Goal: Transaction & Acquisition: Purchase product/service

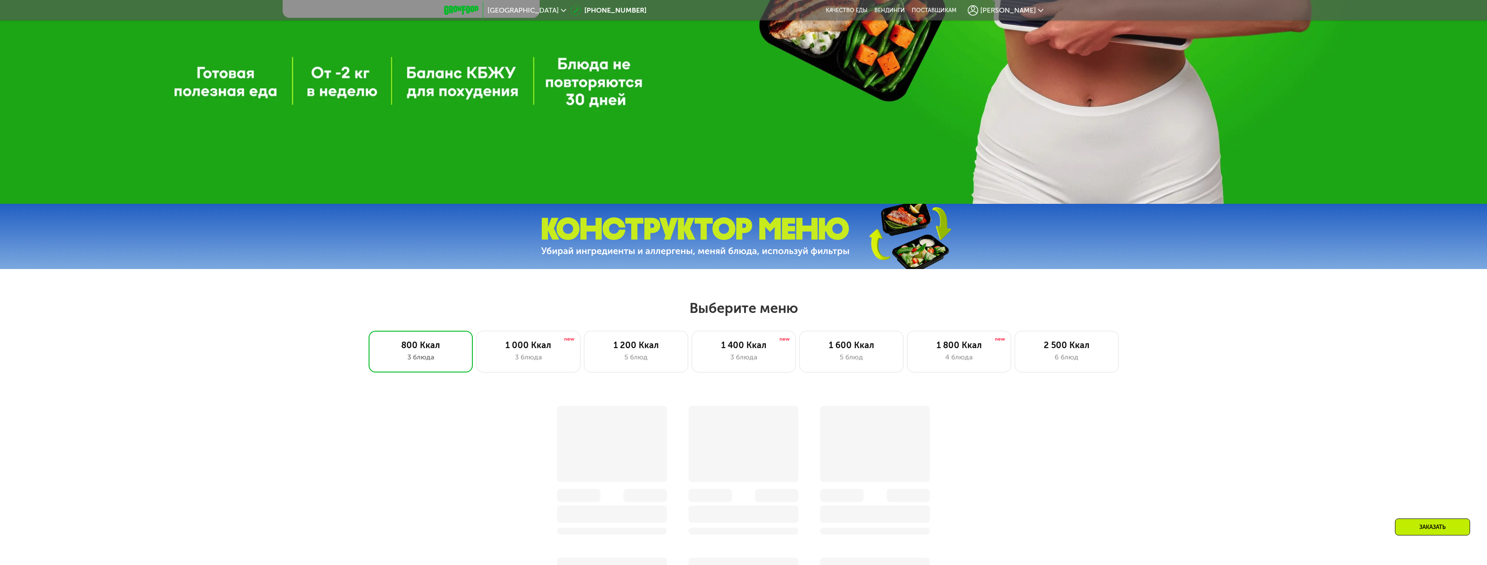
scroll to position [590, 0]
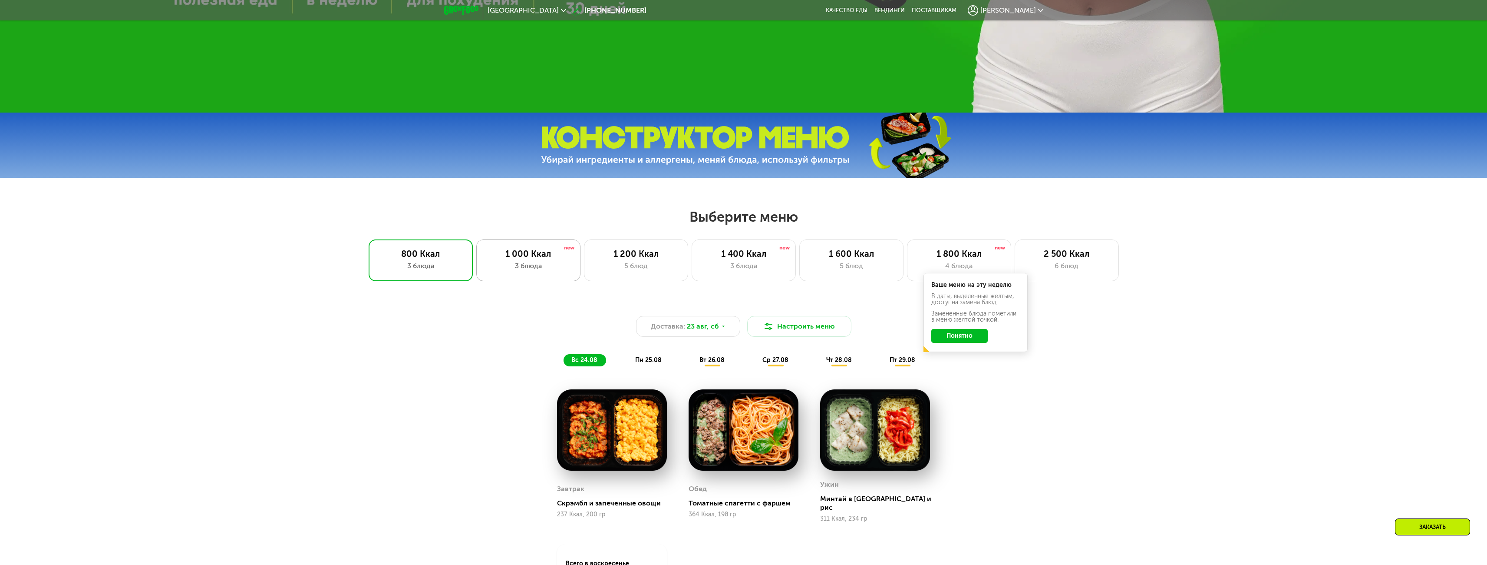
click at [541, 271] on div "3 блюда" at bounding box center [528, 266] width 86 height 10
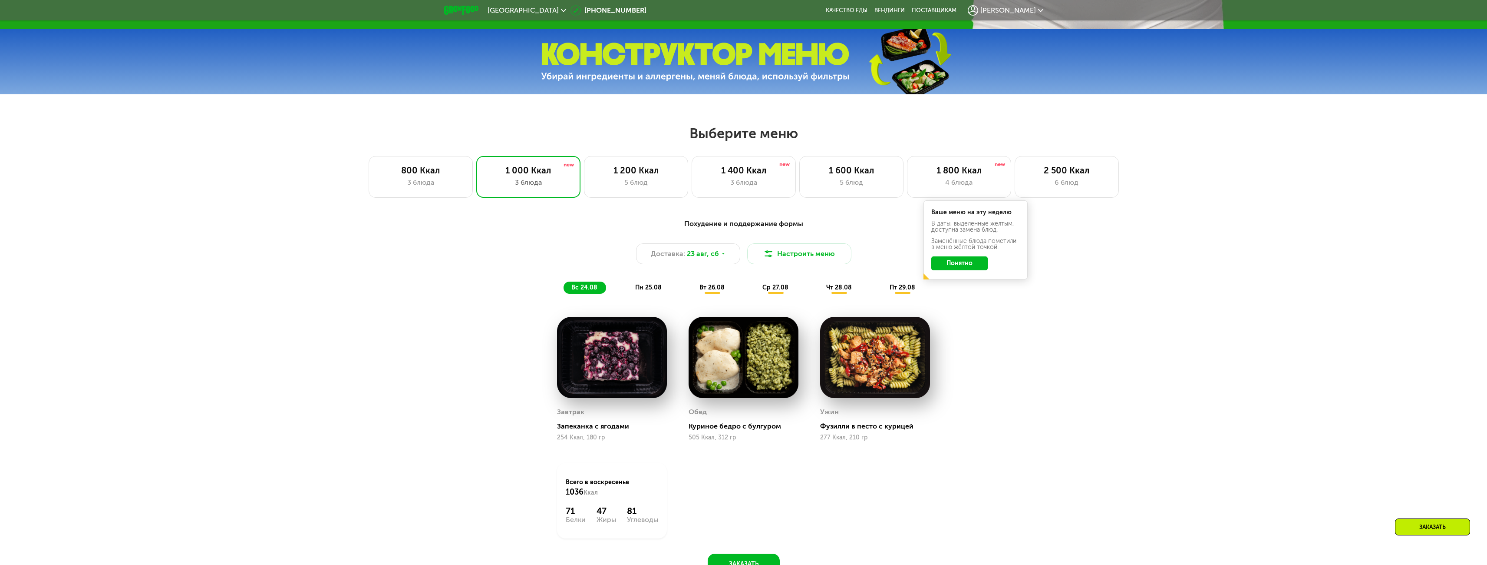
scroll to position [677, 0]
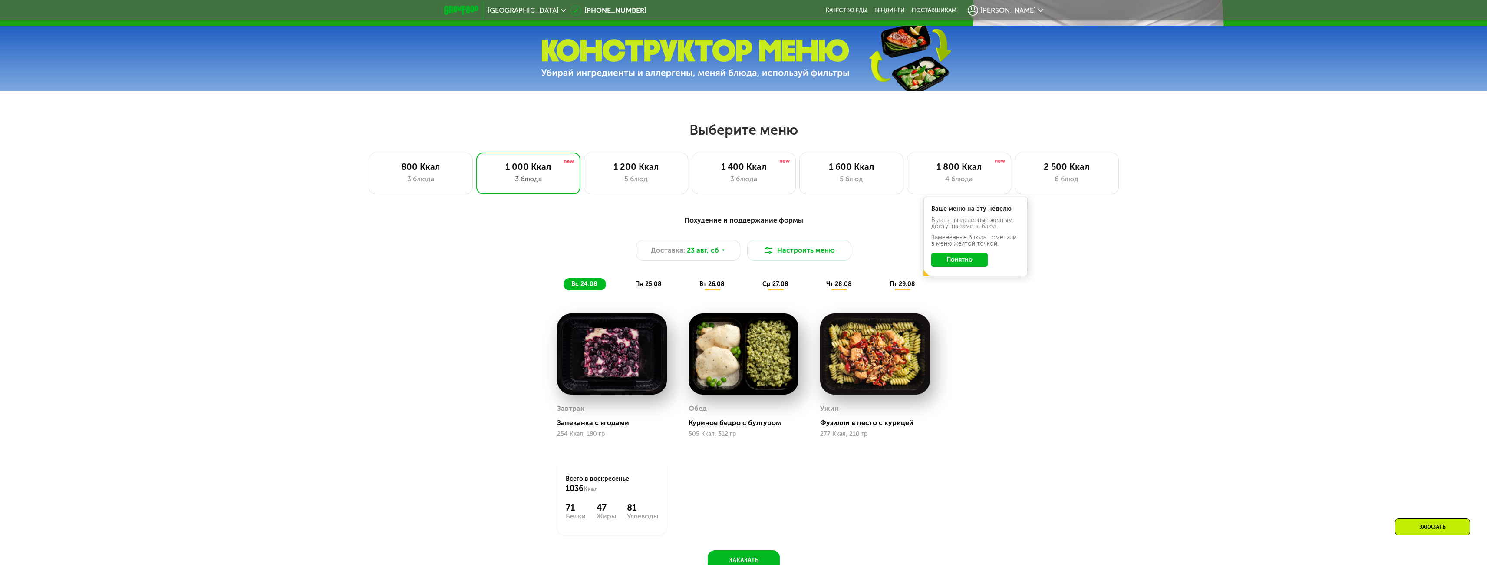
click at [720, 286] on span "вт 26.08" at bounding box center [712, 283] width 25 height 7
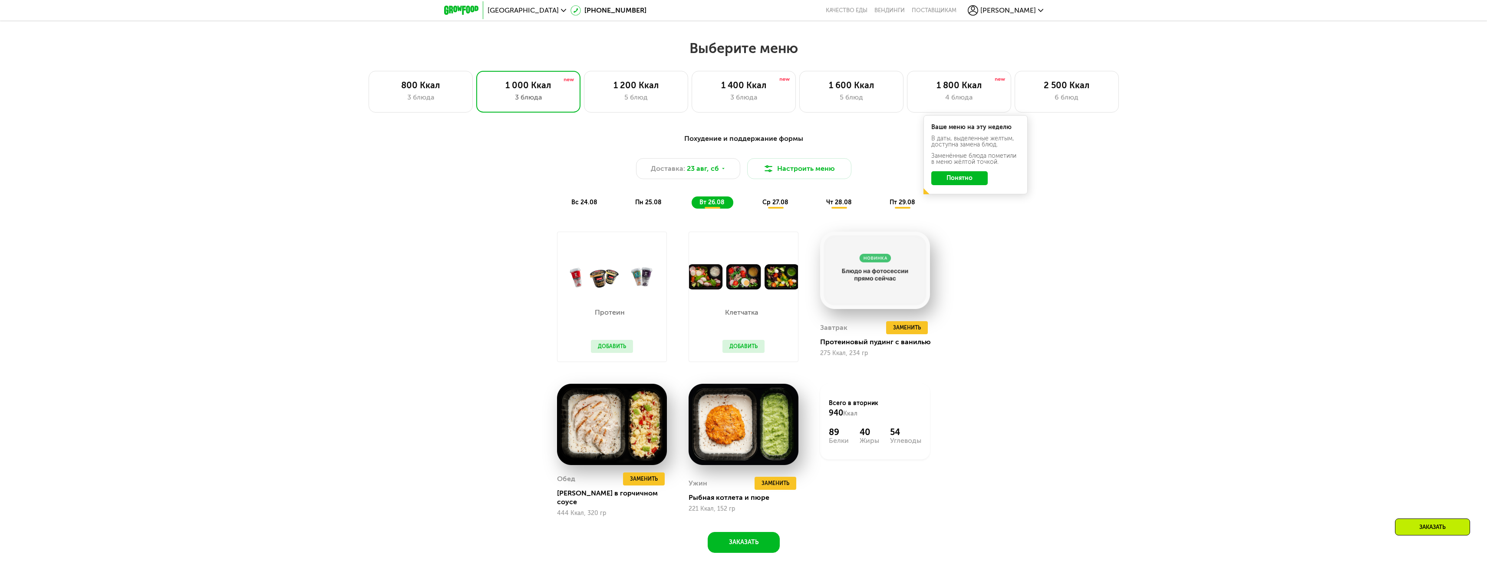
scroll to position [763, 0]
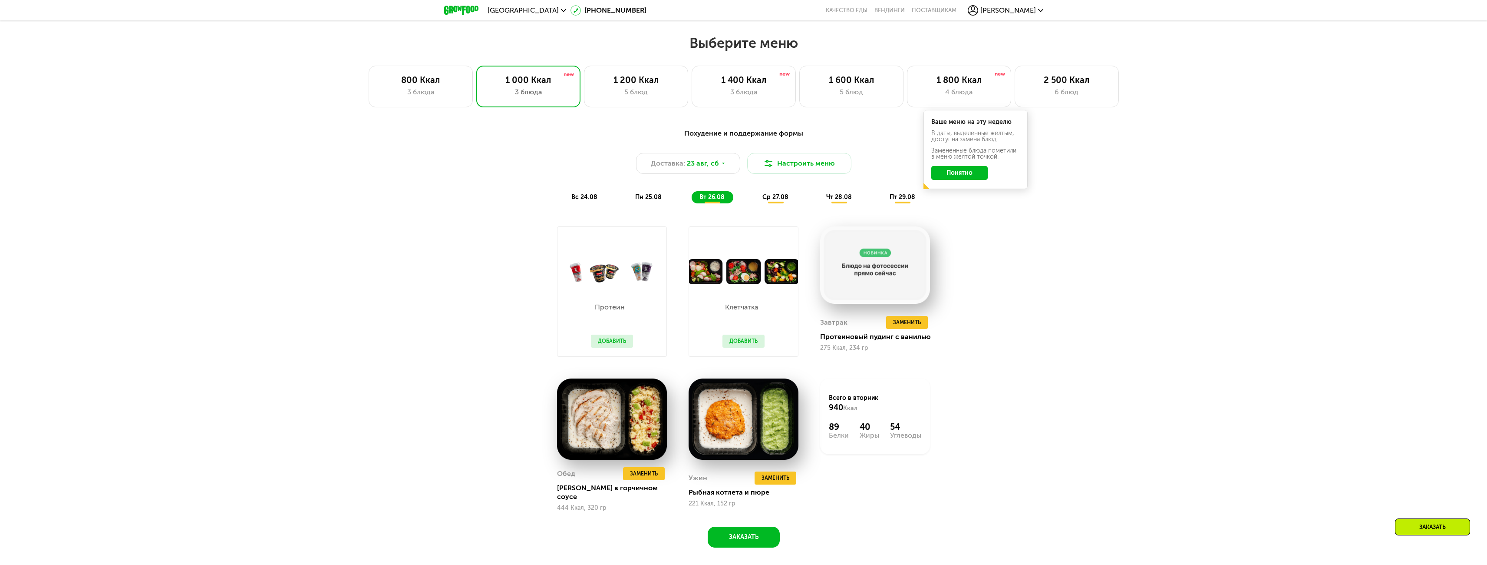
click at [1161, 327] on div "Похудение и поддержание формы Доставка: 23 авг, сб Настроить меню вс 24.08 пн 2…" at bounding box center [743, 342] width 1487 height 453
drag, startPoint x: 1069, startPoint y: 316, endPoint x: 961, endPoint y: 314, distance: 107.7
click at [1068, 317] on div "Похудение и поддержание формы Доставка: 23 авг, сб Настроить меню вс 24.08 пн 2…" at bounding box center [743, 342] width 1487 height 453
click at [914, 324] on span "Заменить" at bounding box center [907, 322] width 28 height 9
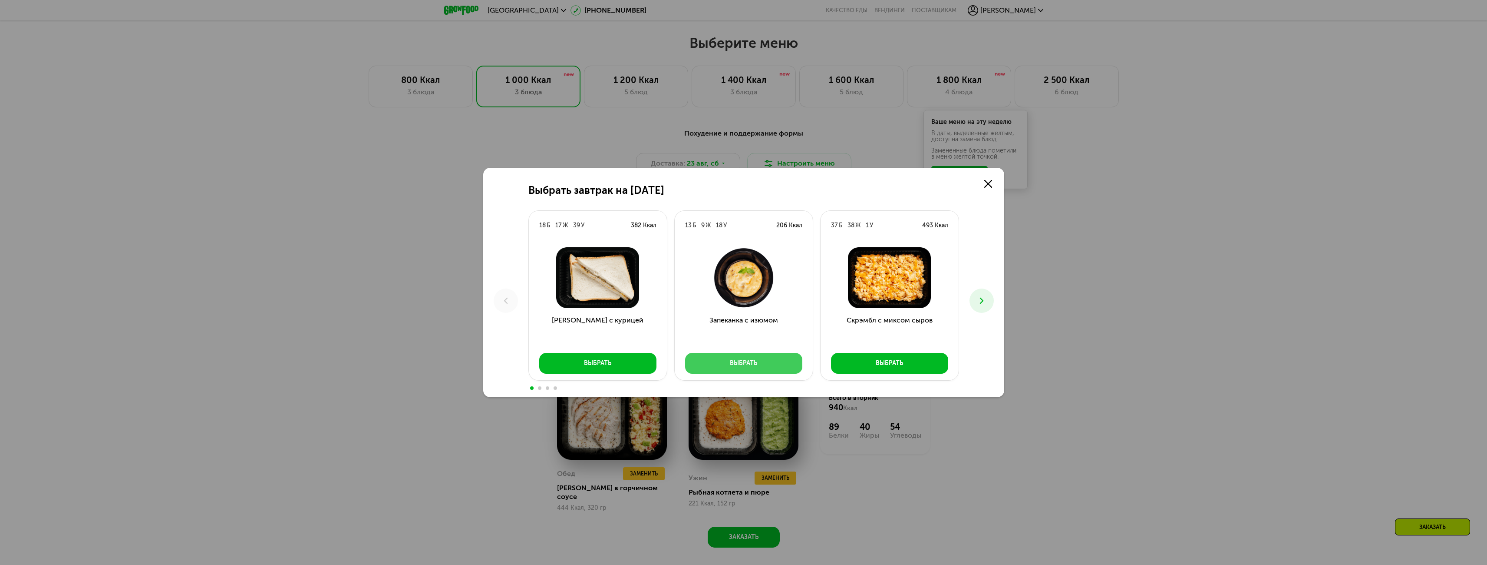
click at [743, 359] on div "Выбрать" at bounding box center [743, 363] width 27 height 9
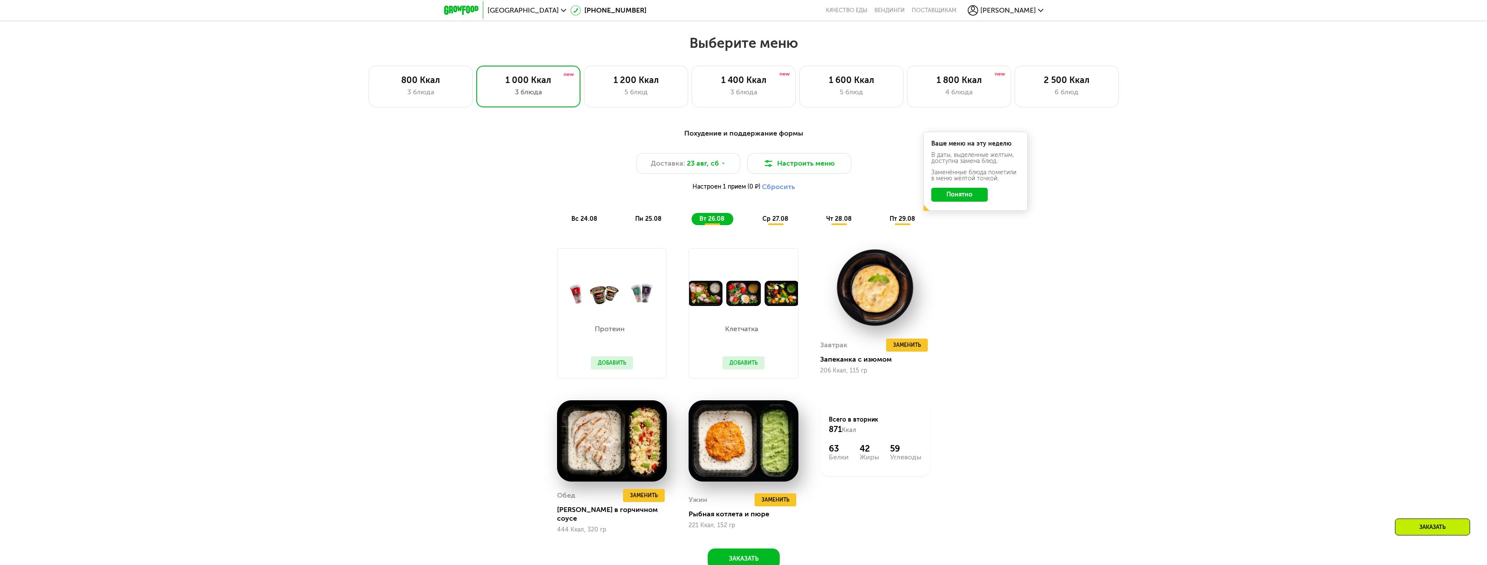
click at [962, 197] on button "Понятно" at bounding box center [959, 195] width 56 height 14
click at [725, 166] on div "Доставка: 23 авг, сб" at bounding box center [688, 163] width 104 height 21
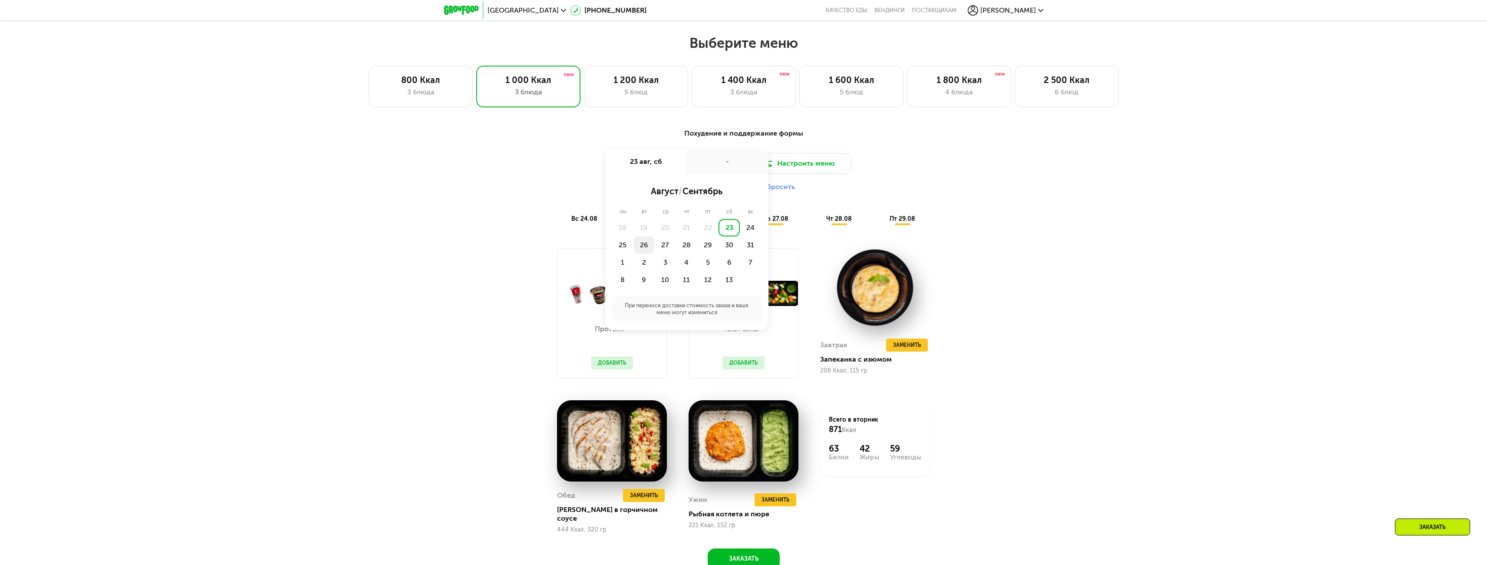
click at [655, 247] on div "26" at bounding box center [665, 244] width 21 height 17
click at [672, 195] on div "Утро" at bounding box center [661, 191] width 52 height 12
click at [718, 261] on div "10:00-12:00" at bounding box center [723, 258] width 69 height 17
click at [706, 287] on button "Сохранить" at bounding box center [687, 286] width 142 height 17
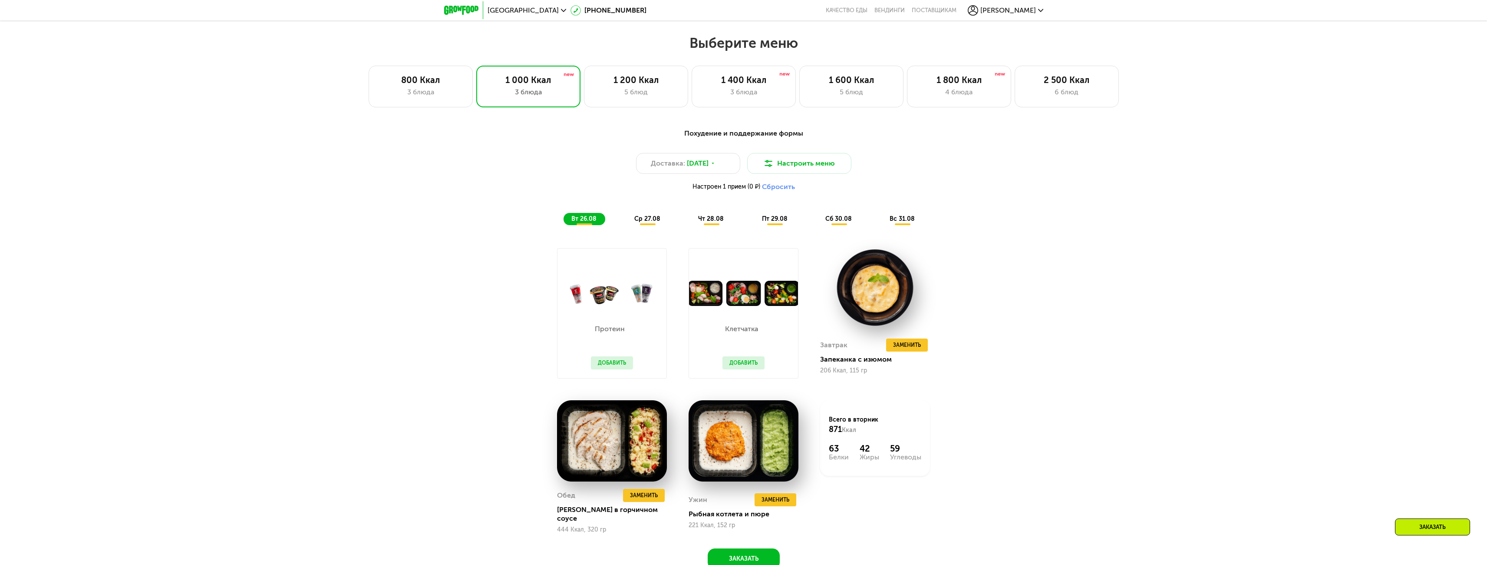
click at [641, 222] on span "ср 27.08" at bounding box center [647, 218] width 26 height 7
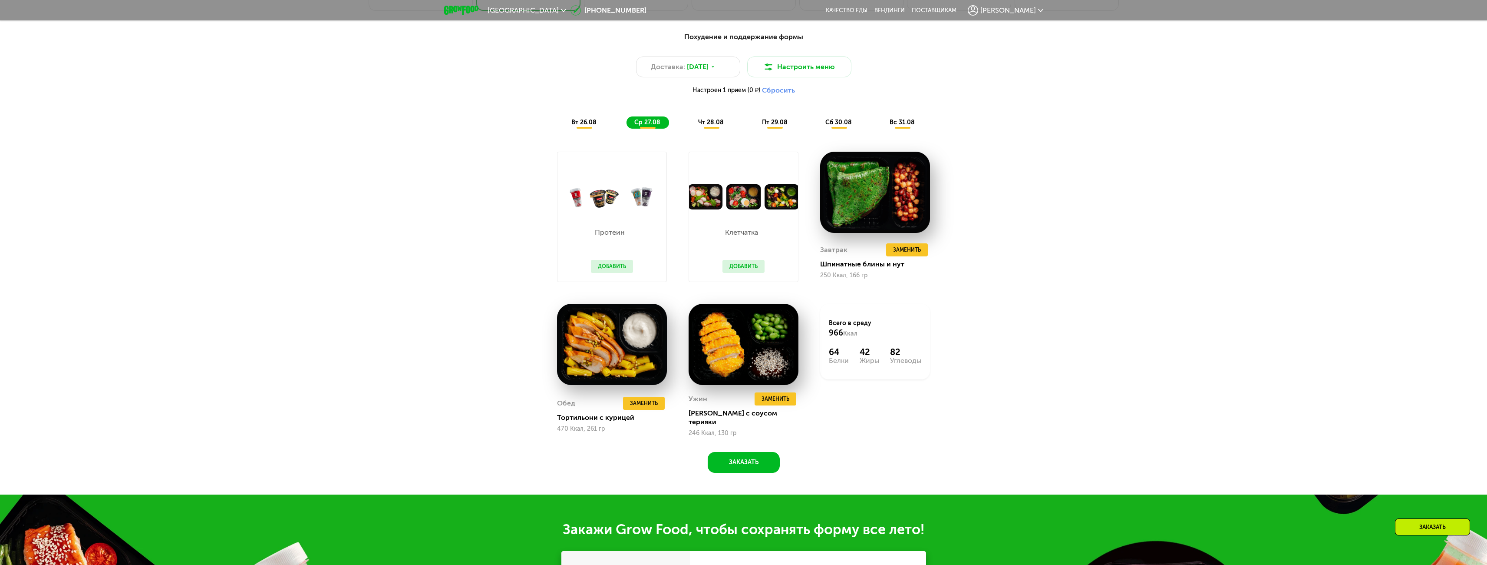
scroll to position [868, 0]
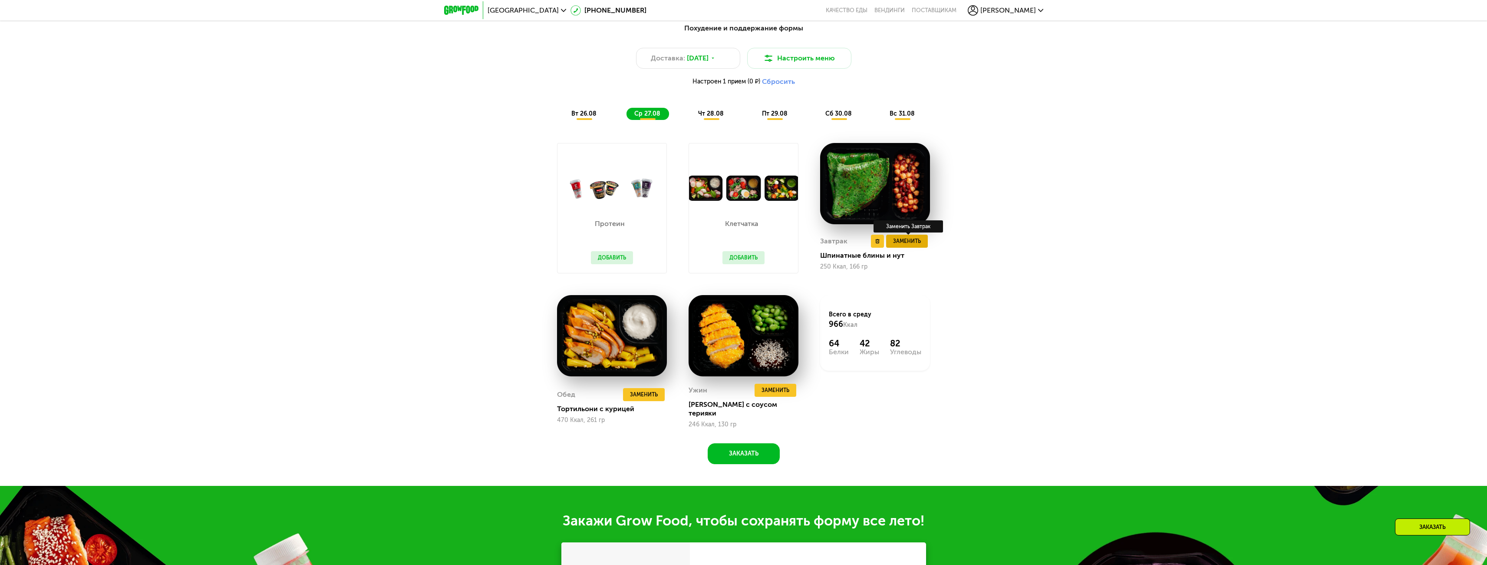
click at [910, 242] on span "Заменить" at bounding box center [907, 241] width 28 height 9
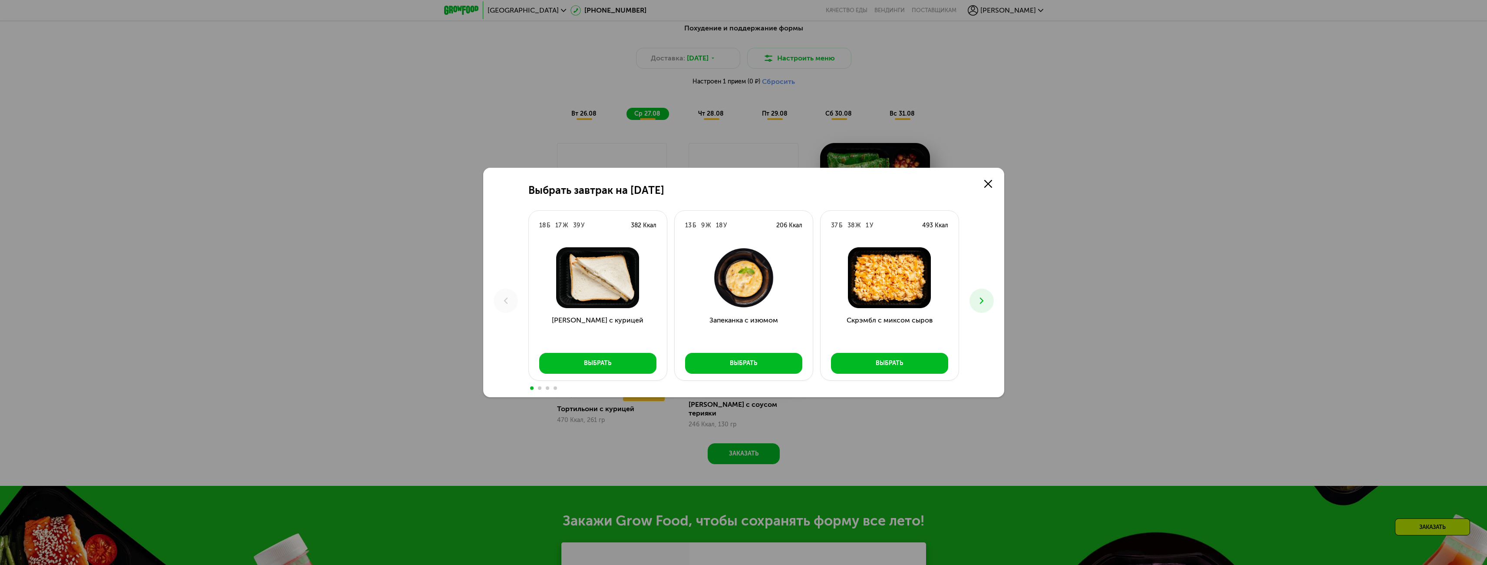
click at [987, 300] on icon at bounding box center [982, 300] width 10 height 10
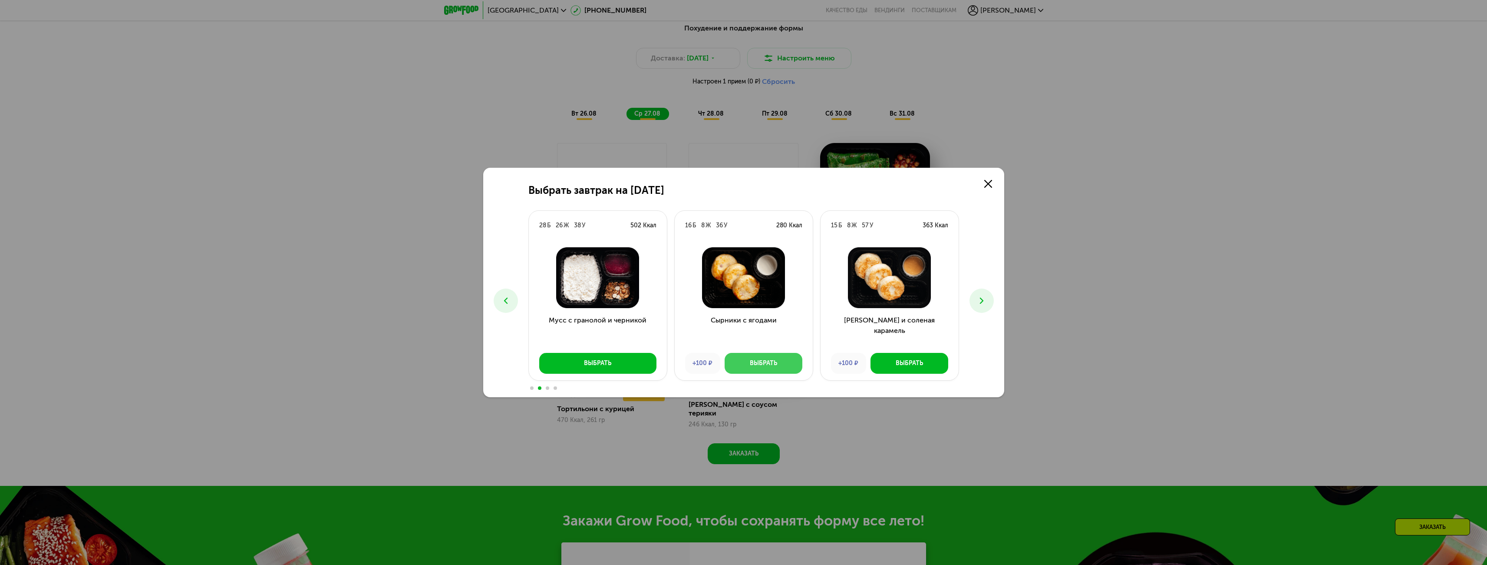
click at [772, 360] on div "Выбрать" at bounding box center [763, 363] width 27 height 9
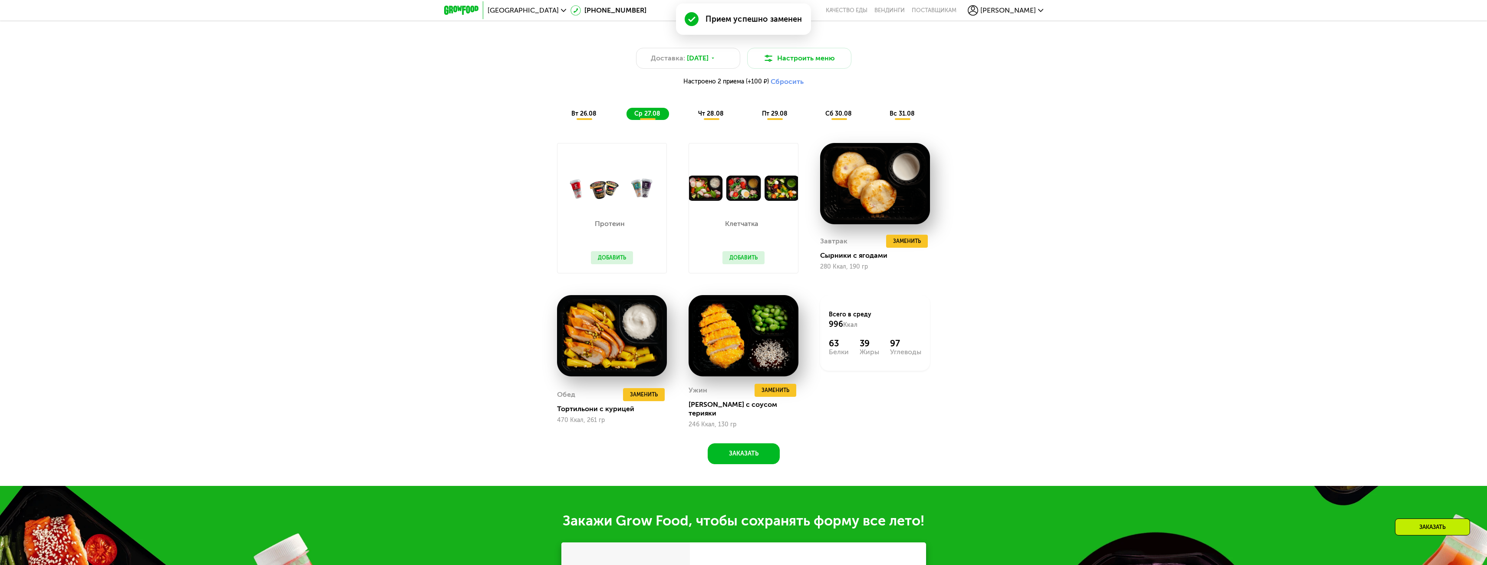
click at [716, 117] on span "чт 28.08" at bounding box center [711, 113] width 26 height 7
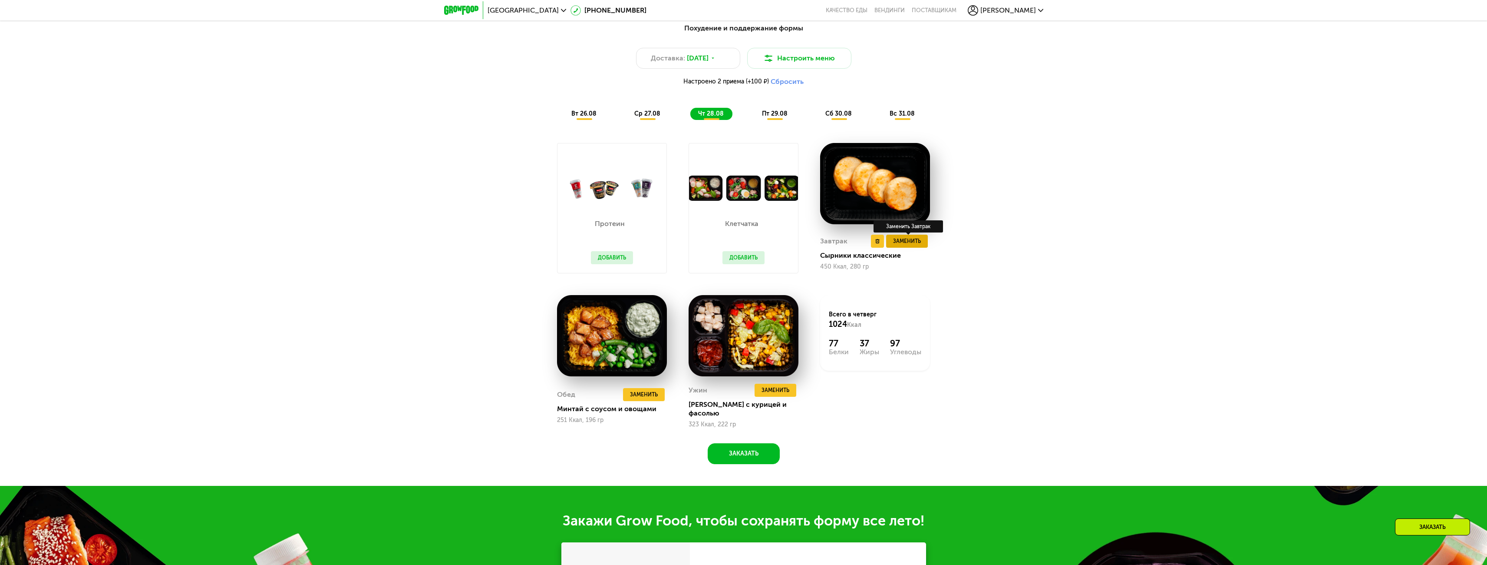
click at [921, 242] on button "Заменить" at bounding box center [907, 240] width 42 height 13
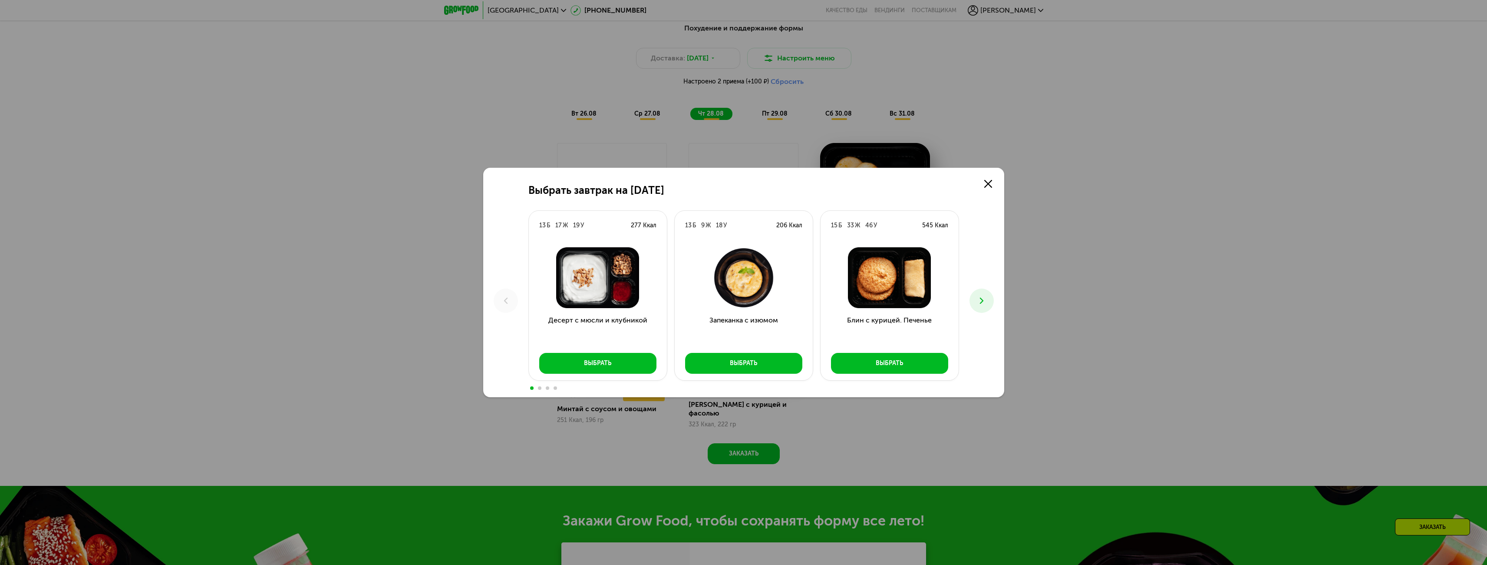
click at [989, 299] on button at bounding box center [982, 300] width 24 height 24
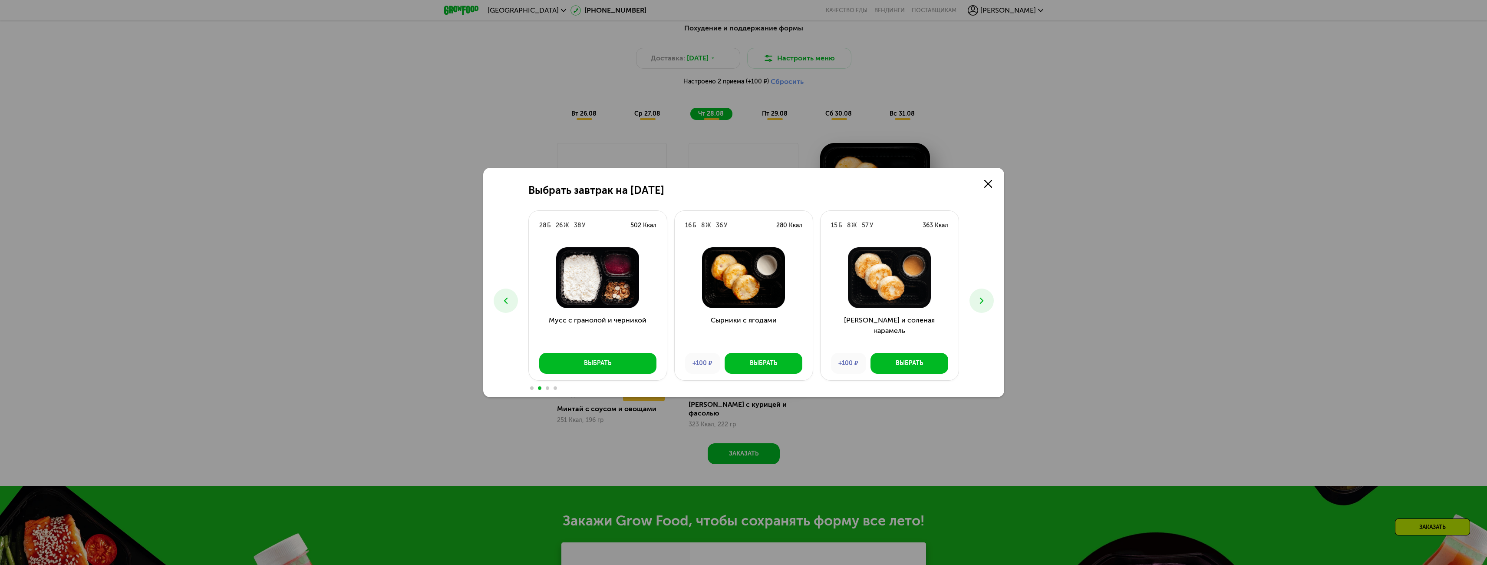
click at [989, 299] on button at bounding box center [982, 300] width 24 height 24
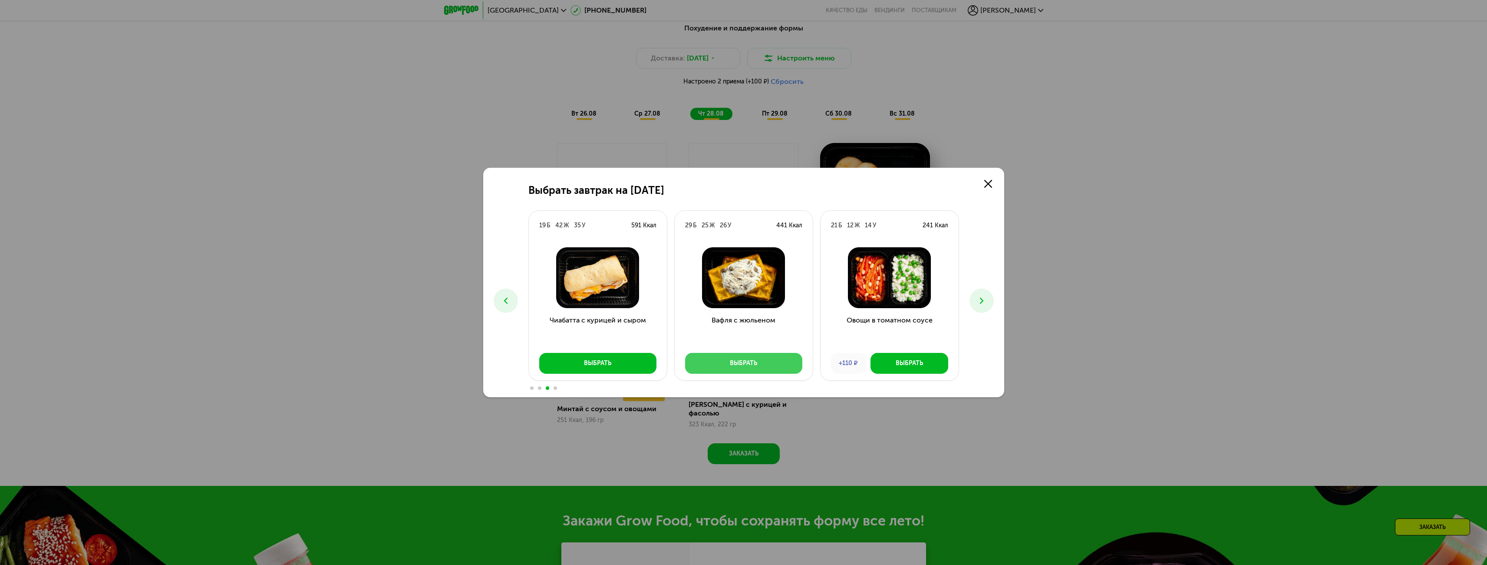
click at [731, 363] on div "Выбрать" at bounding box center [743, 363] width 27 height 9
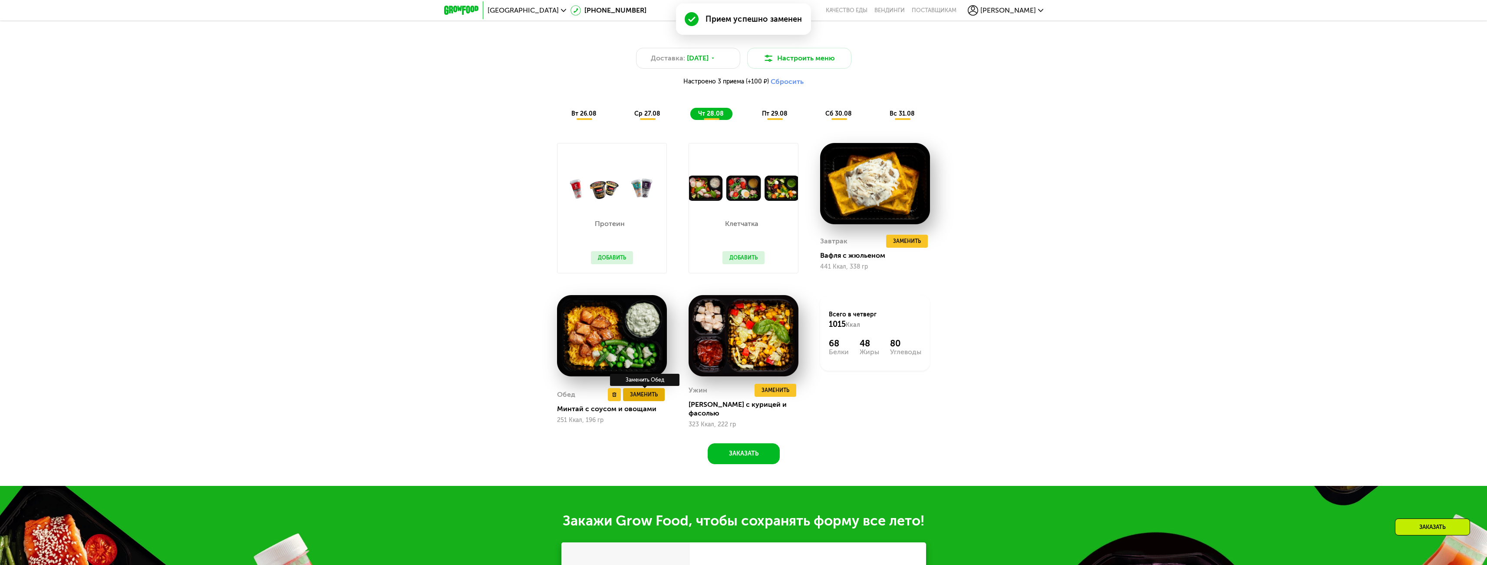
click at [647, 393] on span "Заменить" at bounding box center [644, 394] width 28 height 9
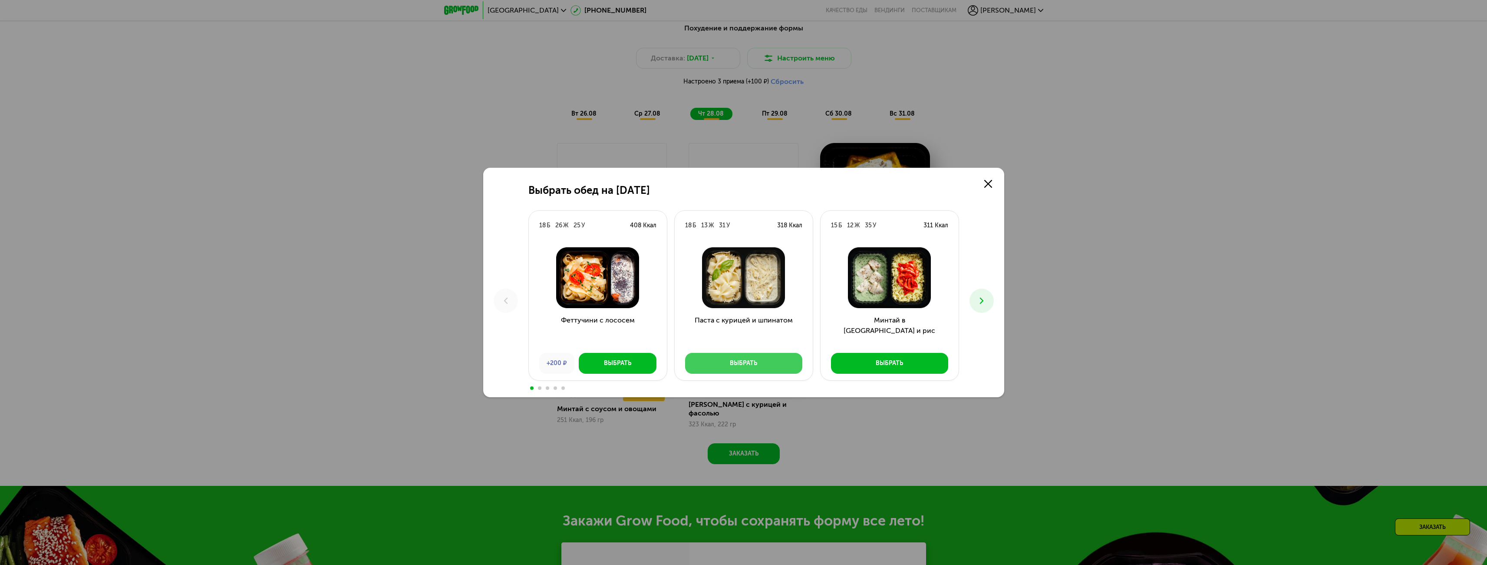
click at [747, 365] on div "Выбрать" at bounding box center [743, 363] width 27 height 9
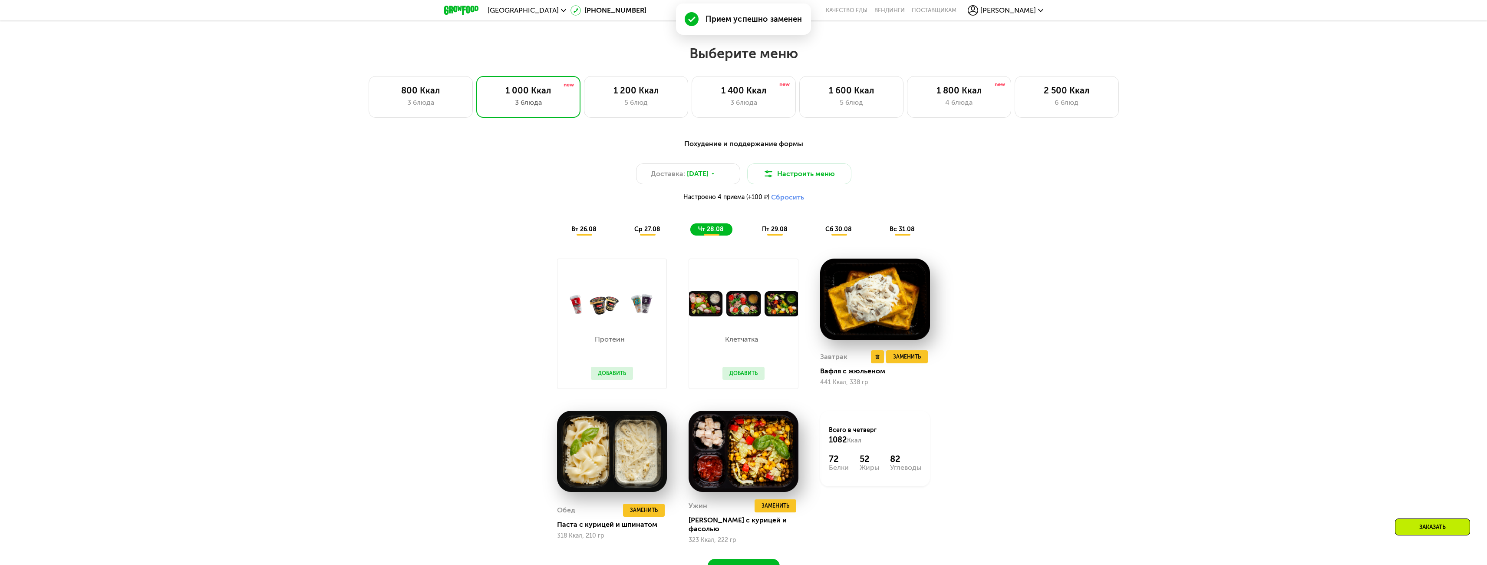
scroll to position [695, 0]
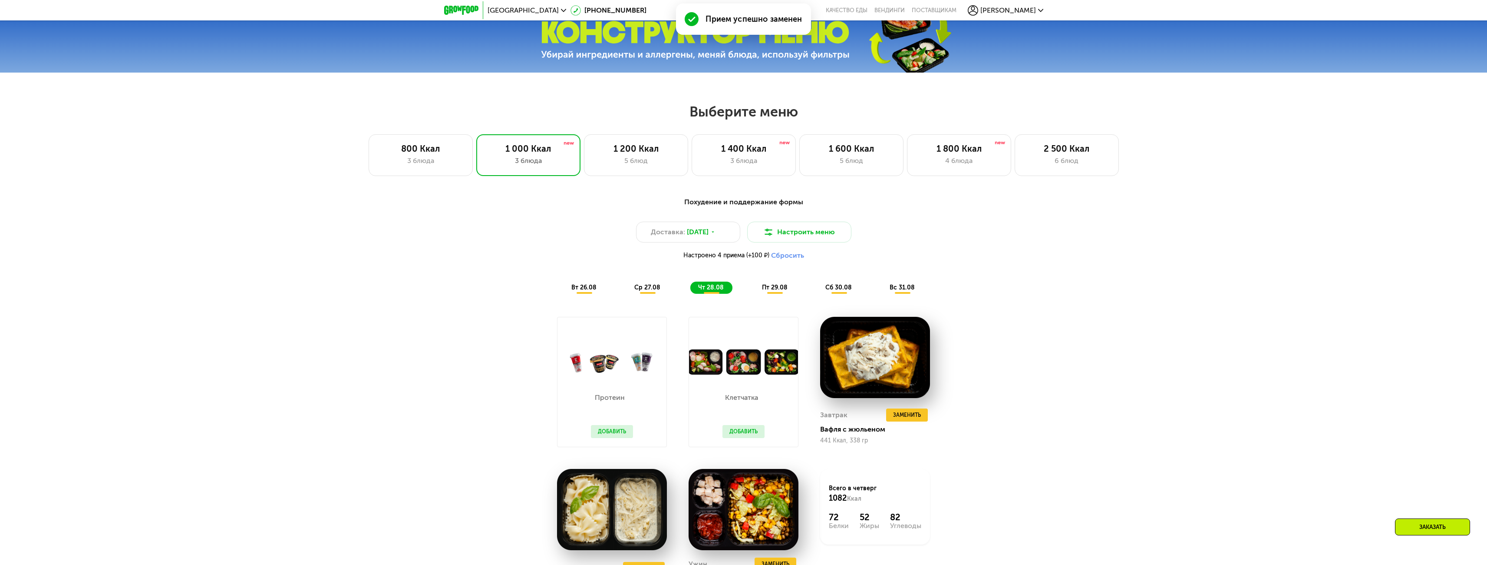
click at [775, 291] on span "пт 29.08" at bounding box center [775, 287] width 26 height 7
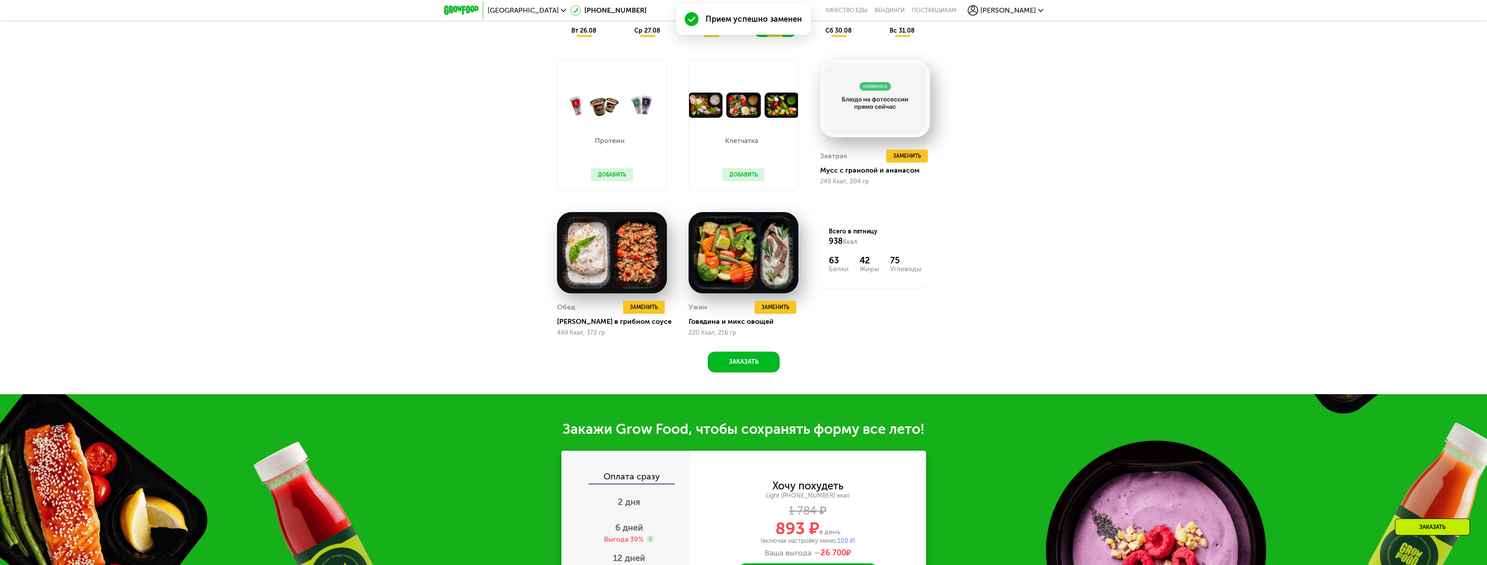
scroll to position [955, 0]
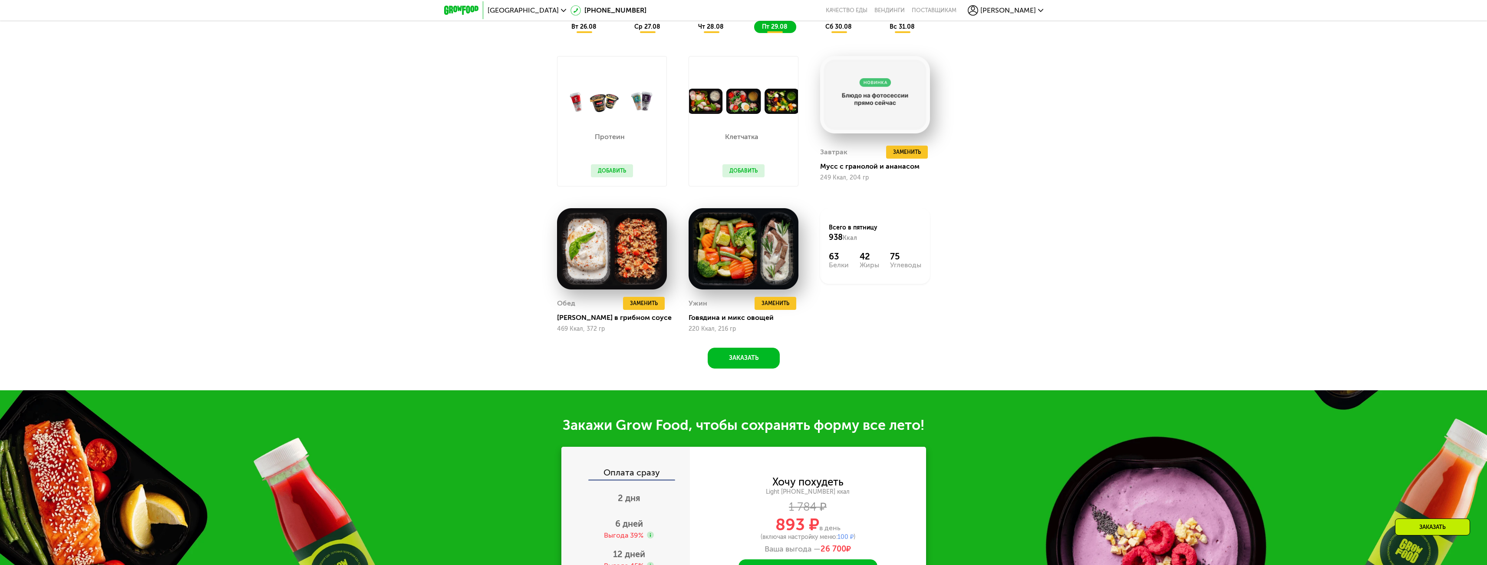
click at [321, 326] on div "Похудение и поддержание формы Доставка: 26 авг, вт Настроить меню Настроено 4 п…" at bounding box center [743, 157] width 1487 height 466
click at [909, 154] on span "Заменить" at bounding box center [907, 152] width 28 height 9
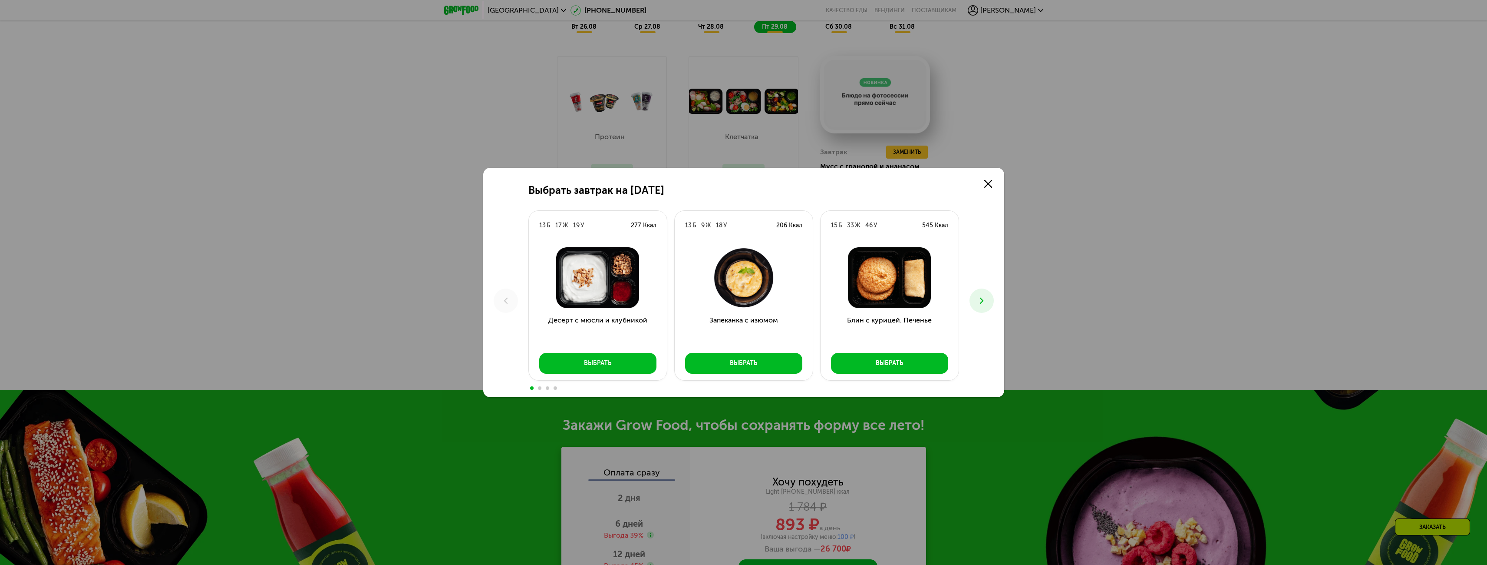
click at [981, 294] on button at bounding box center [982, 300] width 24 height 24
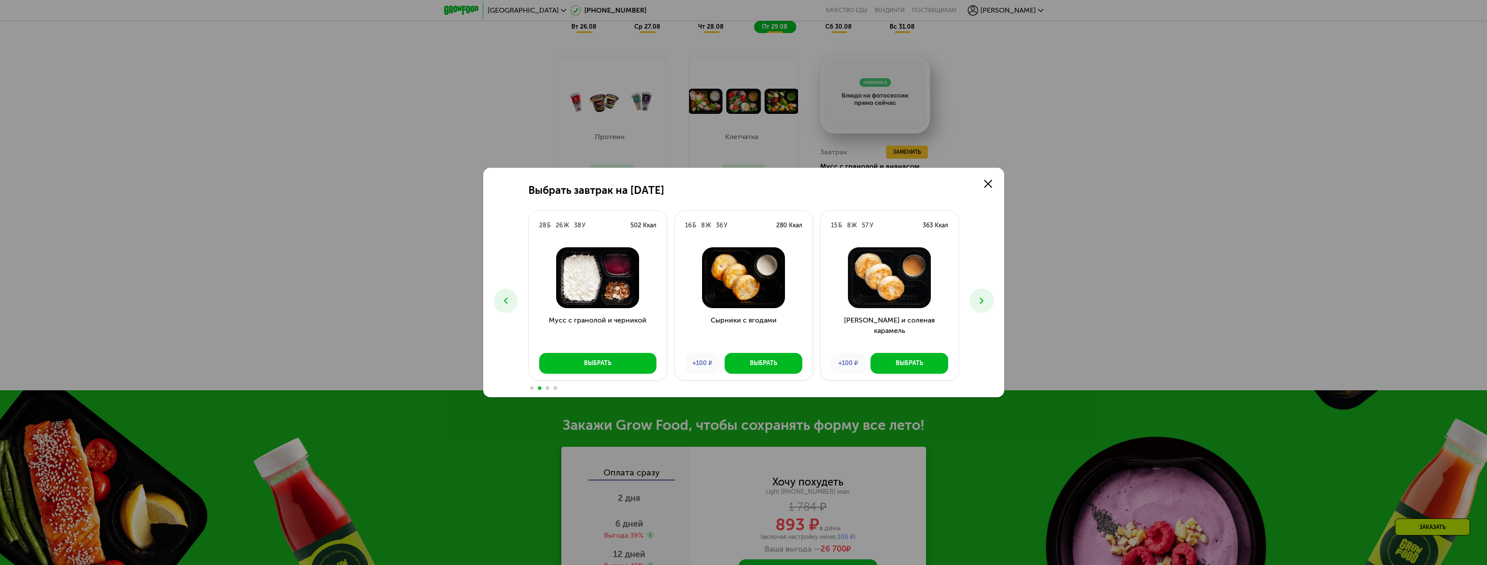
click at [981, 298] on use at bounding box center [981, 300] width 3 height 6
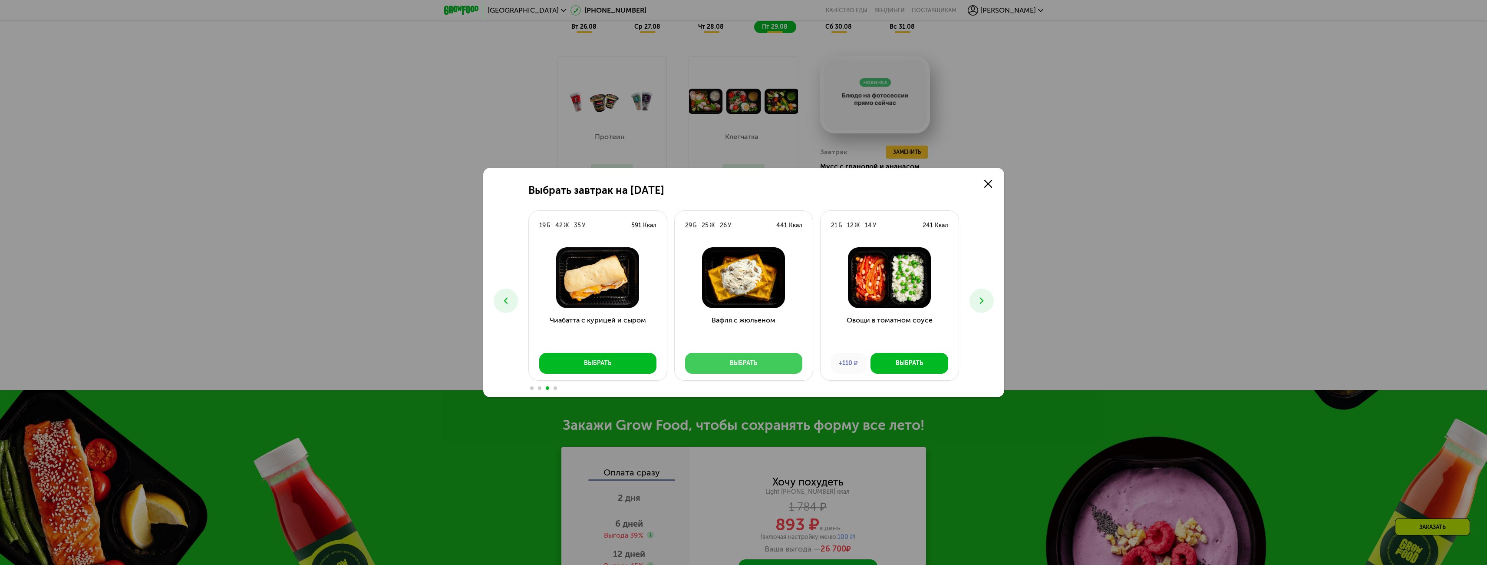
click at [740, 362] on div "Выбрать" at bounding box center [743, 363] width 27 height 9
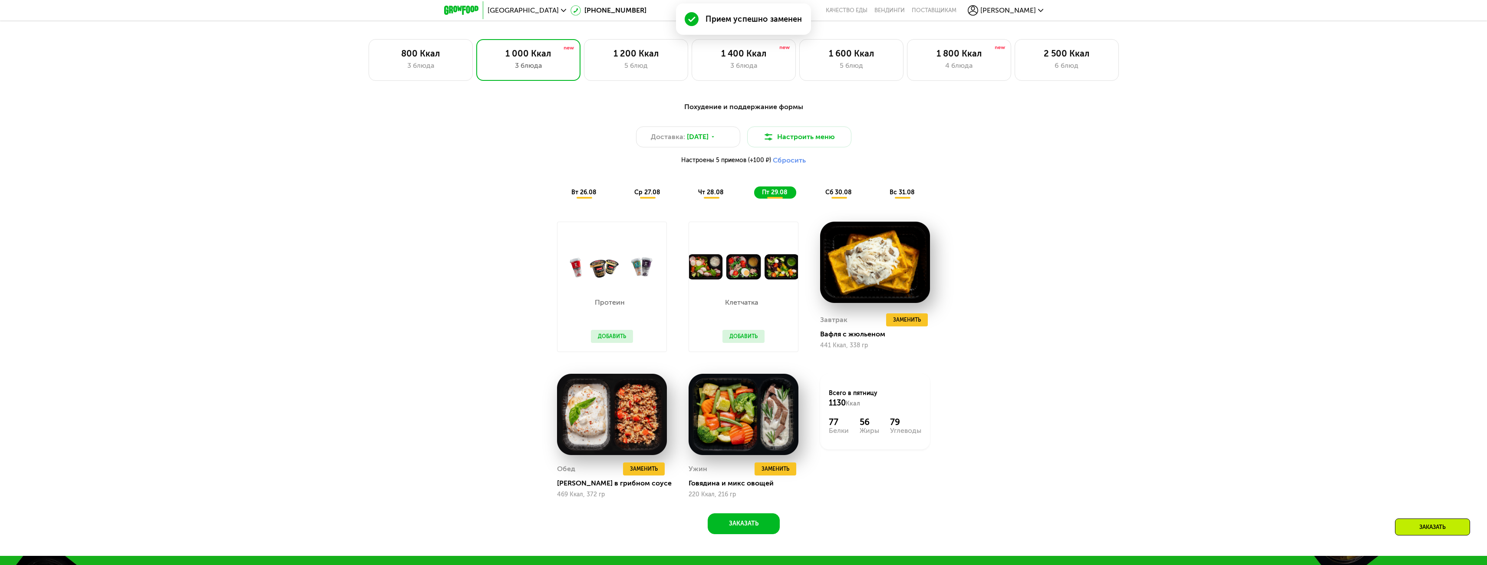
scroll to position [782, 0]
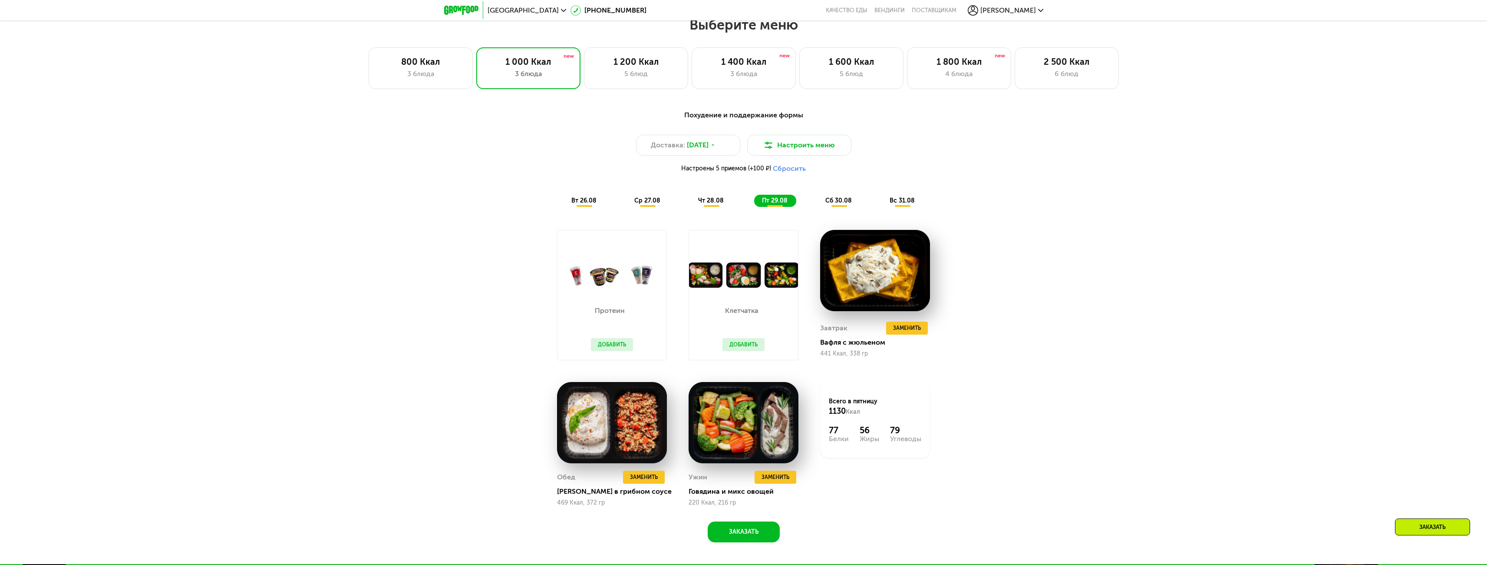
click at [841, 202] on span "сб 30.08" at bounding box center [838, 200] width 26 height 7
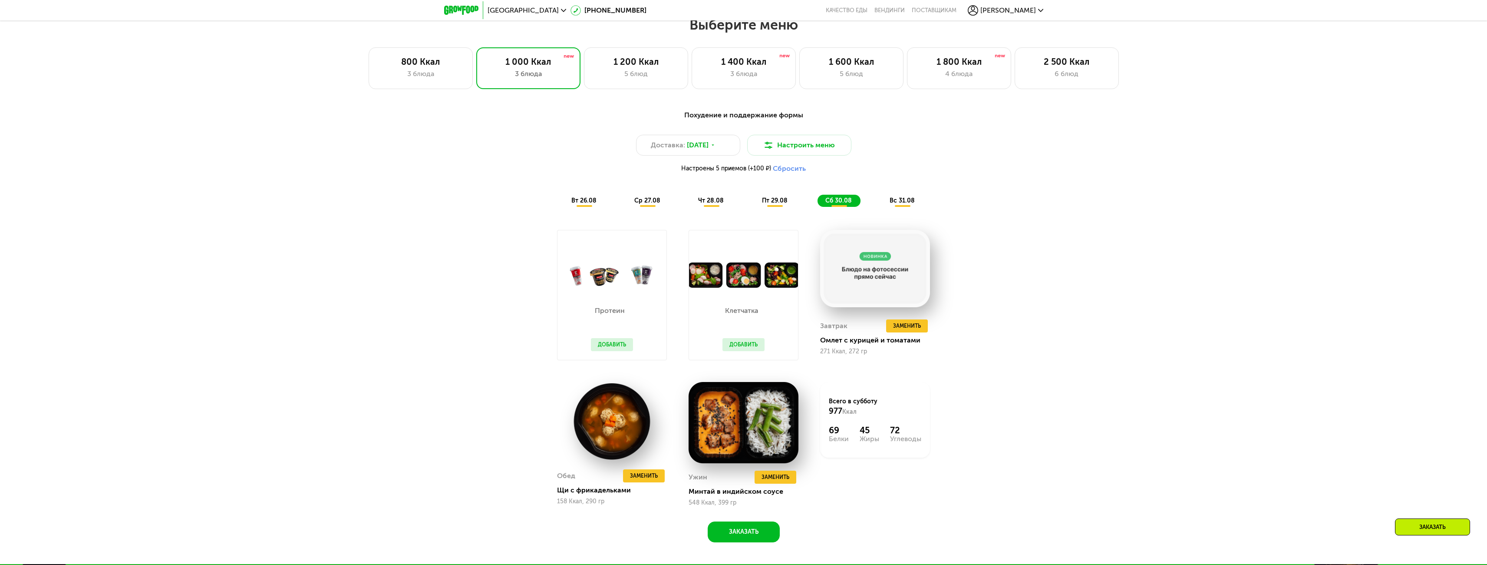
click at [907, 203] on span "вс 31.08" at bounding box center [902, 200] width 25 height 7
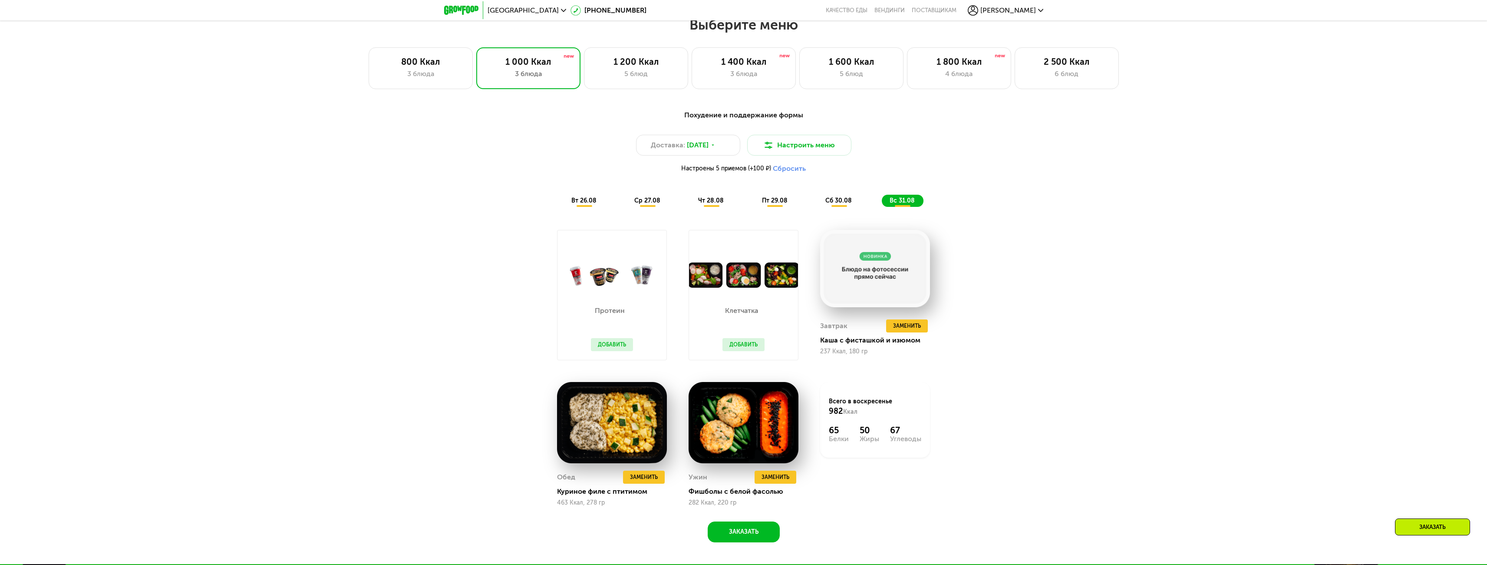
scroll to position [1129, 0]
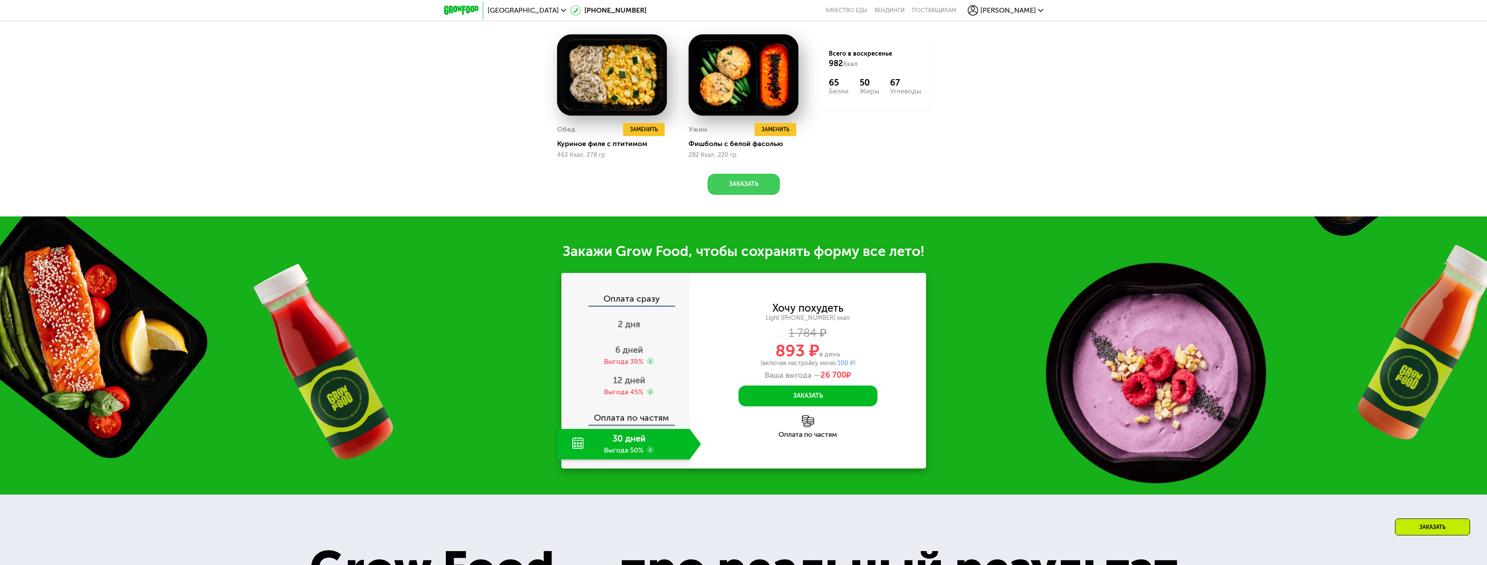
click at [761, 183] on button "Заказать" at bounding box center [744, 184] width 72 height 21
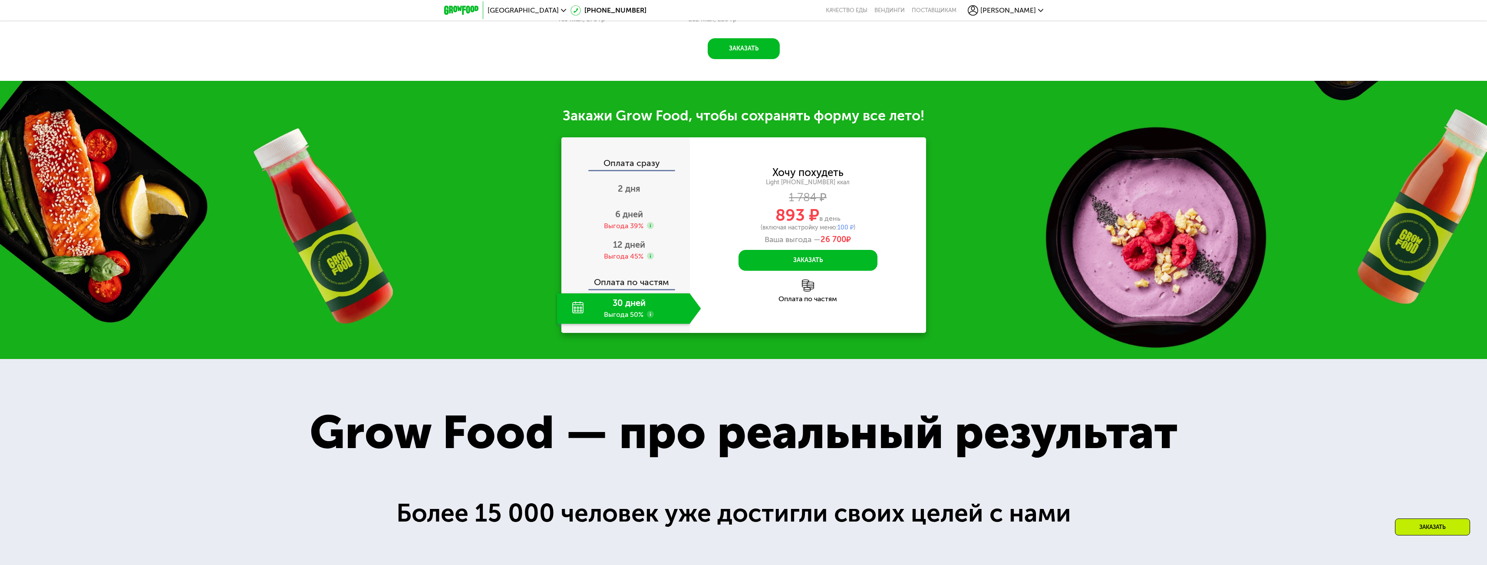
scroll to position [1261, 0]
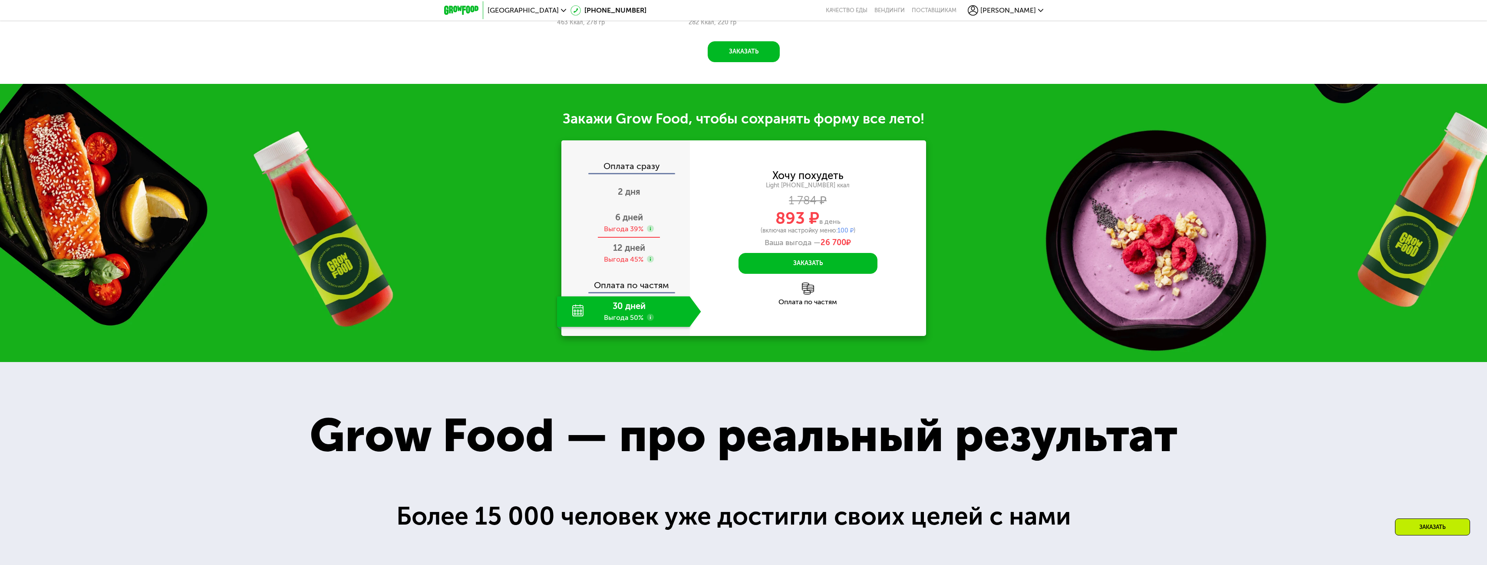
click at [643, 222] on span "6 дней" at bounding box center [629, 217] width 28 height 10
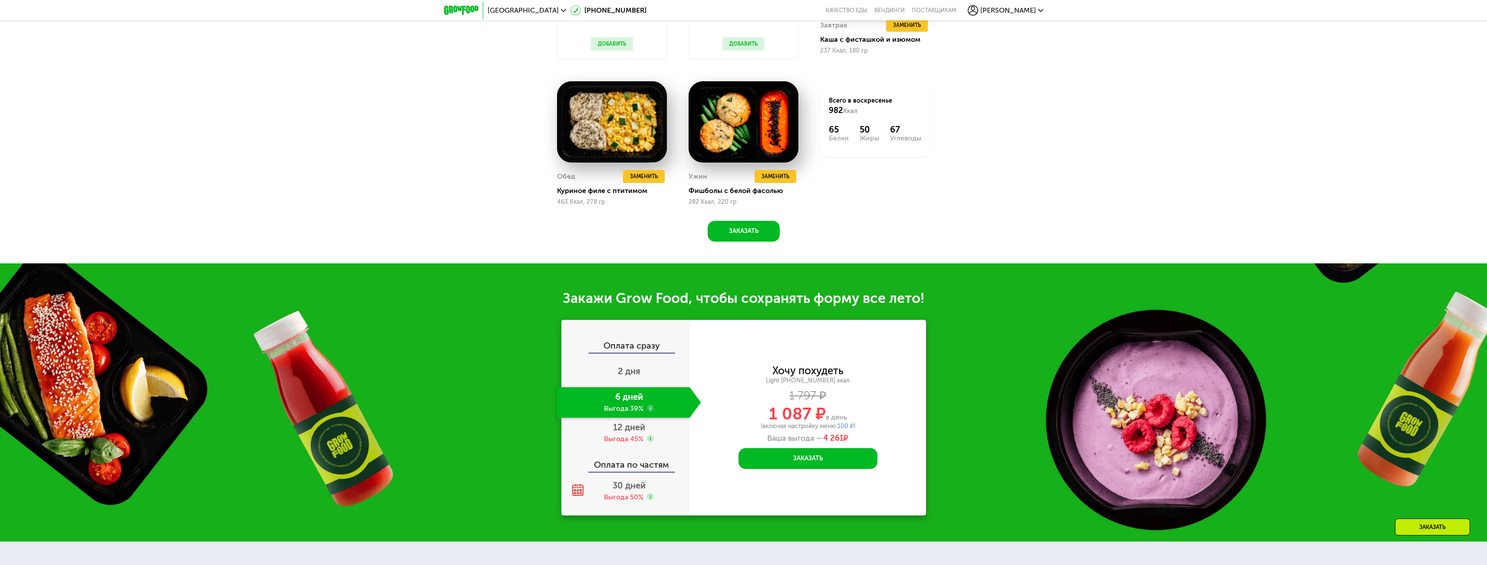
scroll to position [1175, 0]
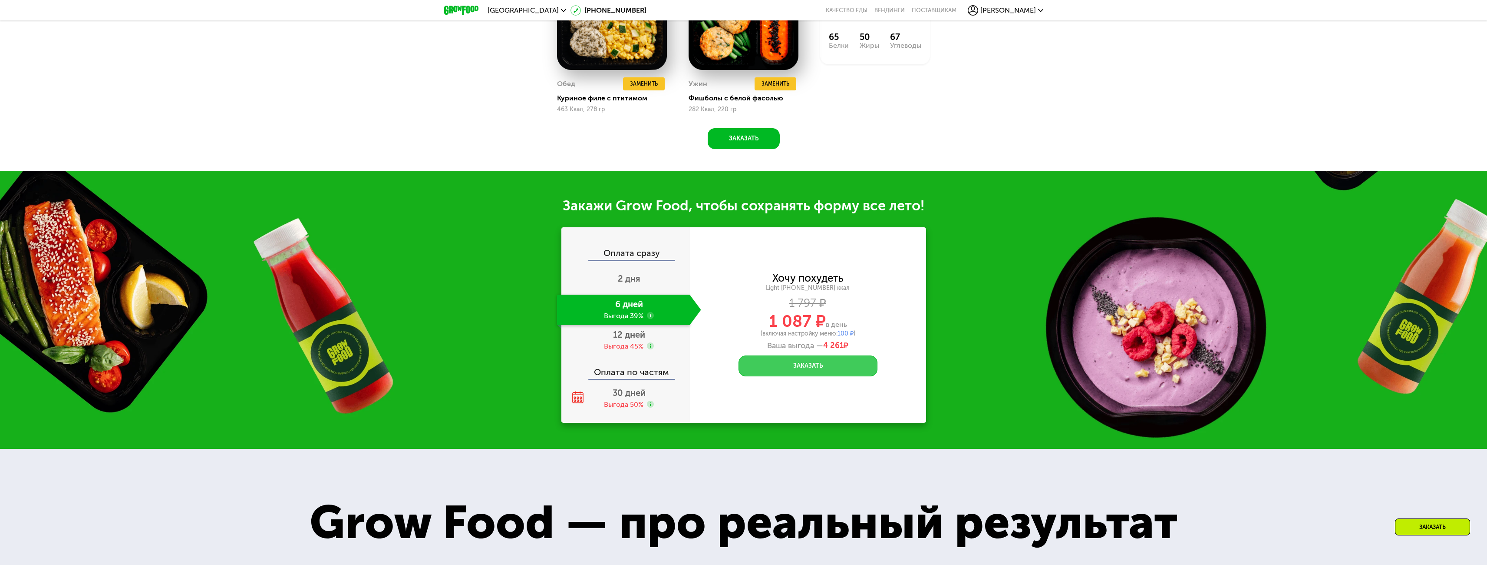
click at [816, 369] on button "Заказать" at bounding box center [808, 365] width 139 height 21
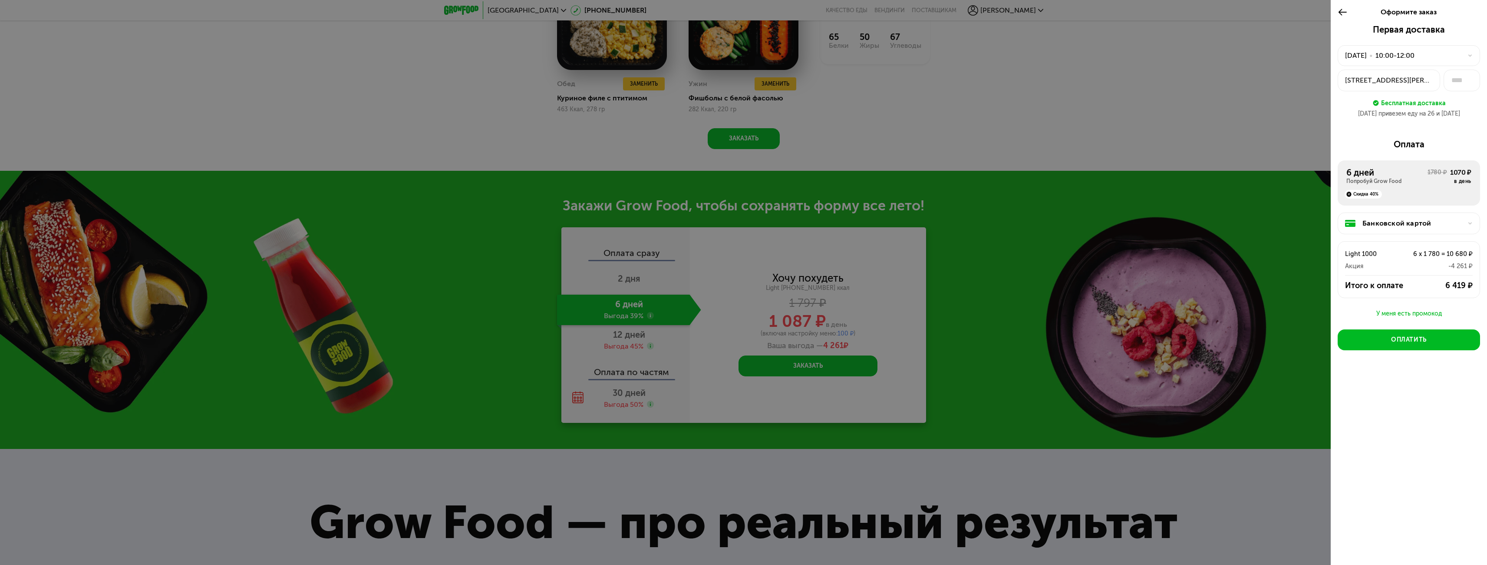
click at [1346, 11] on icon at bounding box center [1343, 12] width 10 height 10
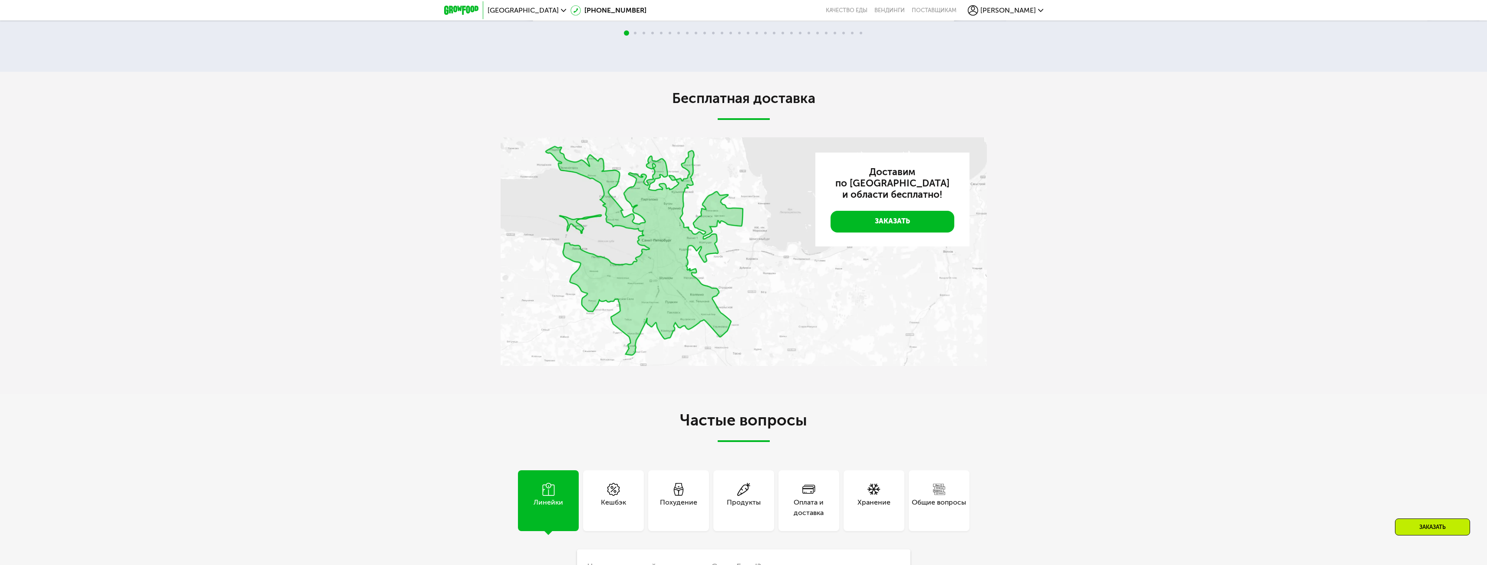
scroll to position [2825, 0]
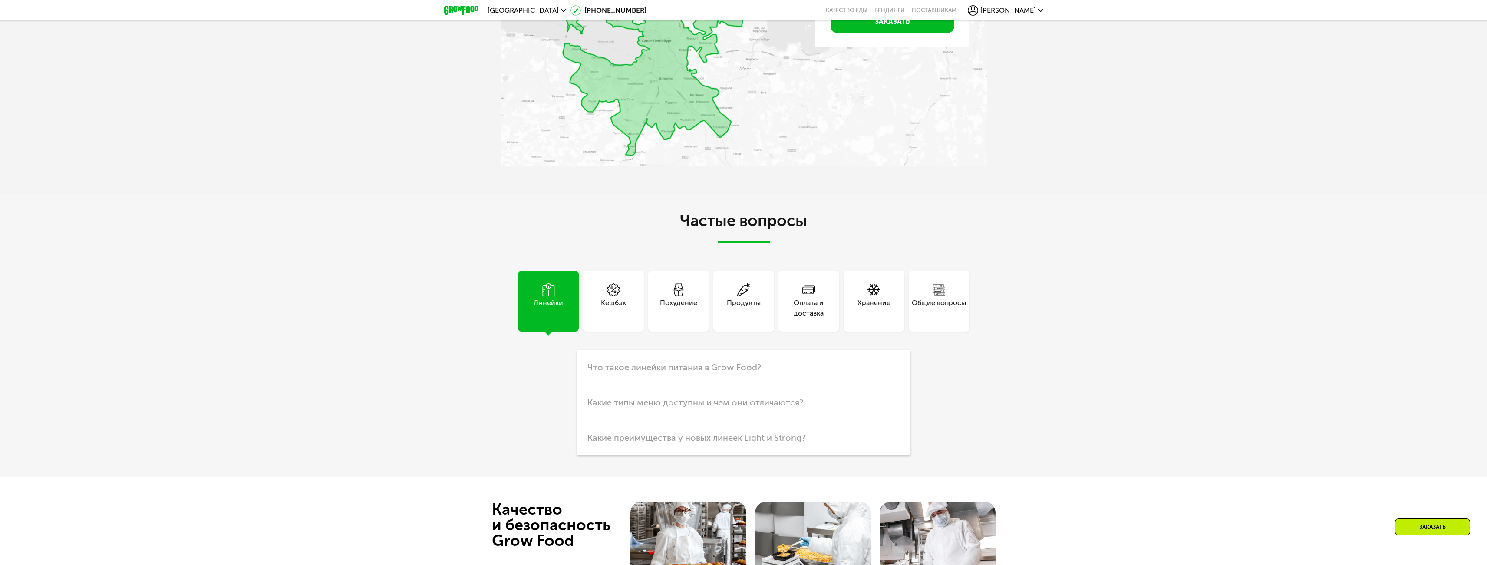
click at [727, 308] on div "Продукты" at bounding box center [744, 307] width 34 height 21
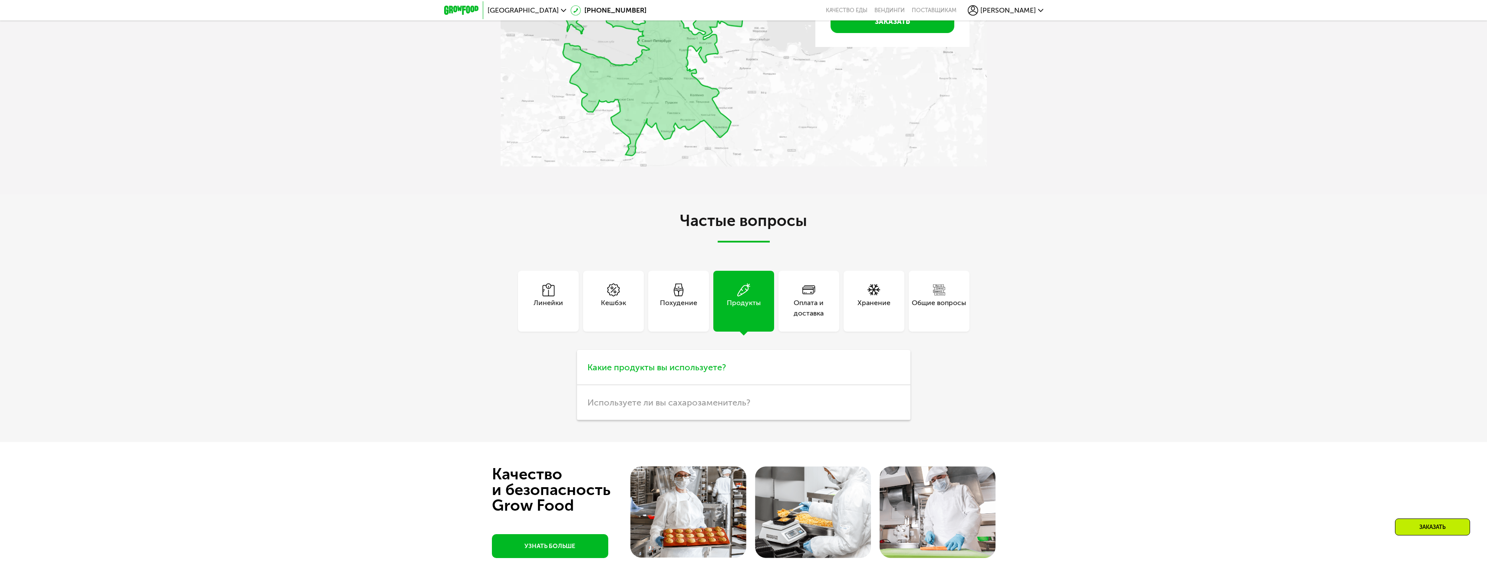
click at [691, 370] on span "Какие продукты вы используете?" at bounding box center [657, 367] width 139 height 10
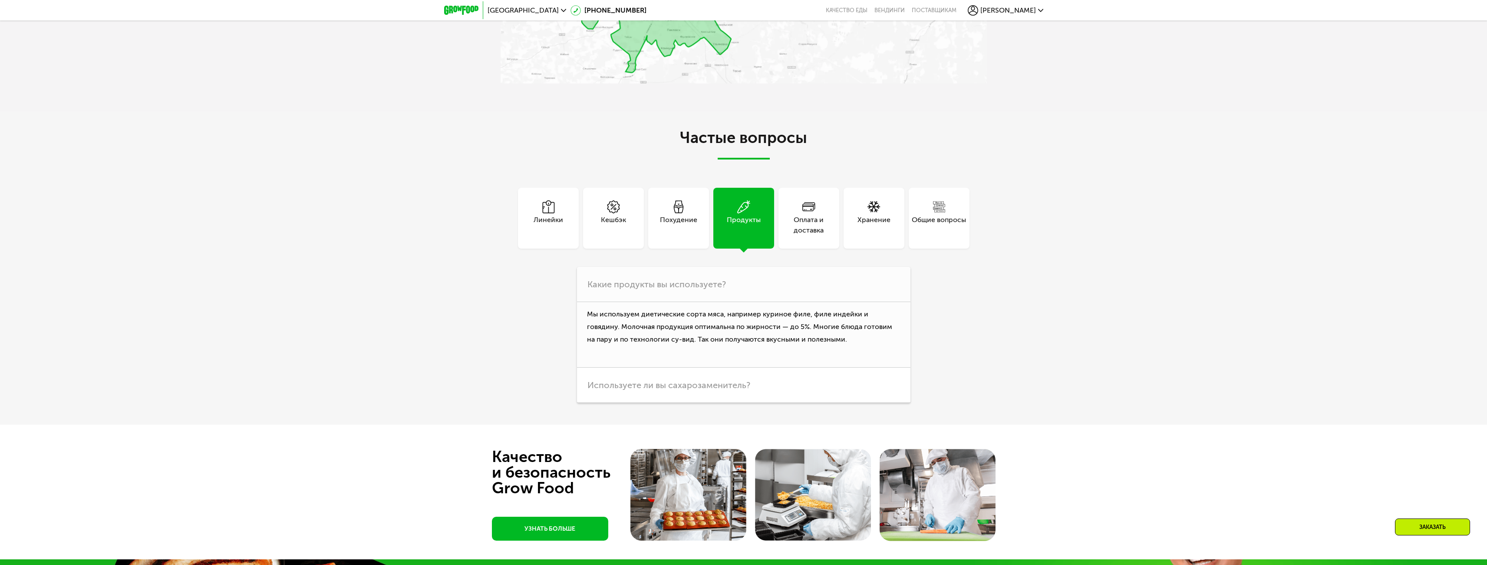
scroll to position [2912, 0]
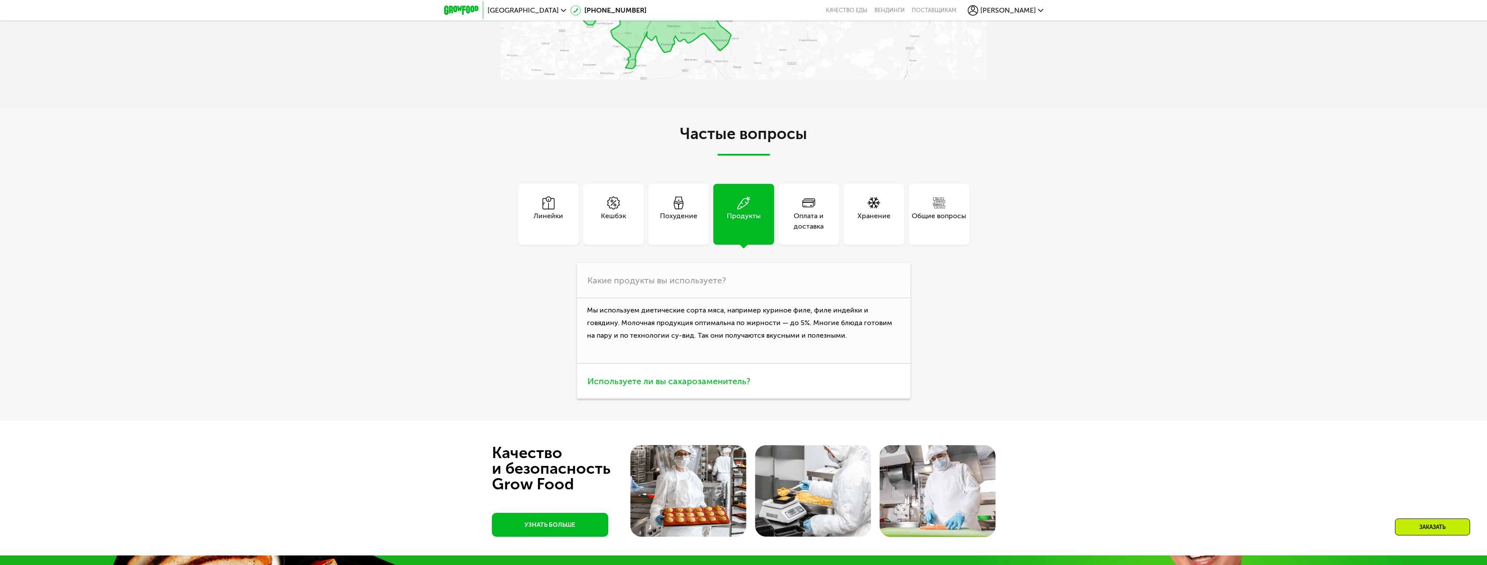
click at [690, 386] on span "Используете ли вы сахарозаменитель?" at bounding box center [669, 381] width 163 height 10
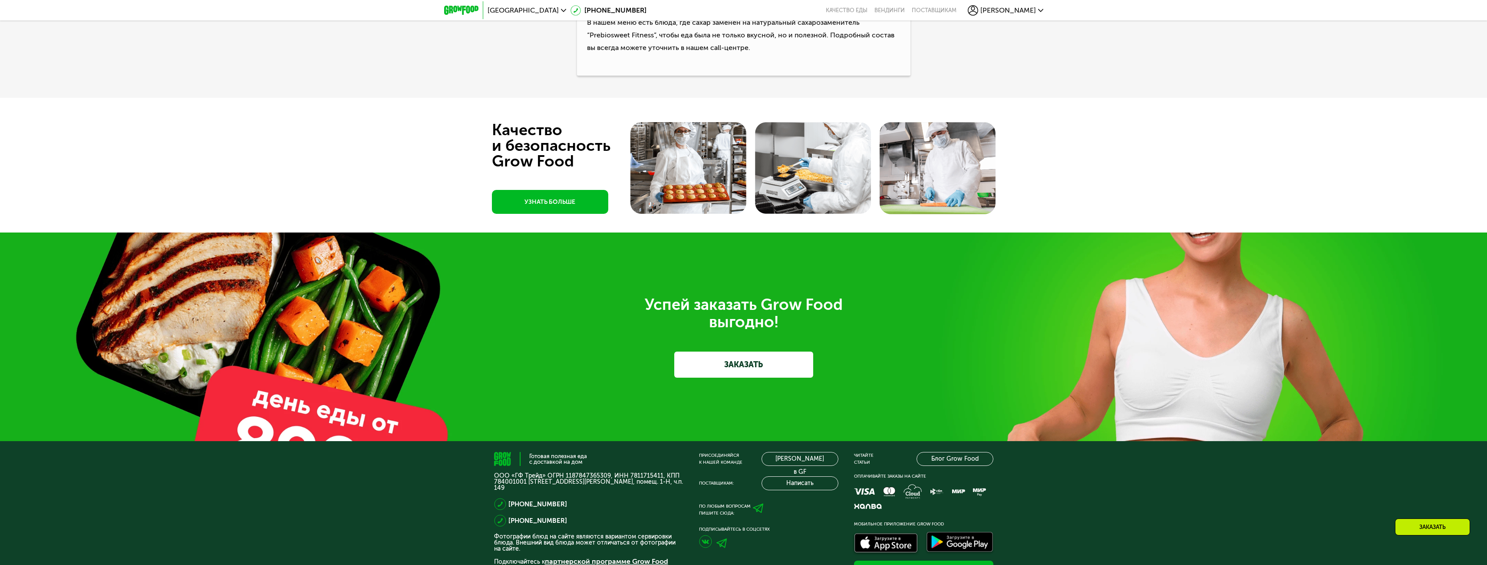
scroll to position [3237, 0]
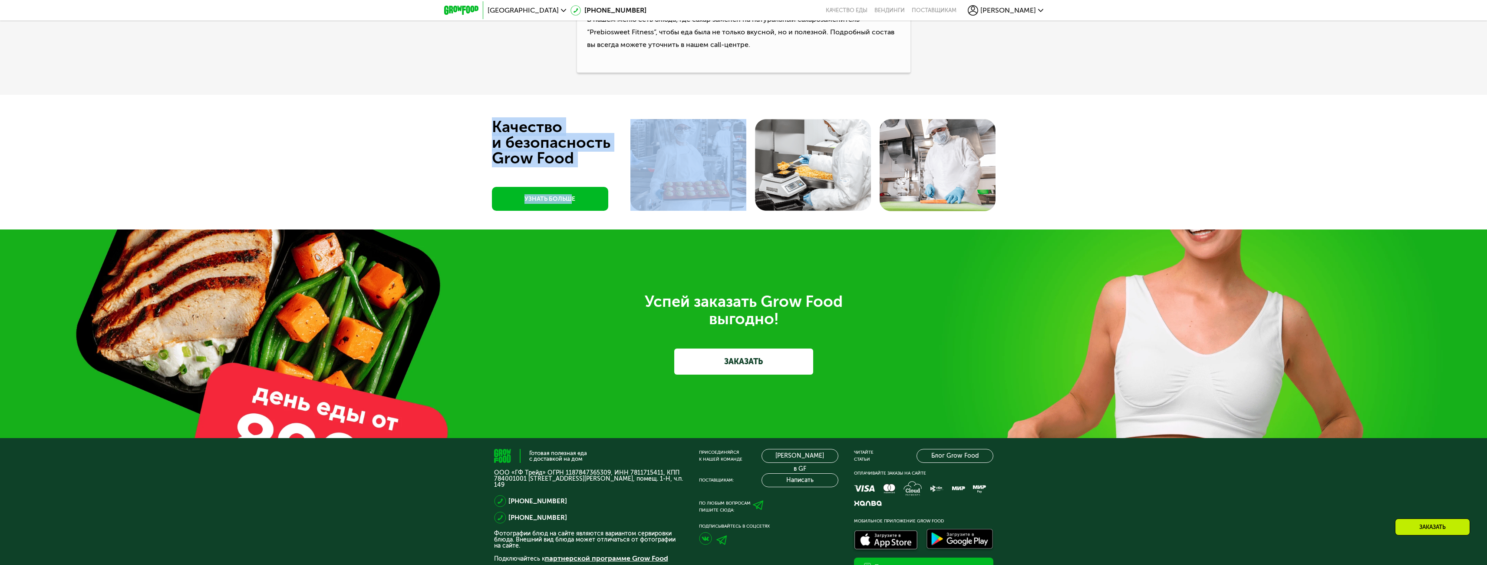
click at [571, 192] on div "Качество и безопасность Grow Food УЗНАТЬ БОЛЬШЕ" at bounding box center [743, 162] width 1487 height 135
click at [558, 201] on link "УЗНАТЬ БОЛЬШЕ" at bounding box center [550, 199] width 116 height 24
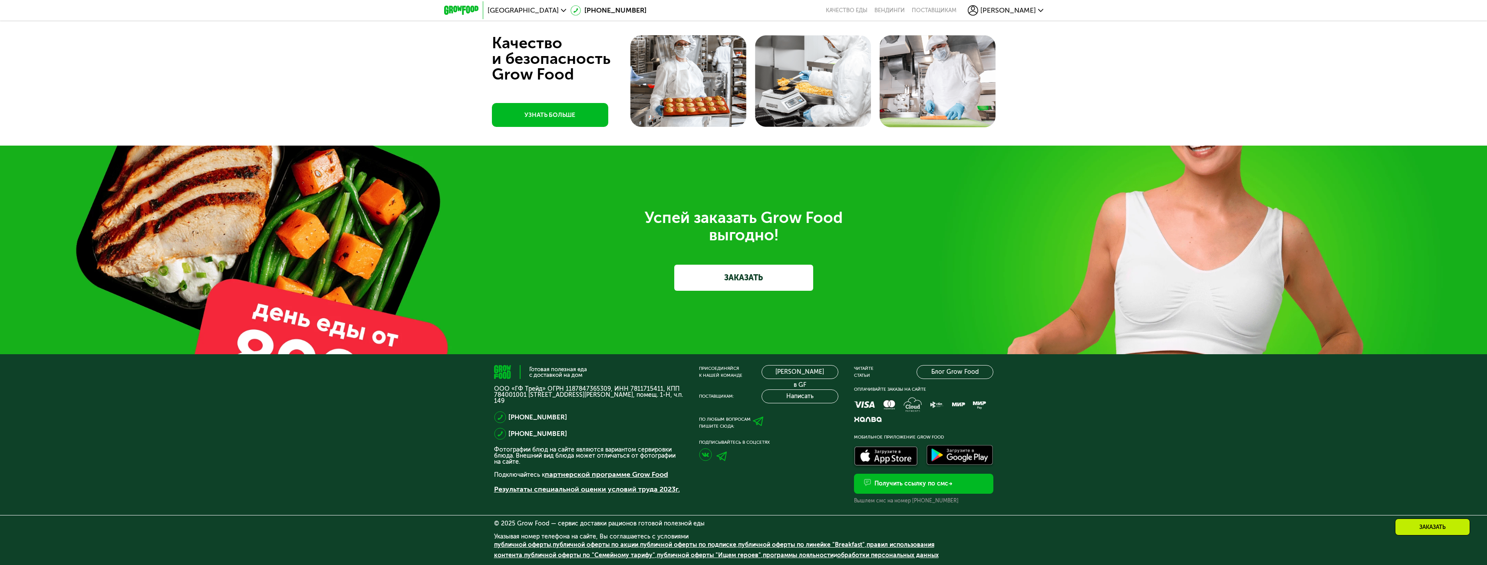
click at [178, 240] on div "Успей заказать Grow Food выгодно! ЗАКАЗАТЬ" at bounding box center [743, 249] width 1487 height 208
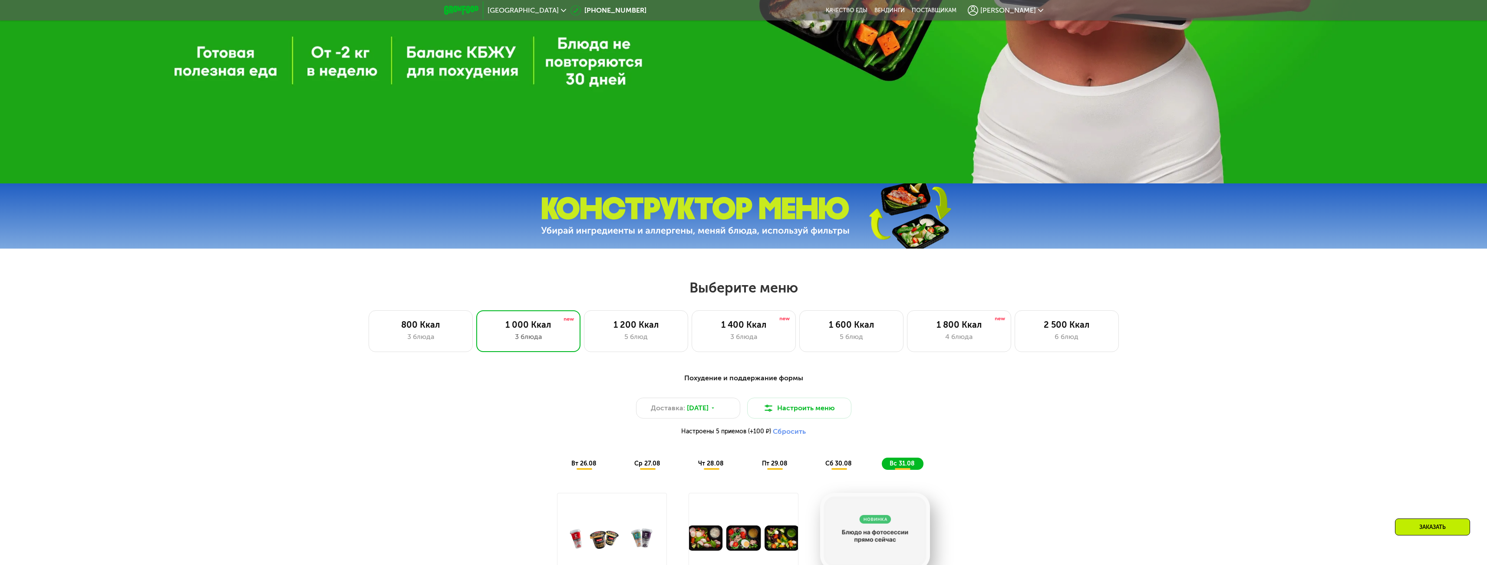
scroll to position [521, 0]
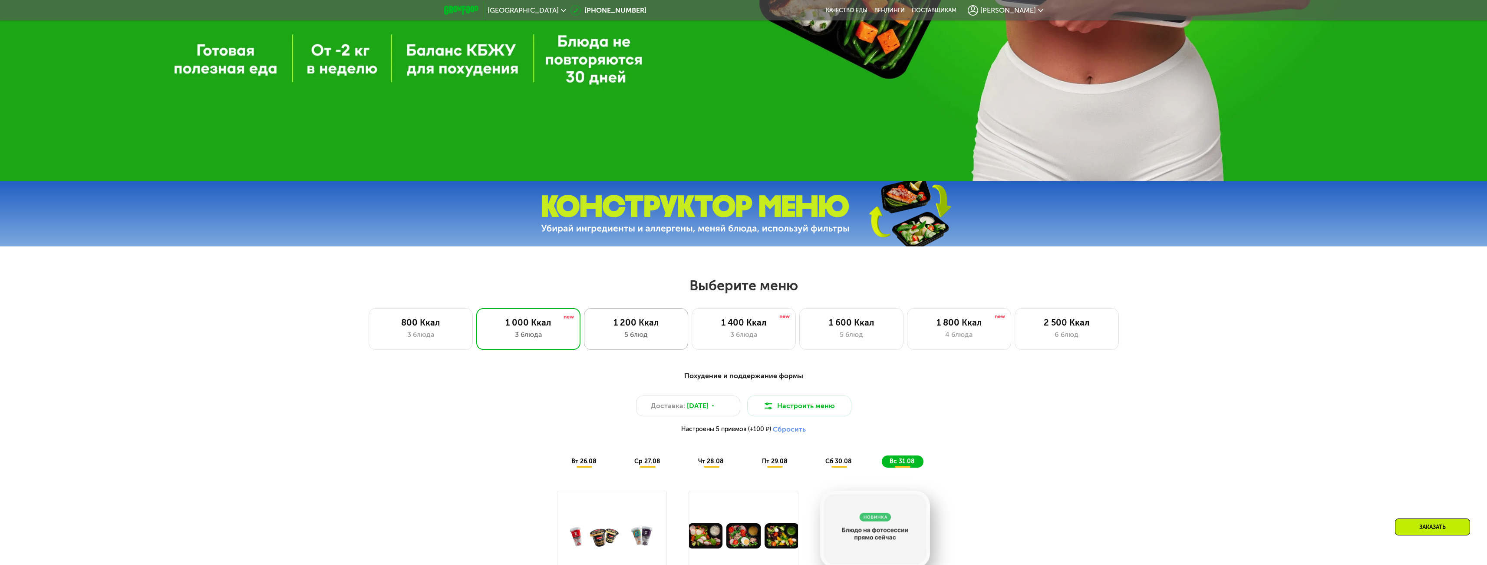
click at [639, 336] on div "5 блюд" at bounding box center [636, 334] width 86 height 10
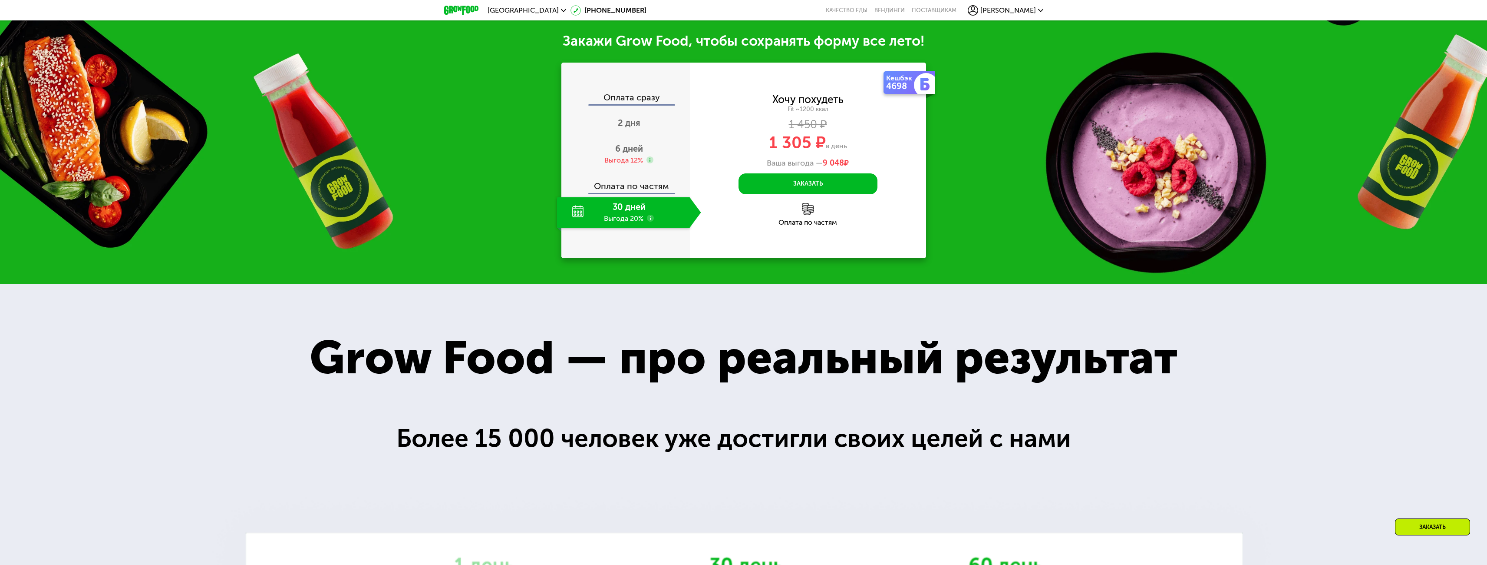
scroll to position [1216, 0]
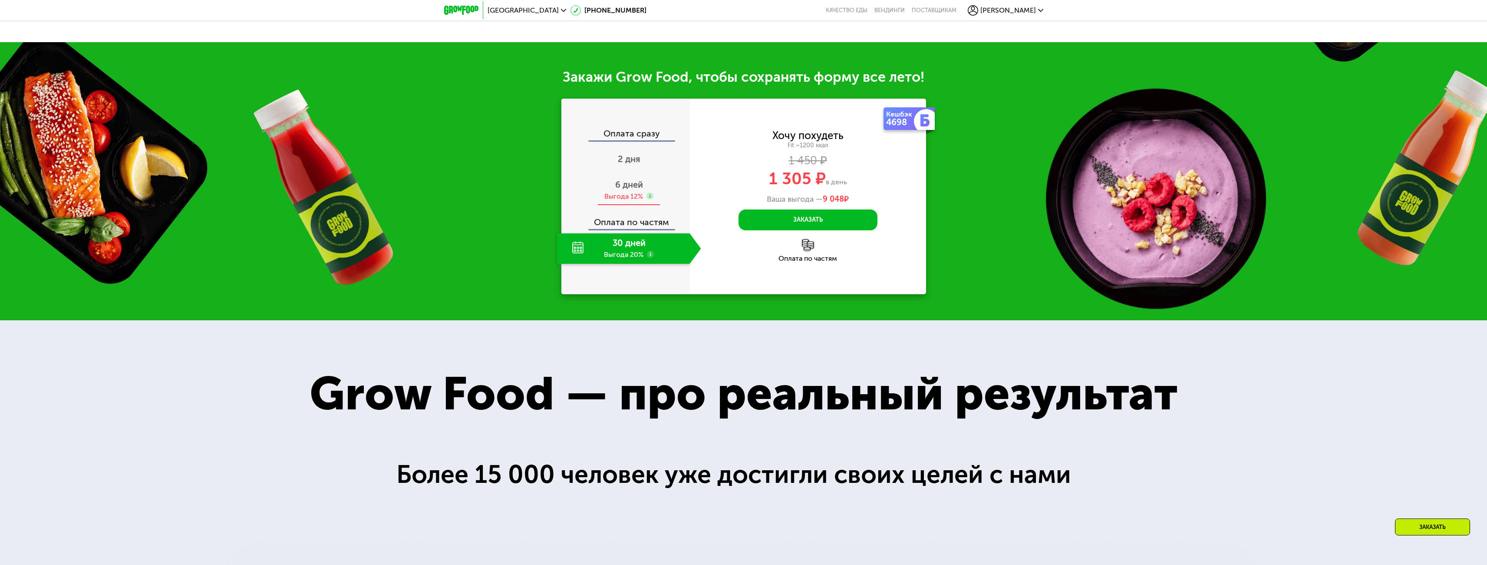
click at [627, 190] on span "6 дней" at bounding box center [629, 184] width 28 height 10
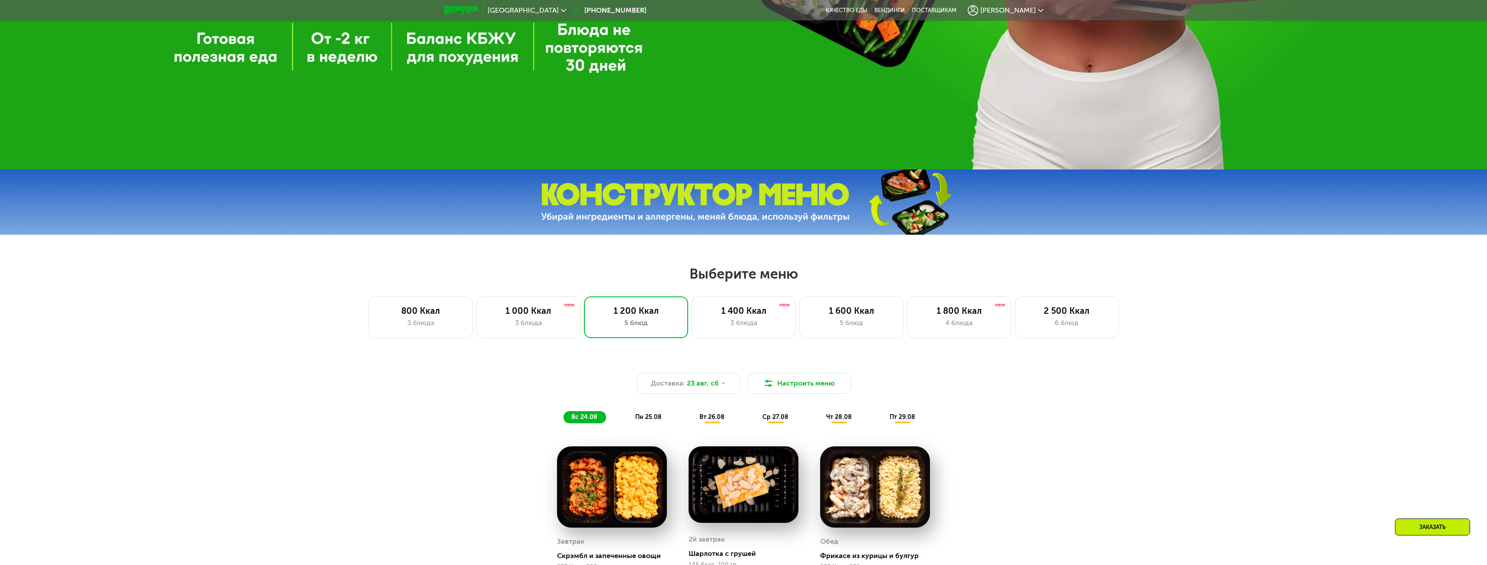
scroll to position [521, 0]
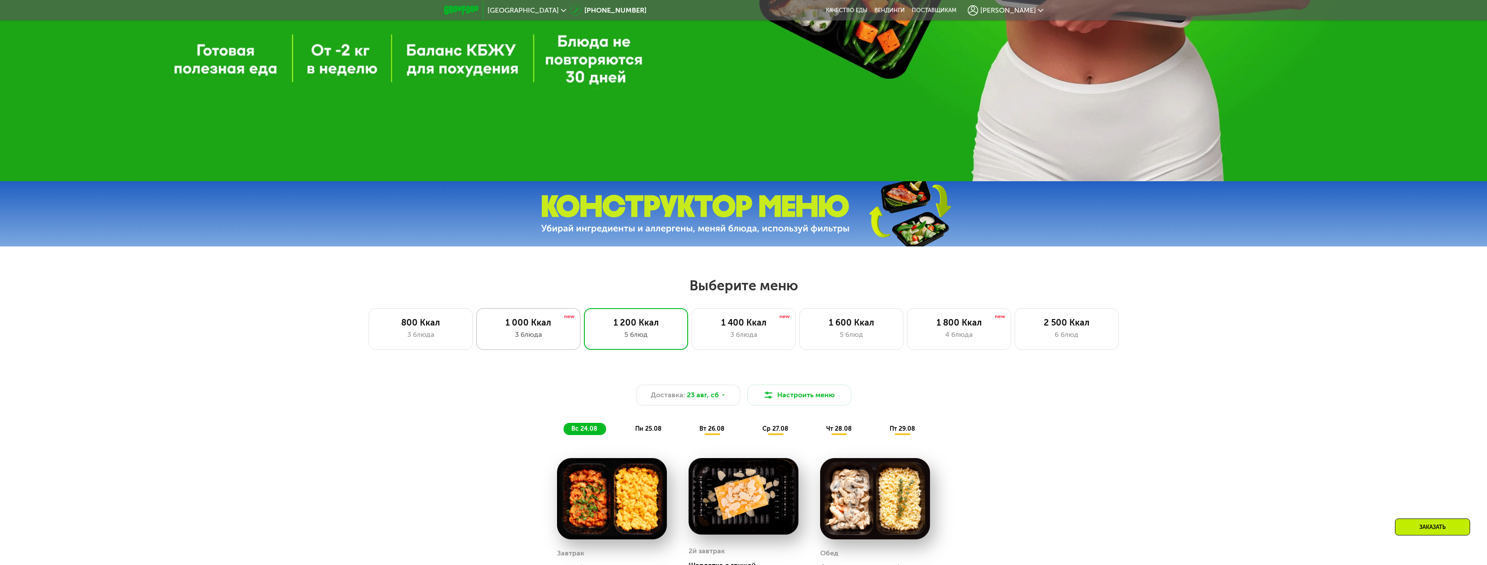
click at [584, 331] on div "1 000 Ккал 3 блюда" at bounding box center [636, 329] width 104 height 42
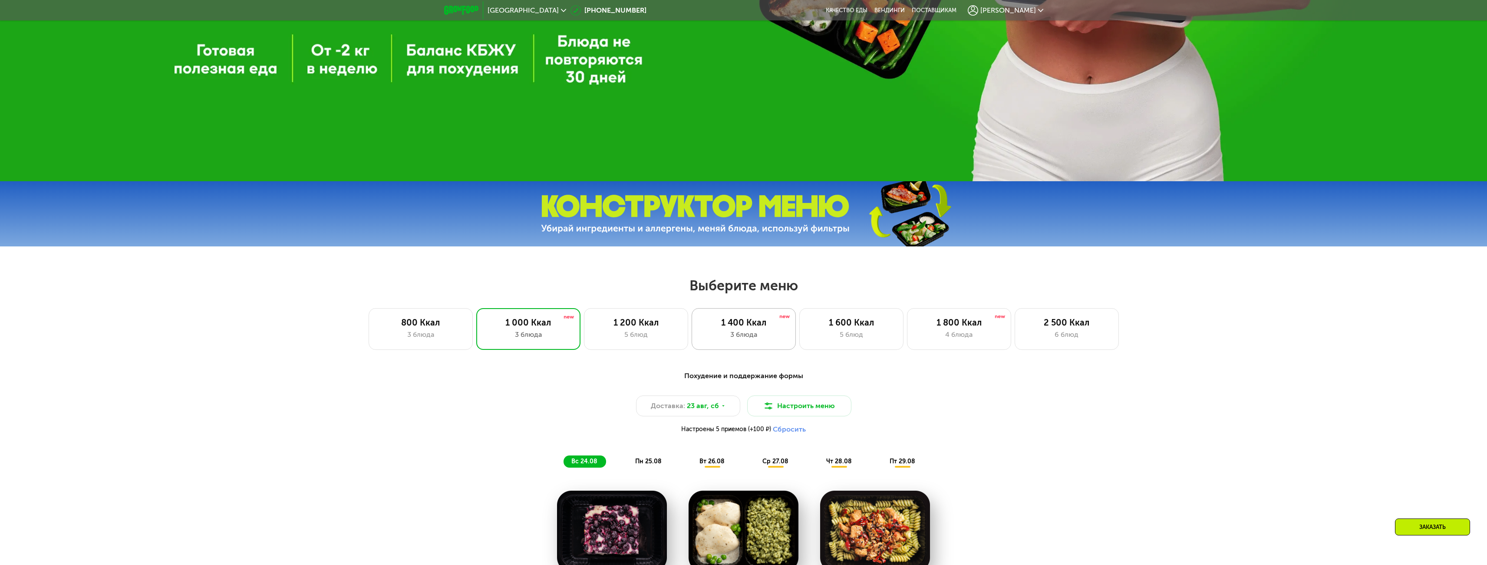
click at [752, 327] on div "1 400 Ккал" at bounding box center [744, 322] width 86 height 10
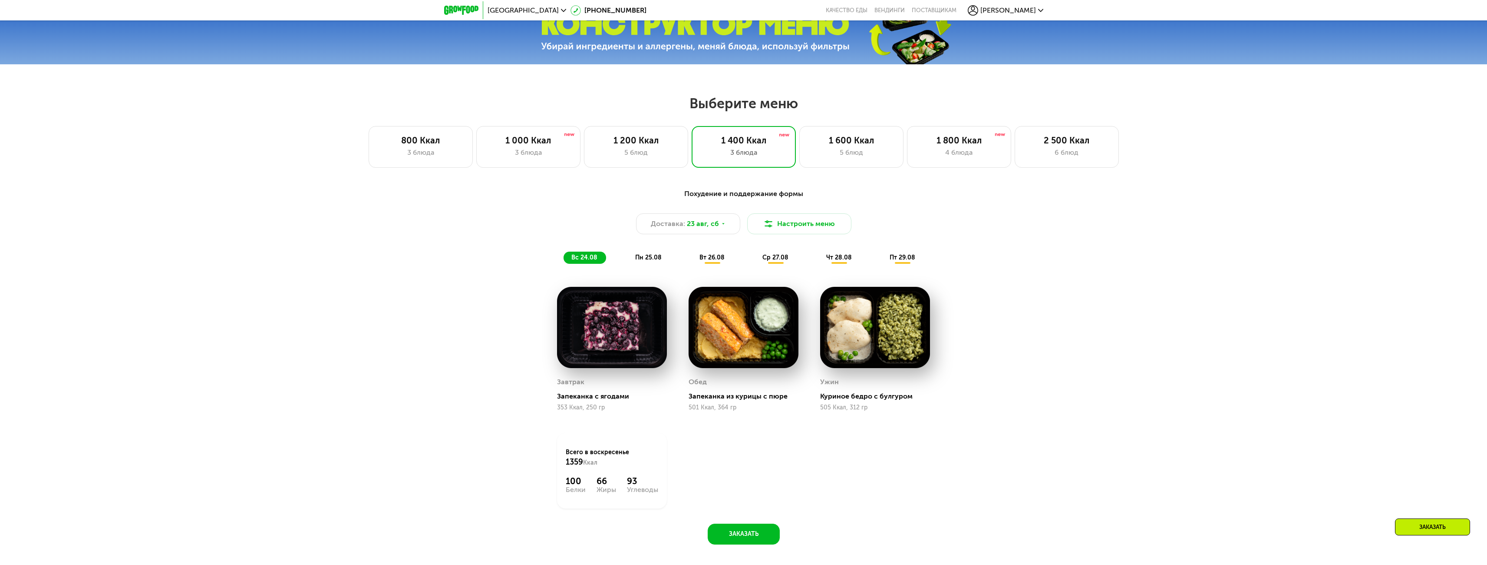
scroll to position [695, 0]
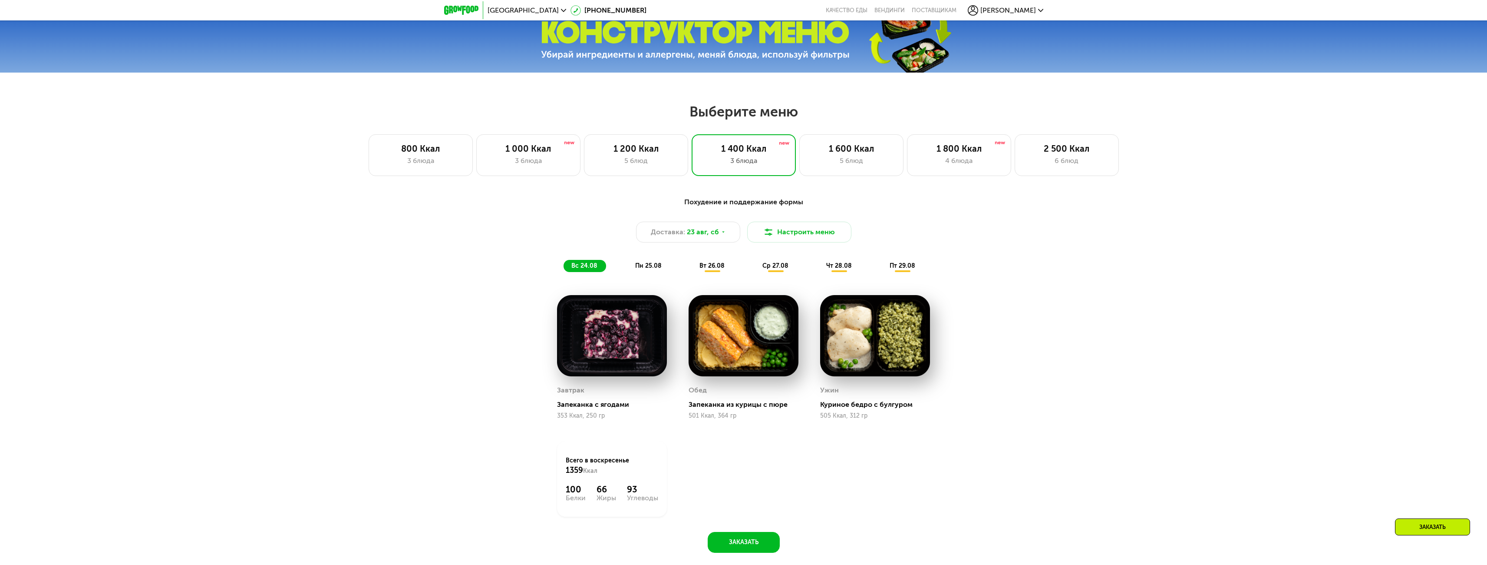
click at [707, 267] on span "вт 26.08" at bounding box center [712, 265] width 25 height 7
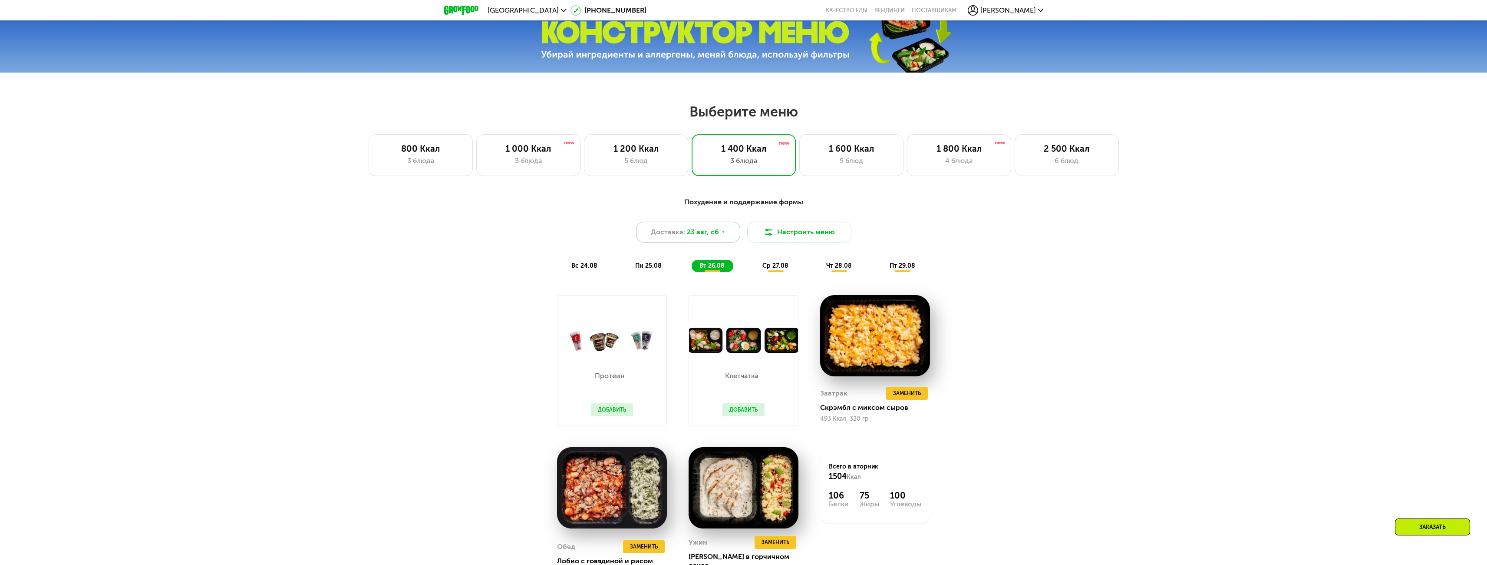
click at [716, 229] on div "Доставка: [DATE]" at bounding box center [688, 231] width 104 height 21
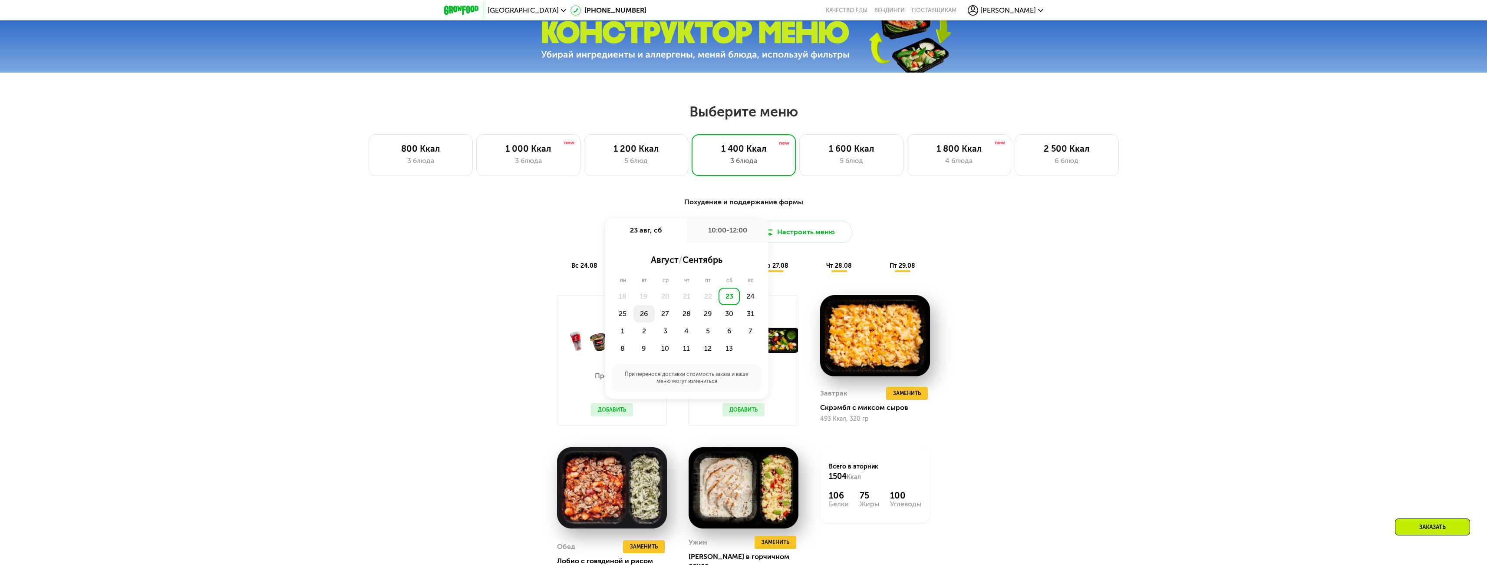
click at [655, 315] on div "26" at bounding box center [665, 313] width 21 height 17
click at [664, 264] on div "Утро" at bounding box center [661, 260] width 52 height 12
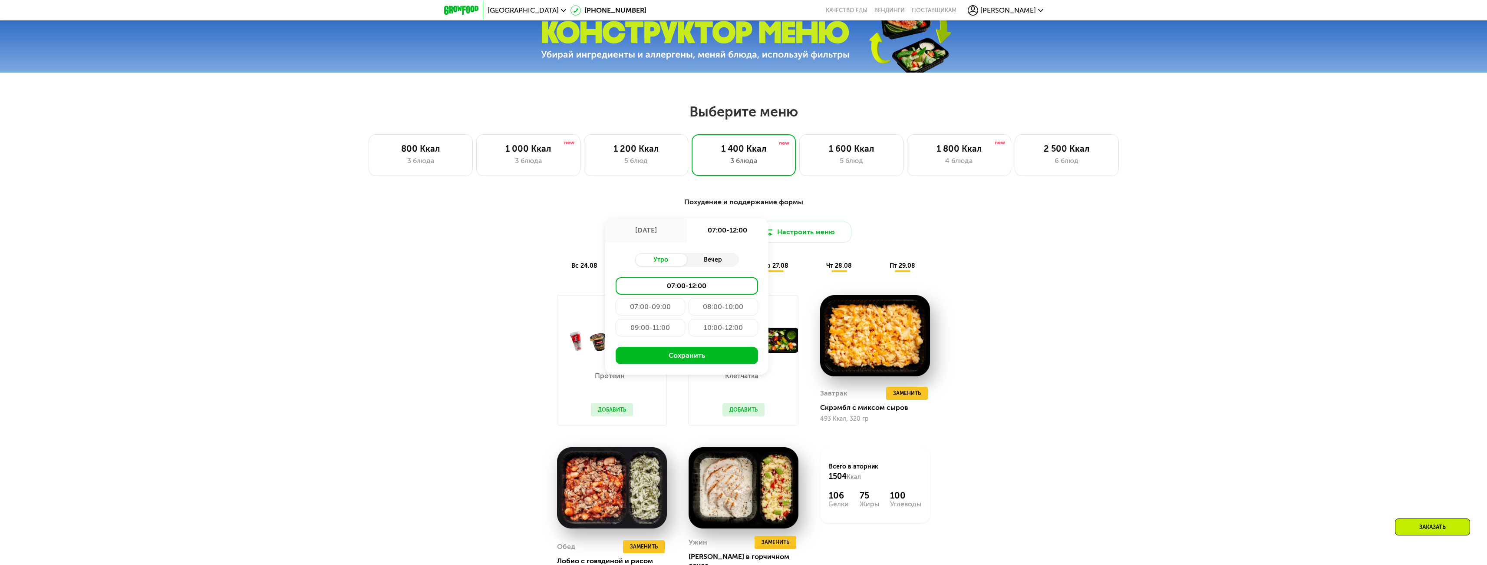
click at [709, 261] on div "Вечер" at bounding box center [713, 260] width 52 height 12
click at [660, 262] on div "Утро" at bounding box center [661, 260] width 52 height 12
click at [727, 326] on div "10:00-12:00" at bounding box center [723, 327] width 69 height 17
click at [720, 360] on button "Сохранить" at bounding box center [687, 355] width 142 height 17
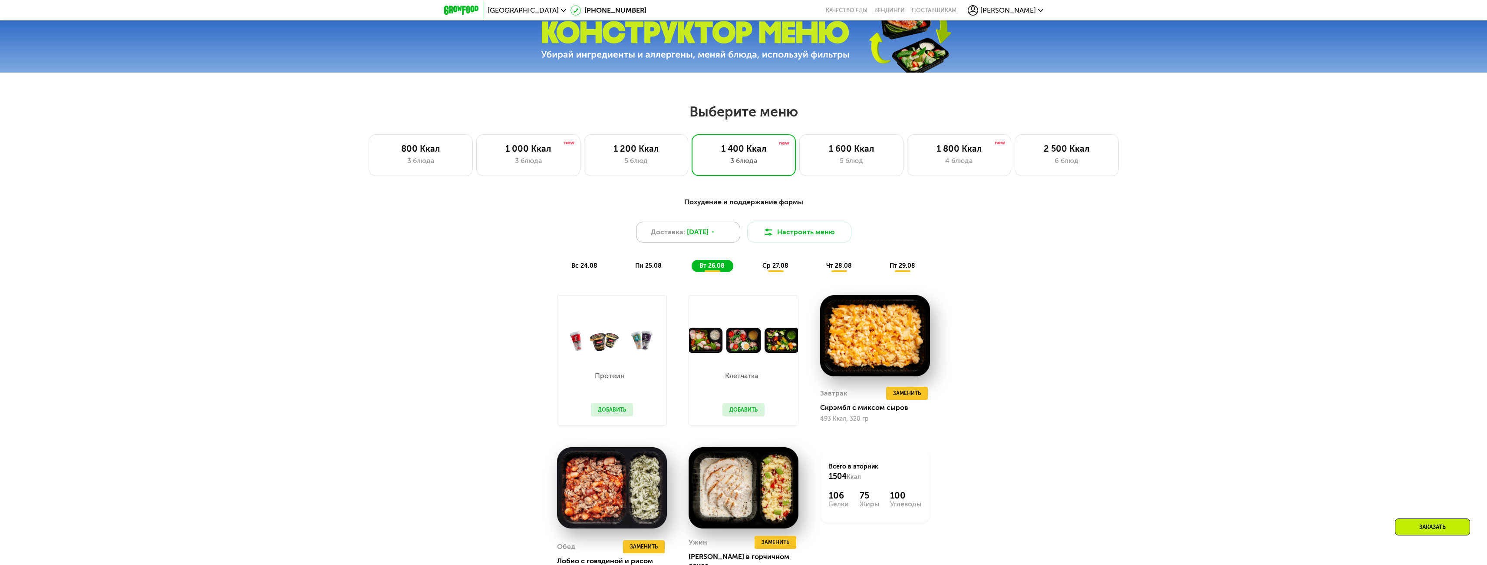
click at [726, 235] on div "Доставка: 26 авг, вт" at bounding box center [688, 231] width 104 height 21
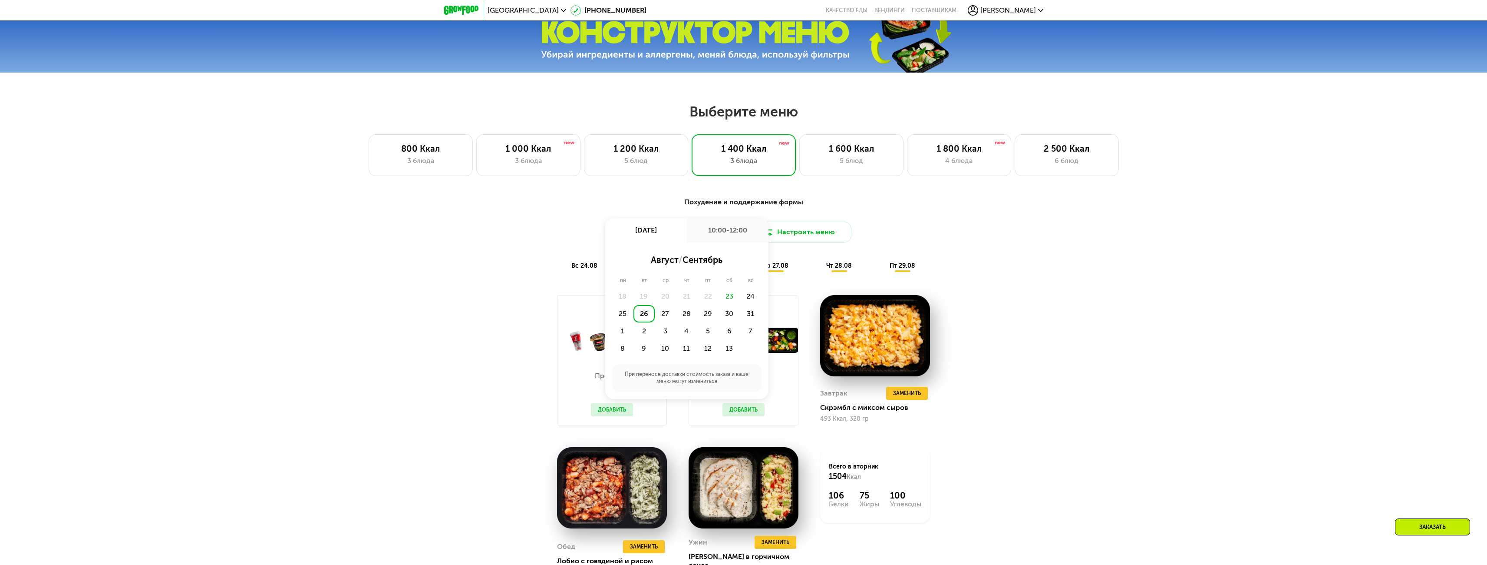
click at [644, 317] on div "26" at bounding box center [644, 313] width 21 height 17
click at [678, 358] on button "Сохранить" at bounding box center [687, 355] width 142 height 17
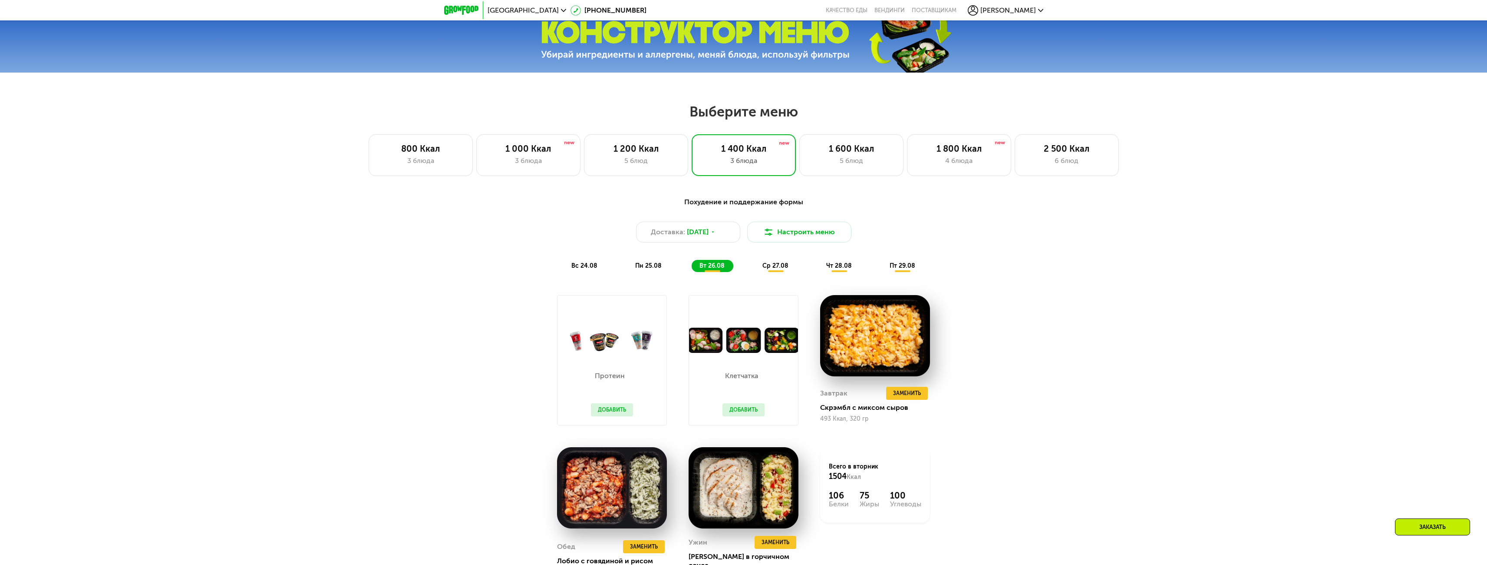
drag, startPoint x: 780, startPoint y: 270, endPoint x: 808, endPoint y: 269, distance: 27.8
click at [780, 269] on span "ср 27.08" at bounding box center [776, 265] width 26 height 7
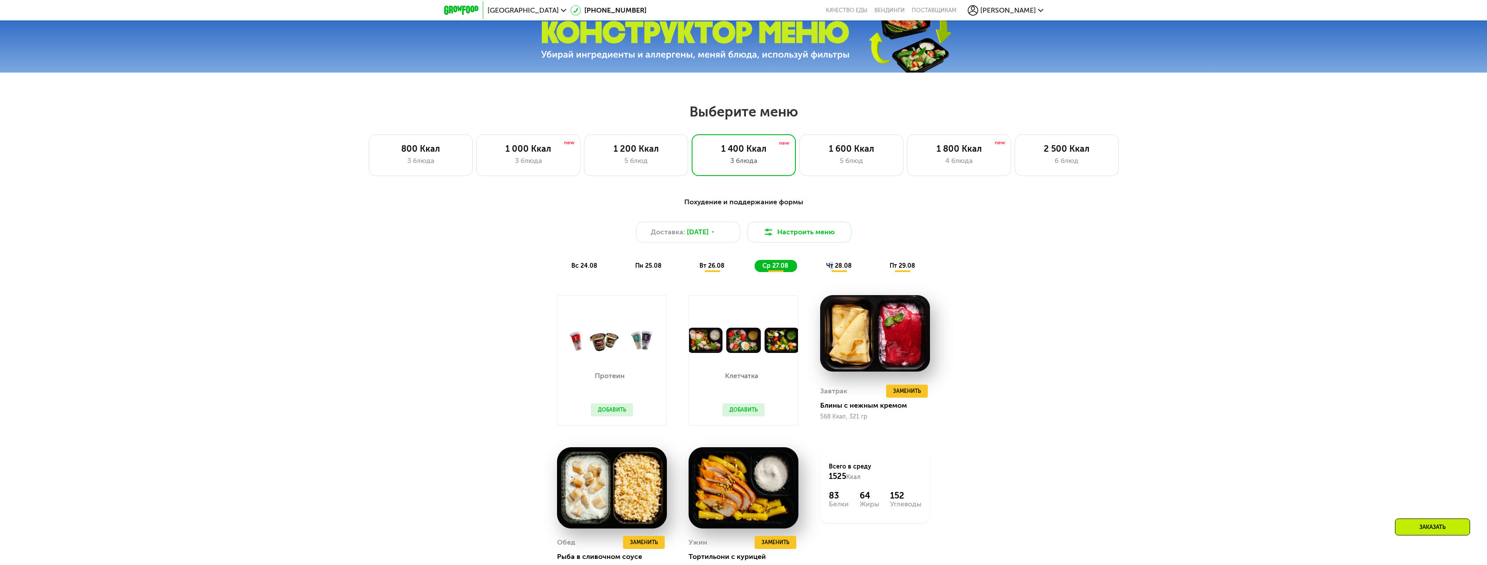
drag, startPoint x: 831, startPoint y: 268, endPoint x: 853, endPoint y: 267, distance: 21.7
click at [834, 268] on span "чт 28.08" at bounding box center [839, 265] width 26 height 7
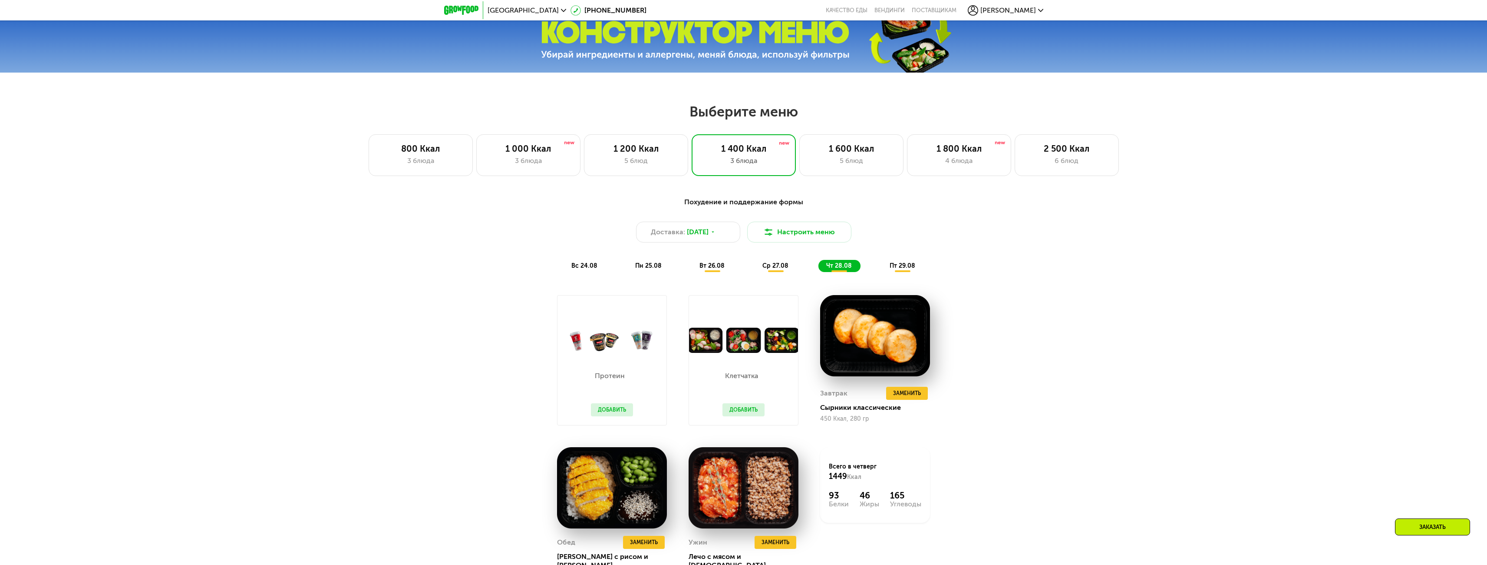
click at [902, 265] on span "пт 29.08" at bounding box center [903, 265] width 26 height 7
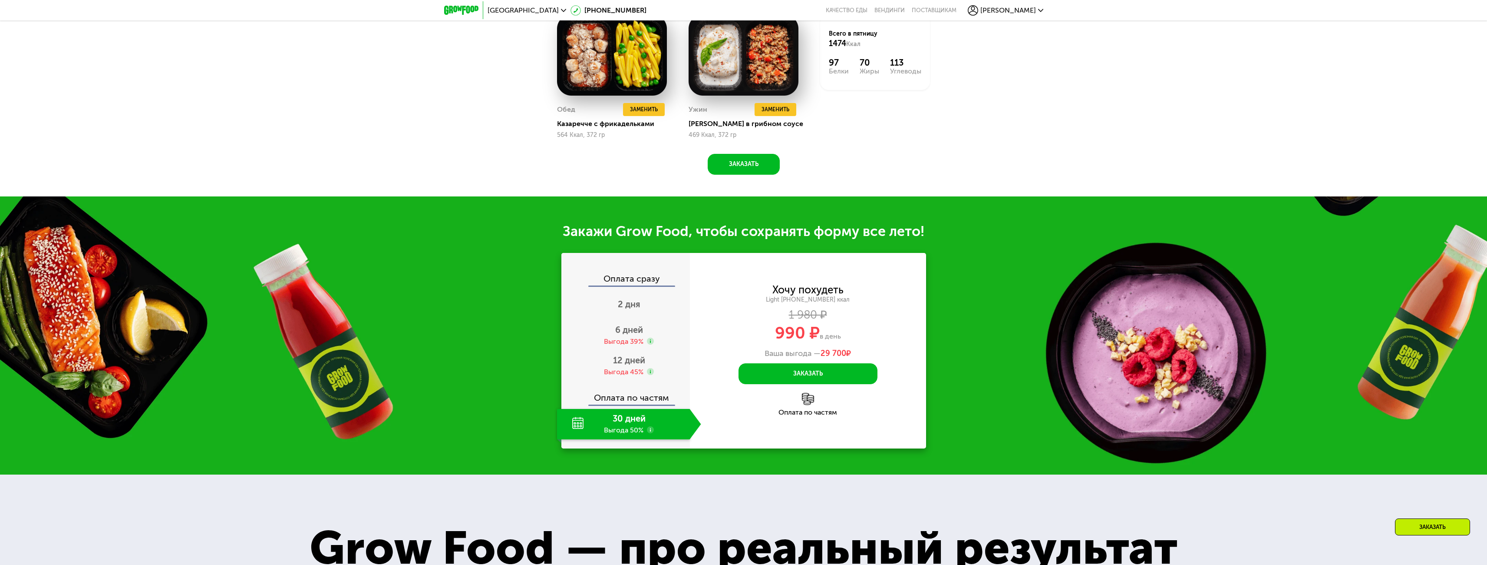
scroll to position [1129, 0]
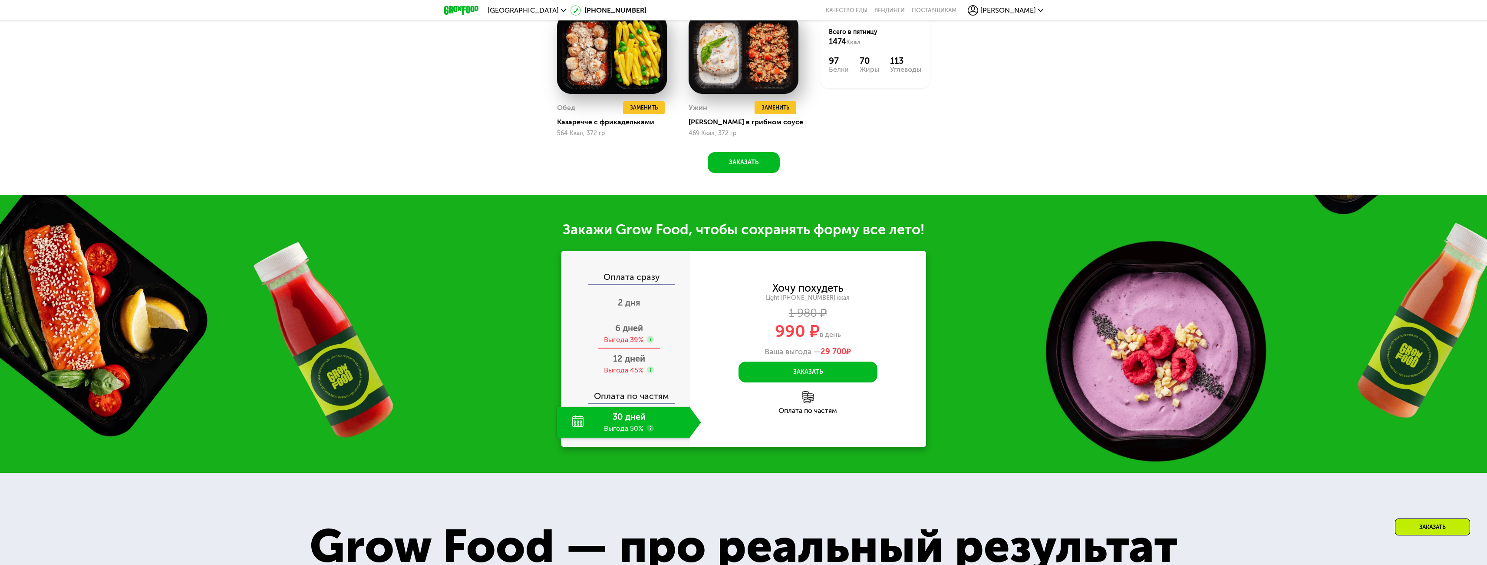
click at [631, 333] on span "6 дней" at bounding box center [629, 328] width 28 height 10
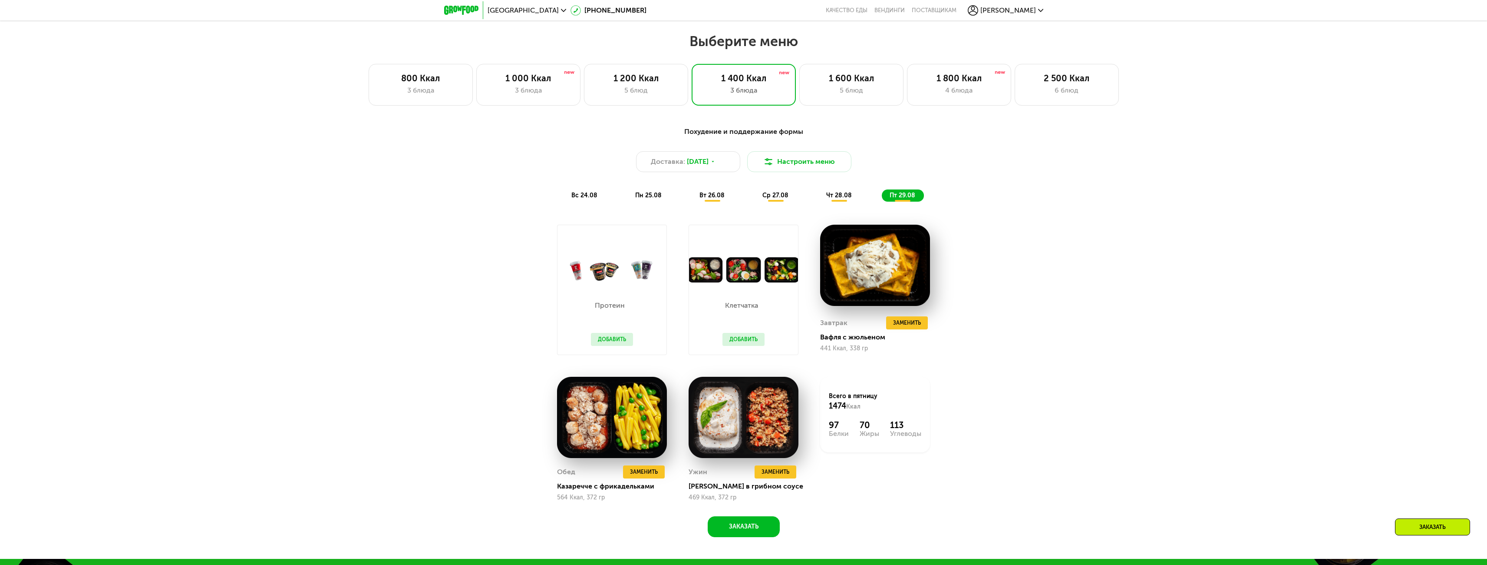
scroll to position [695, 0]
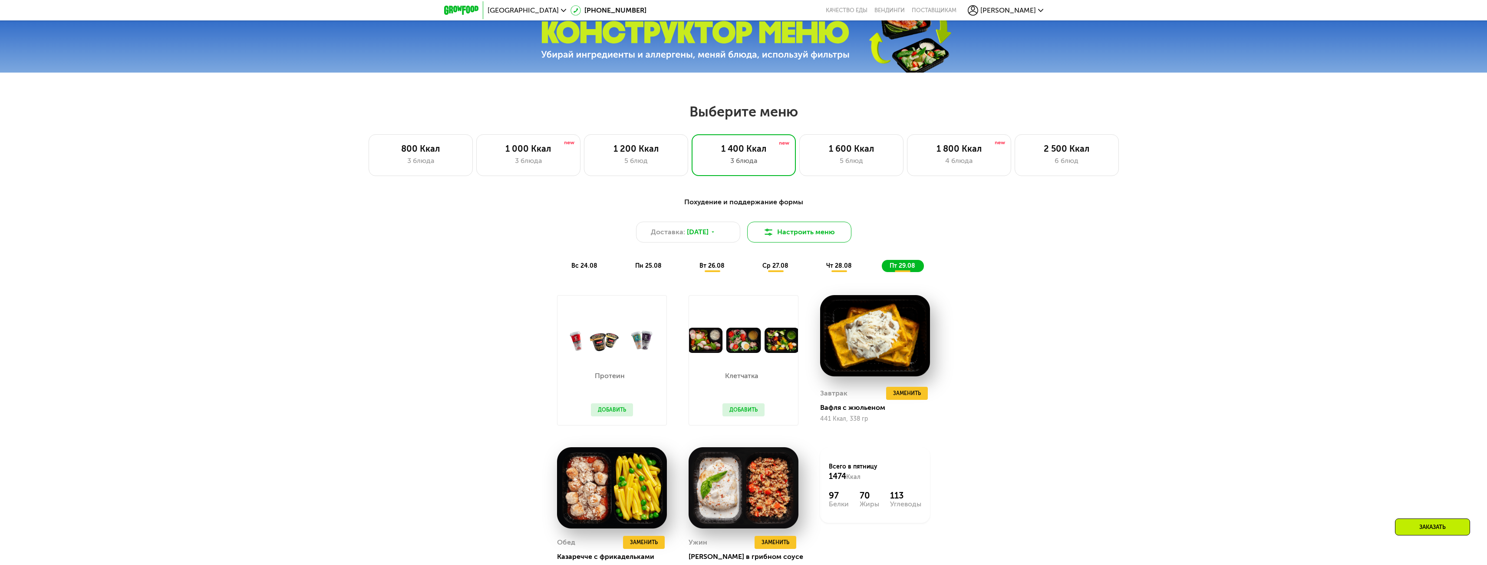
click at [768, 232] on img at bounding box center [768, 232] width 10 height 10
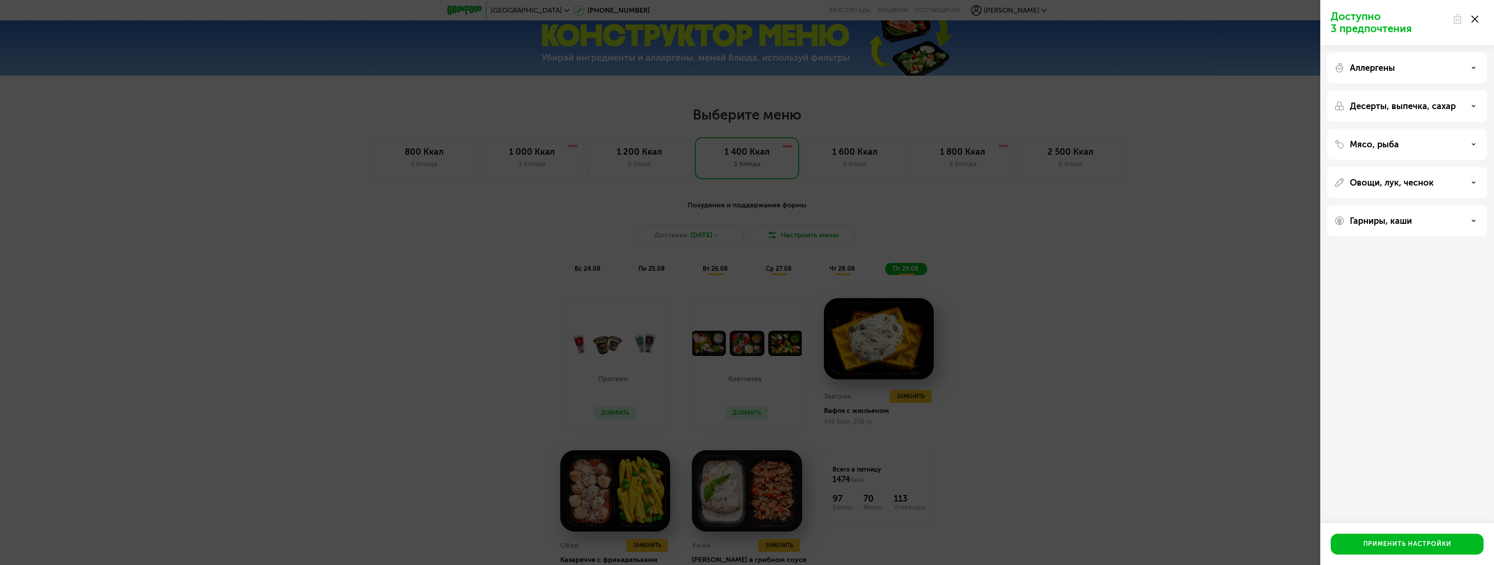
click at [1475, 22] on icon at bounding box center [1474, 19] width 7 height 7
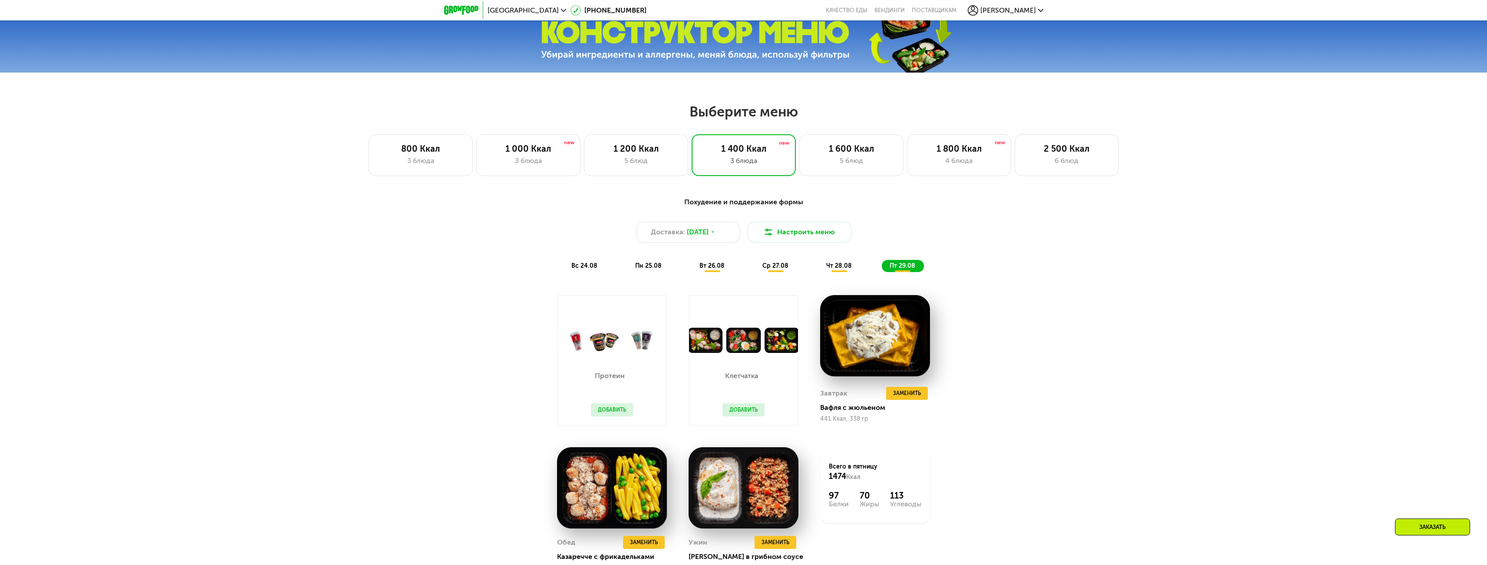
click at [1133, 265] on div "Похудение и поддержание формы Доставка: 26 авг, вт Настроить меню вс 24.08 пн 2…" at bounding box center [743, 407] width 1487 height 444
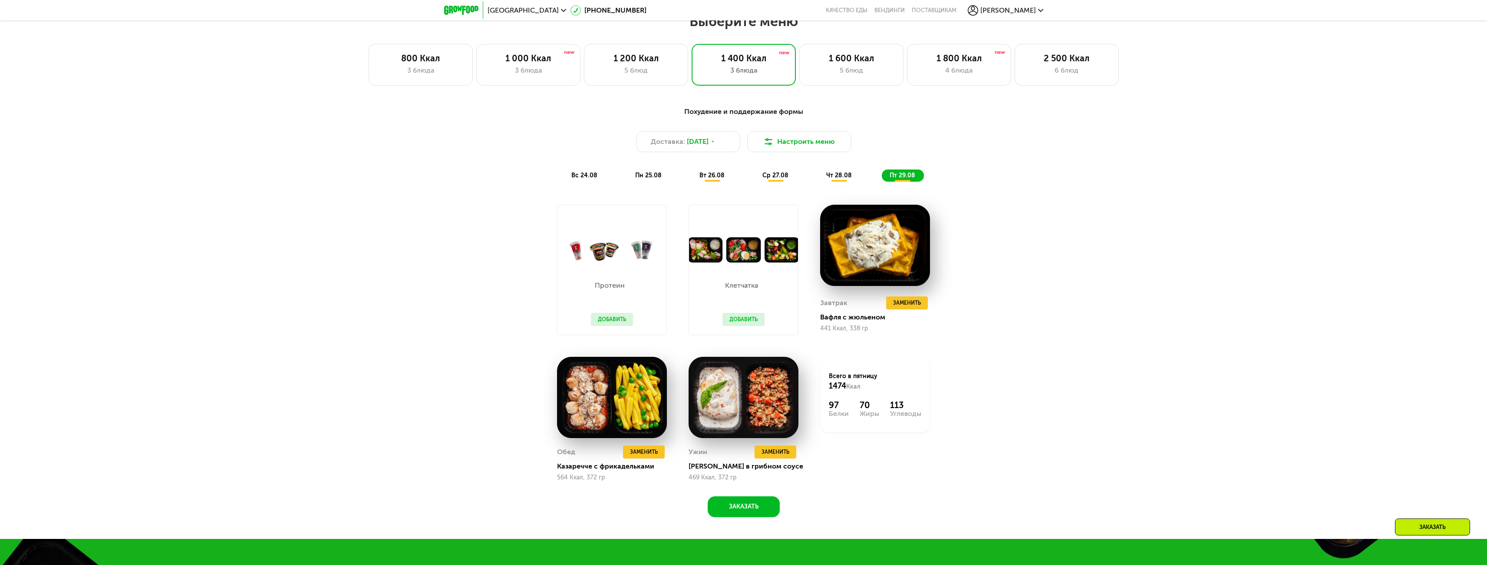
scroll to position [782, 0]
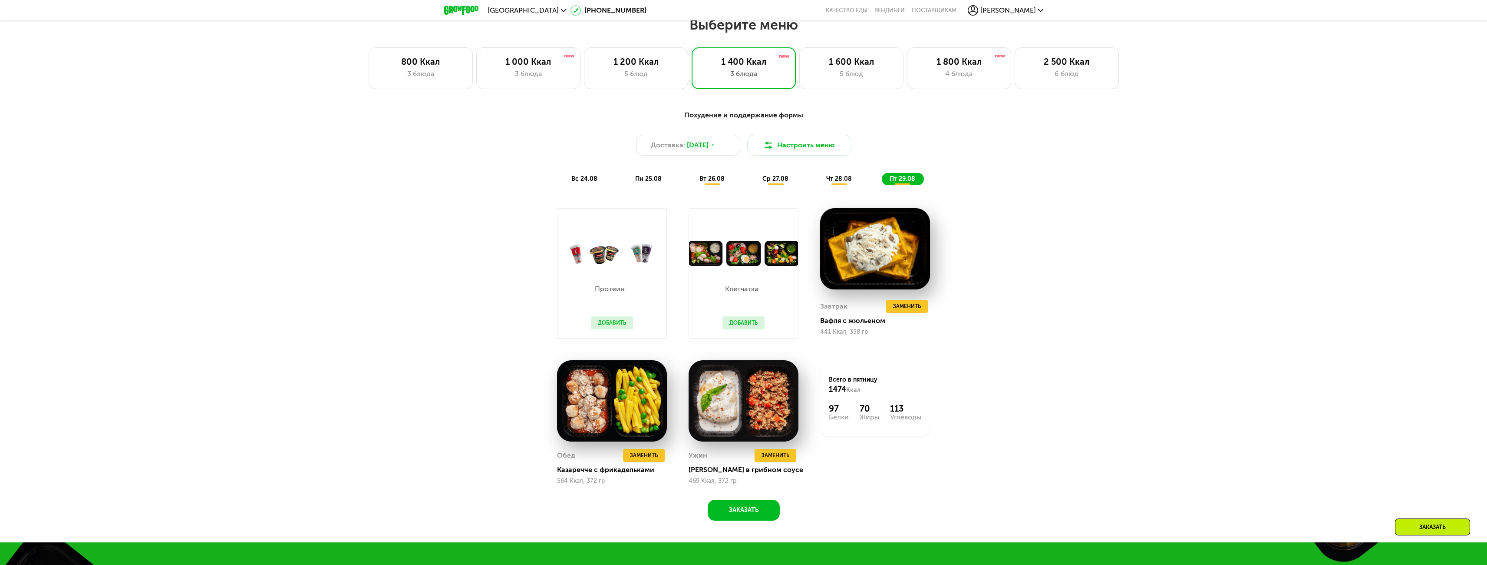
click at [775, 182] on span "ср 27.08" at bounding box center [776, 178] width 26 height 7
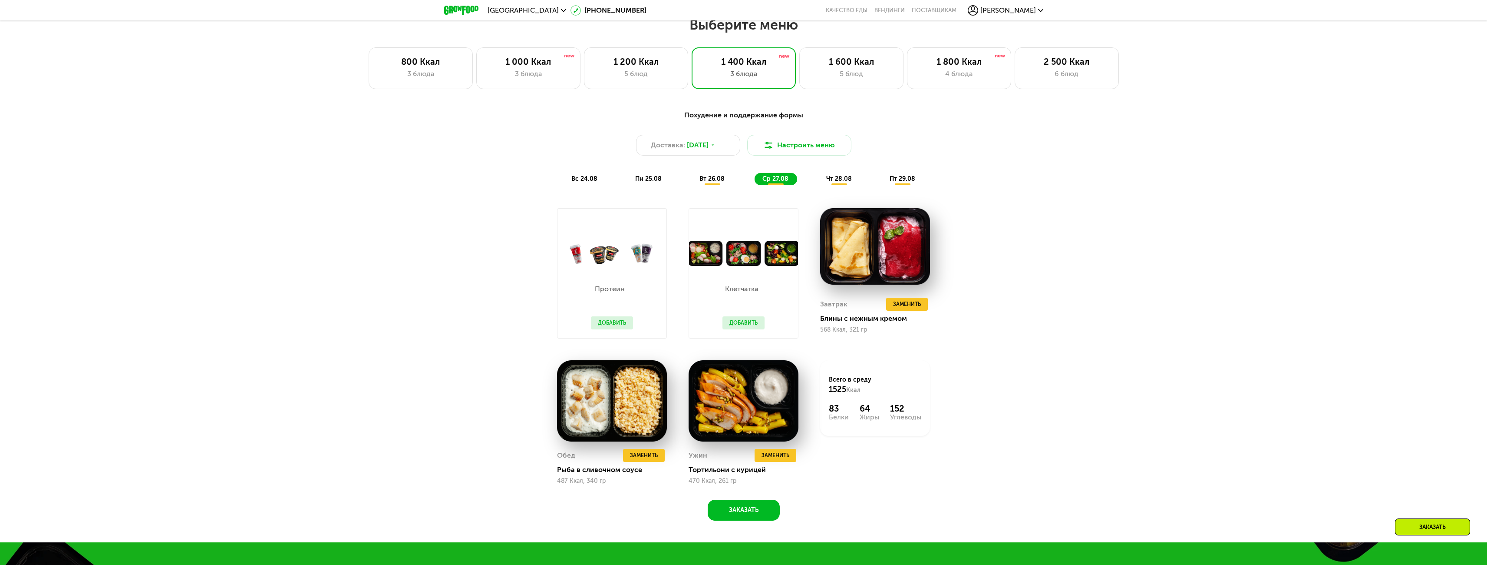
click at [837, 182] on span "чт 28.08" at bounding box center [839, 178] width 26 height 7
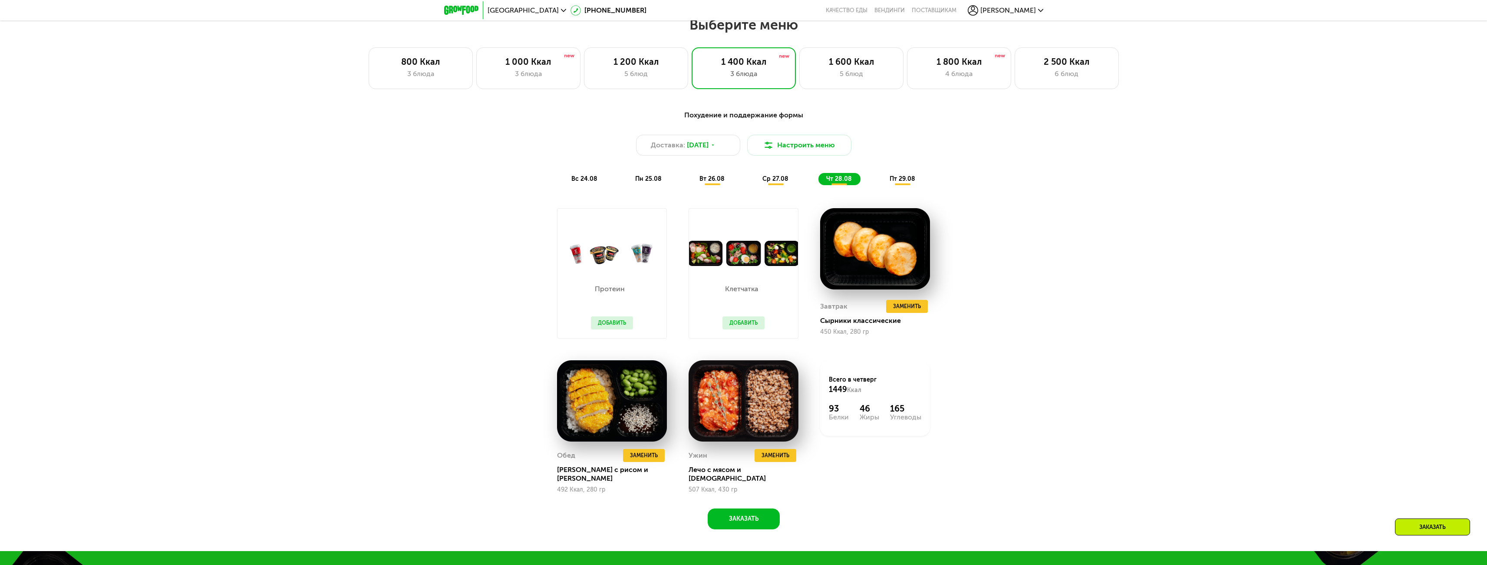
click at [900, 182] on span "пт 29.08" at bounding box center [903, 178] width 26 height 7
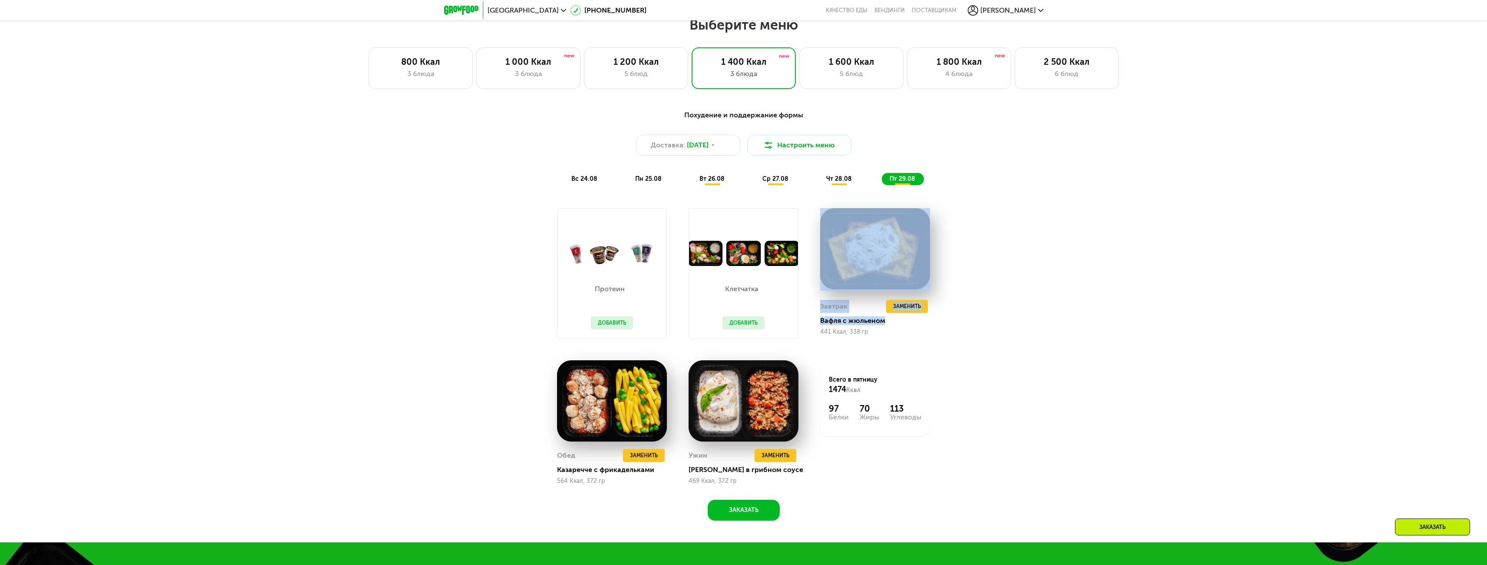
click at [1037, 297] on div "Похудение и поддержание формы Доставка: 26 авг, вт Настроить меню вс 24.08 пн 2…" at bounding box center [743, 320] width 1487 height 444
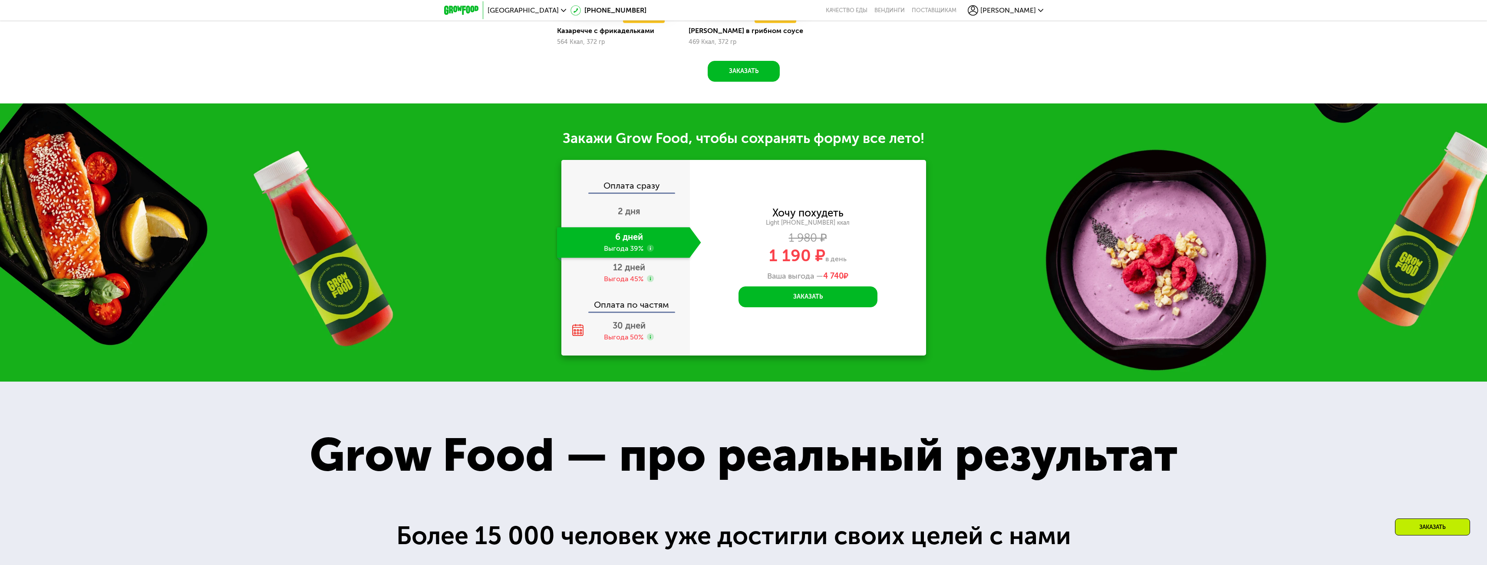
scroll to position [1303, 0]
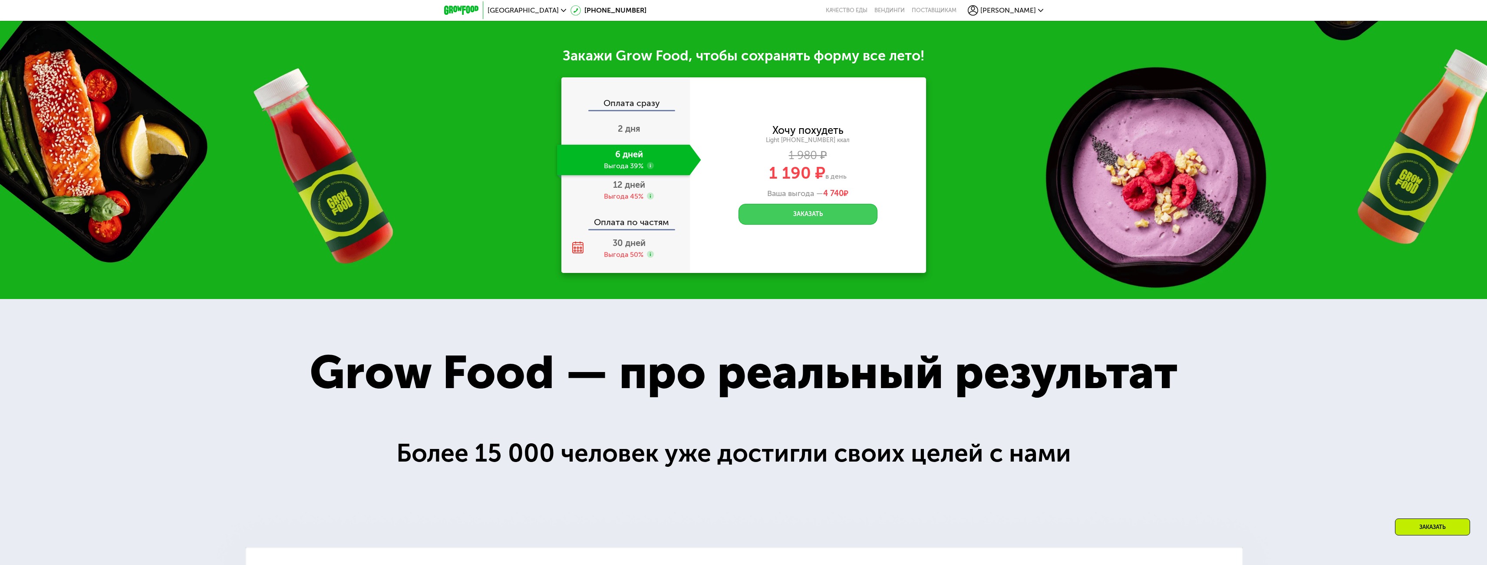
drag, startPoint x: 819, startPoint y: 223, endPoint x: 819, endPoint y: 217, distance: 5.6
click at [819, 219] on button "Заказать" at bounding box center [808, 214] width 139 height 21
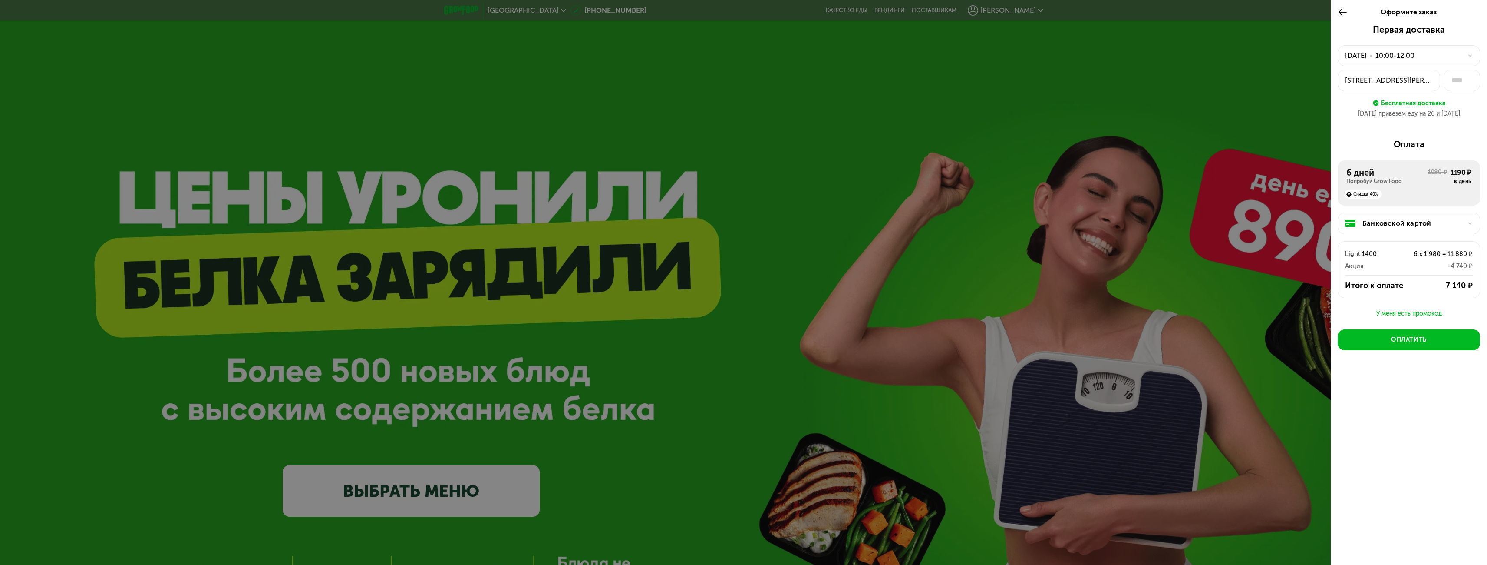
click at [1339, 11] on icon at bounding box center [1343, 12] width 10 height 10
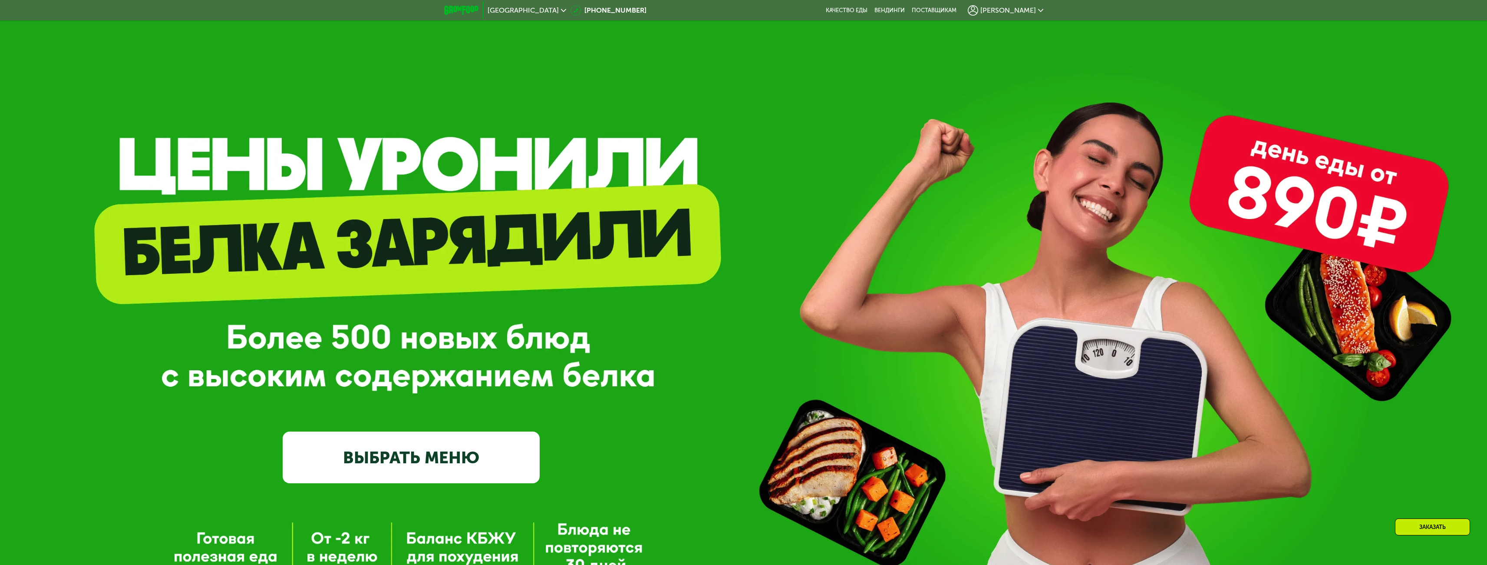
scroll to position [87, 0]
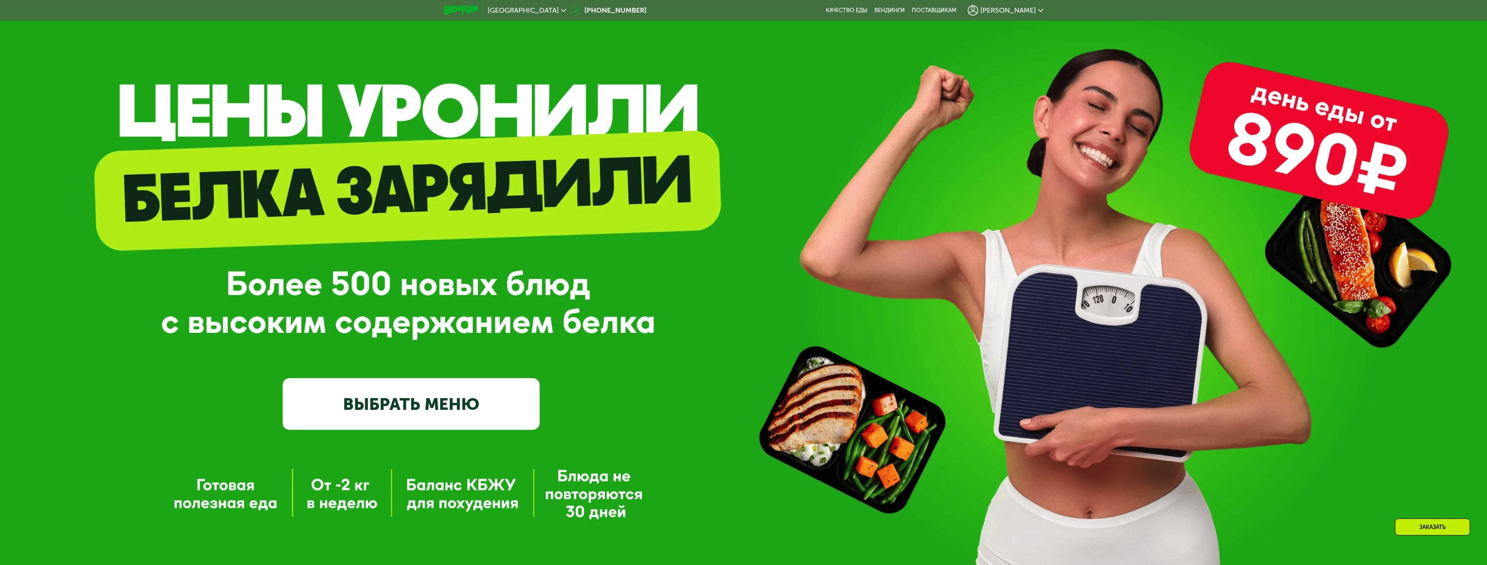
click at [453, 400] on link "ВЫБРАТЬ МЕНЮ" at bounding box center [411, 404] width 257 height 52
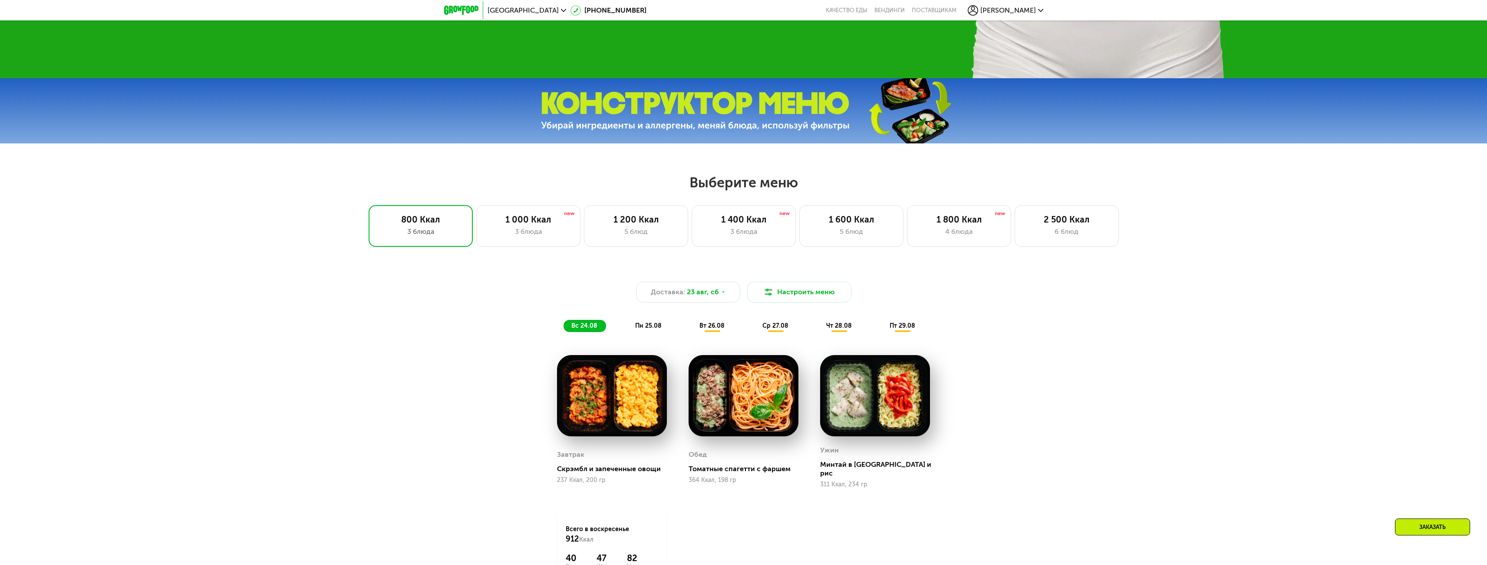
scroll to position [607, 0]
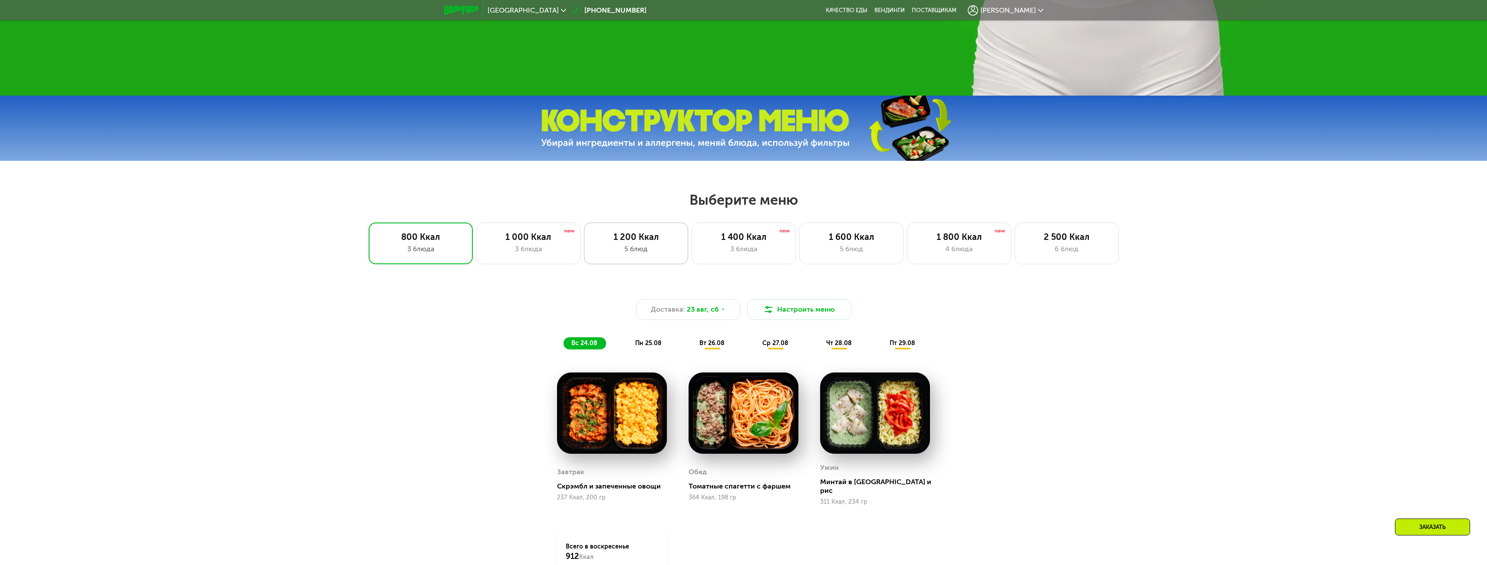
click at [692, 246] on div "1 200 Ккал 5 блюд" at bounding box center [744, 243] width 104 height 42
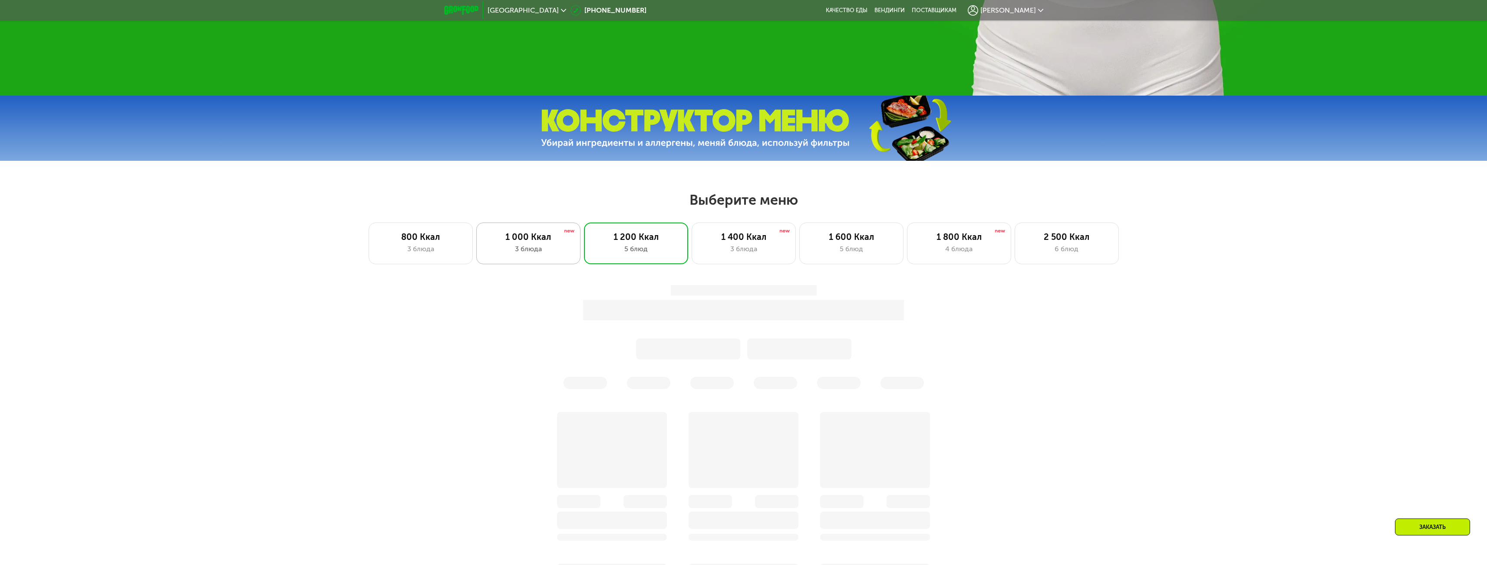
click at [532, 242] on div "1 000 Ккал" at bounding box center [528, 236] width 86 height 10
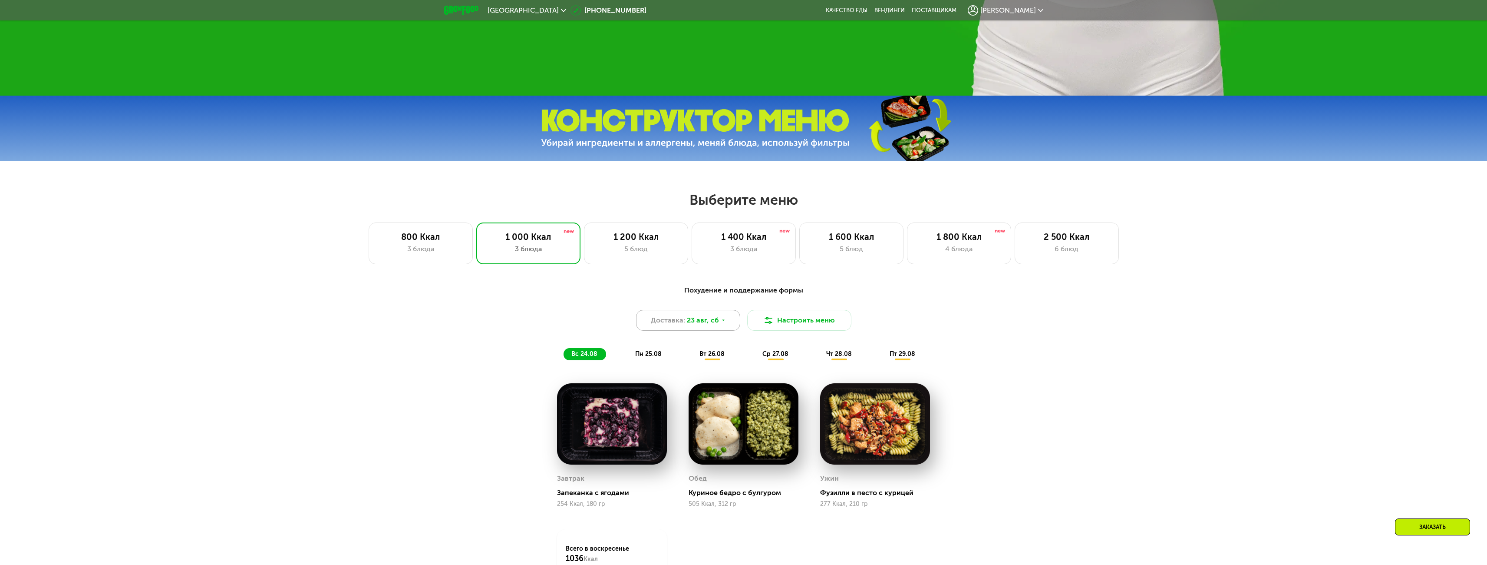
click at [726, 324] on div "Доставка: 23 авг, сб" at bounding box center [688, 320] width 104 height 21
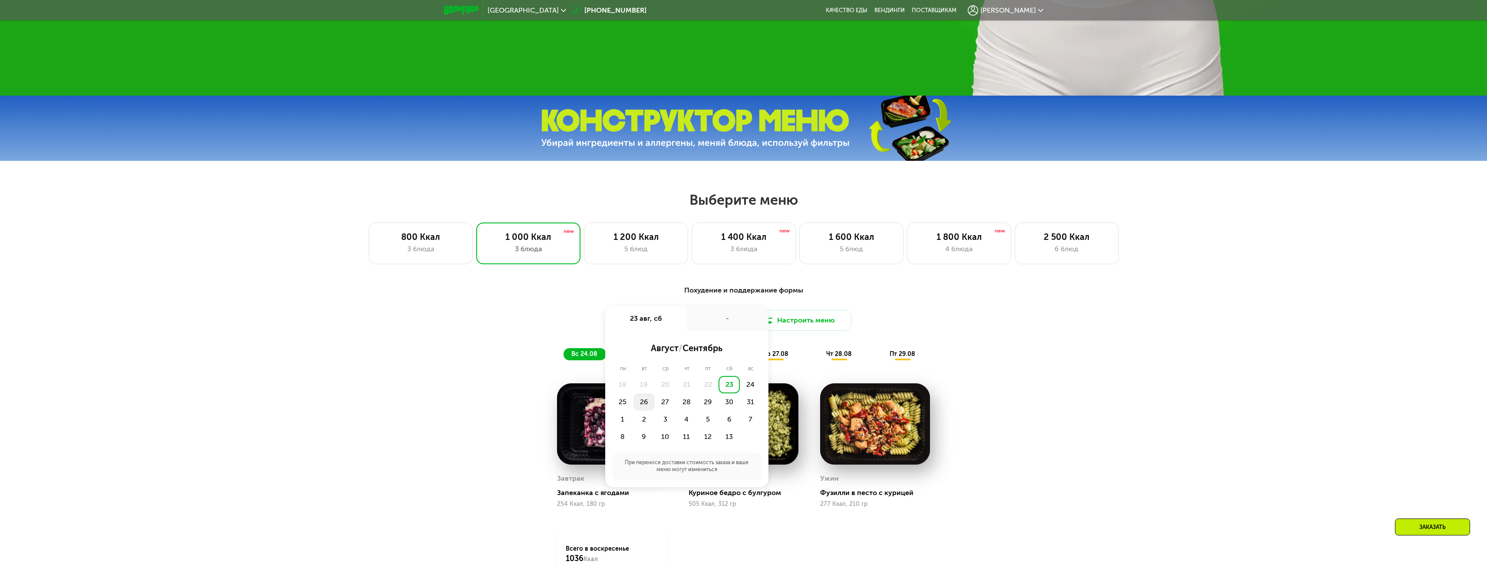
click at [655, 405] on div "26" at bounding box center [665, 401] width 21 height 17
click at [669, 350] on div "Утро" at bounding box center [661, 348] width 52 height 12
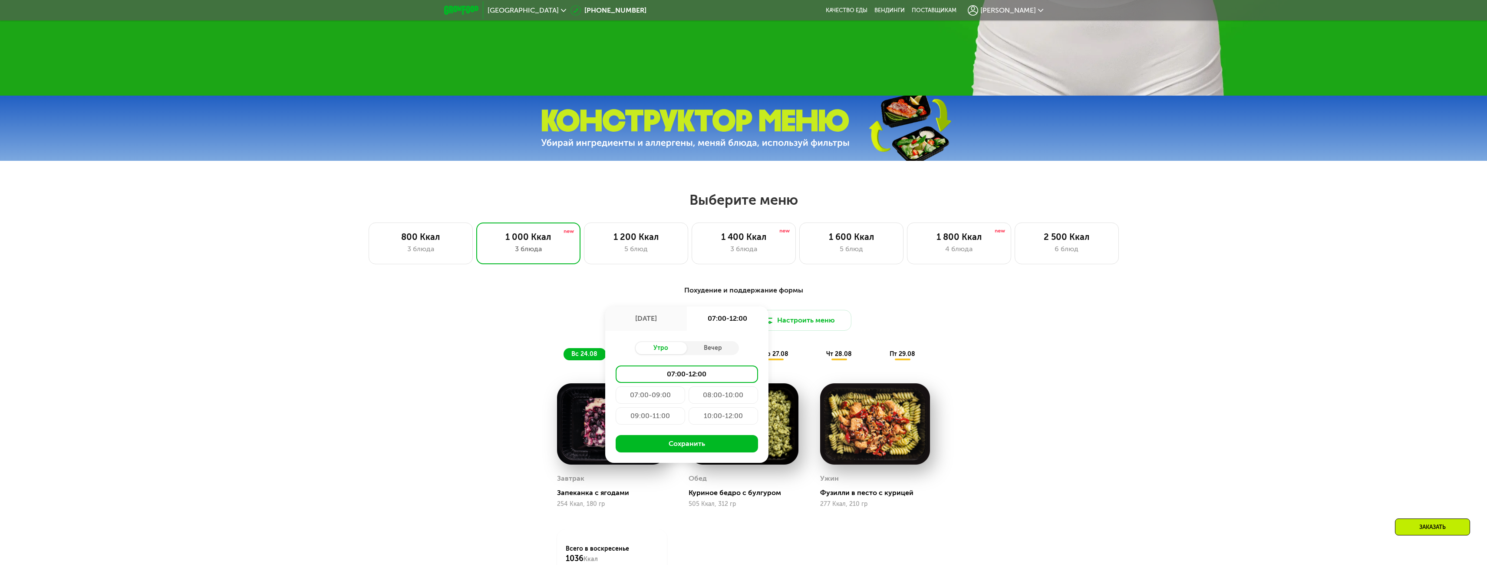
click at [721, 419] on div "10:00-12:00" at bounding box center [723, 415] width 69 height 17
click at [720, 451] on button "Сохранить" at bounding box center [687, 443] width 142 height 17
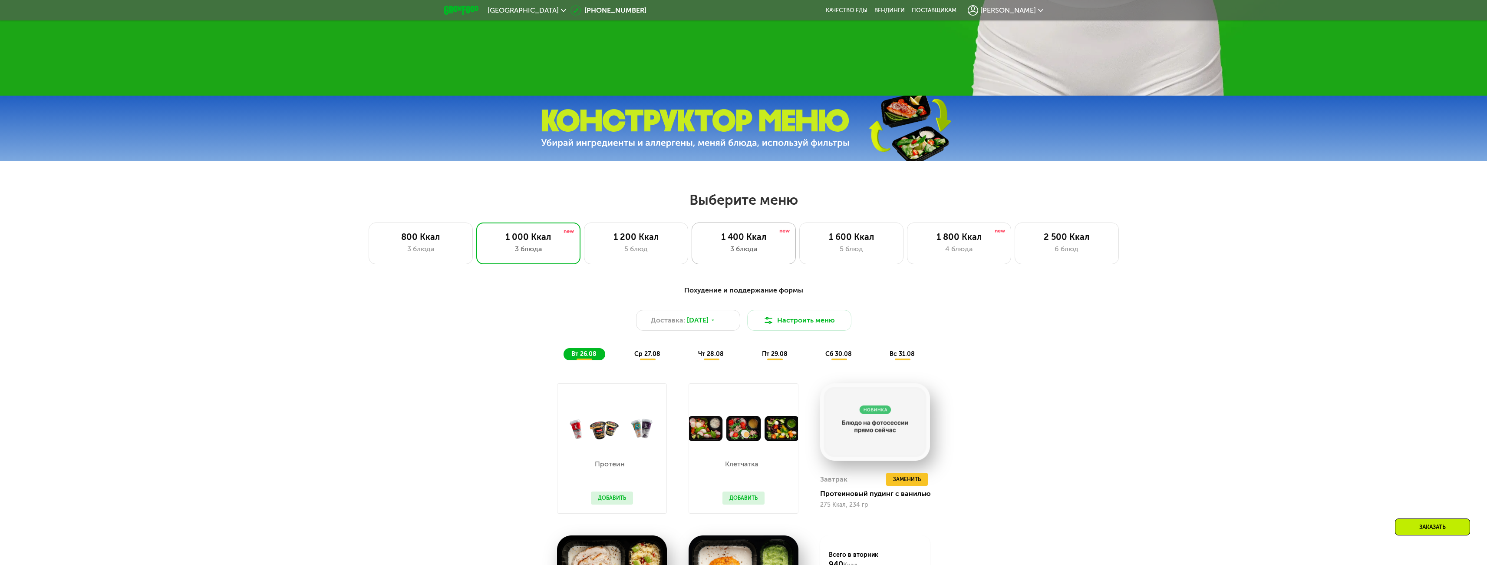
click at [758, 247] on div "3 блюда" at bounding box center [744, 249] width 86 height 10
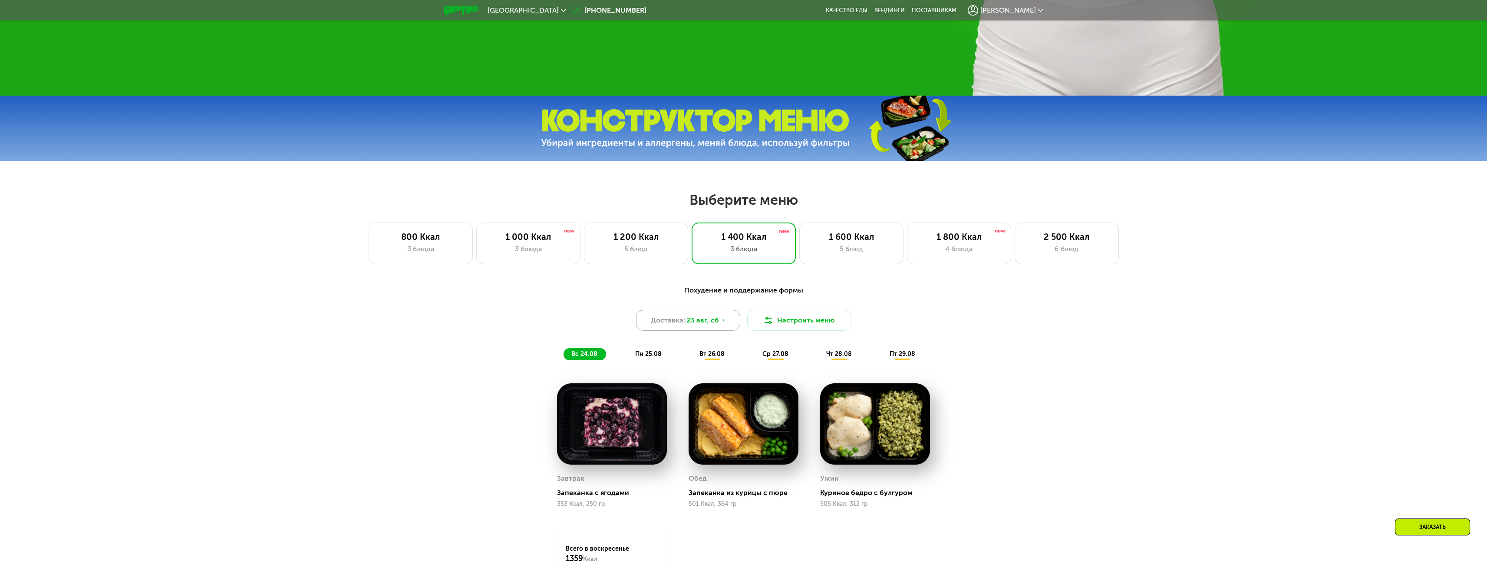
click at [722, 323] on icon at bounding box center [723, 319] width 5 height 5
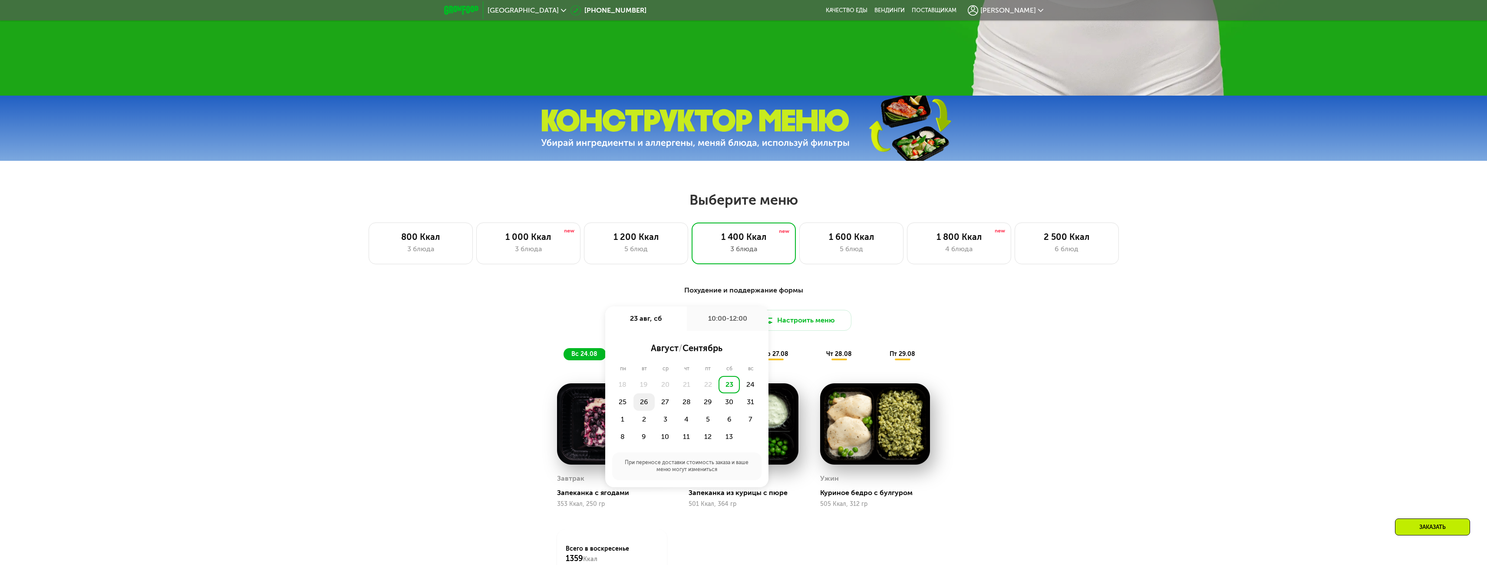
click at [655, 404] on div "26" at bounding box center [665, 401] width 21 height 17
click at [654, 347] on div "Утро" at bounding box center [661, 348] width 52 height 12
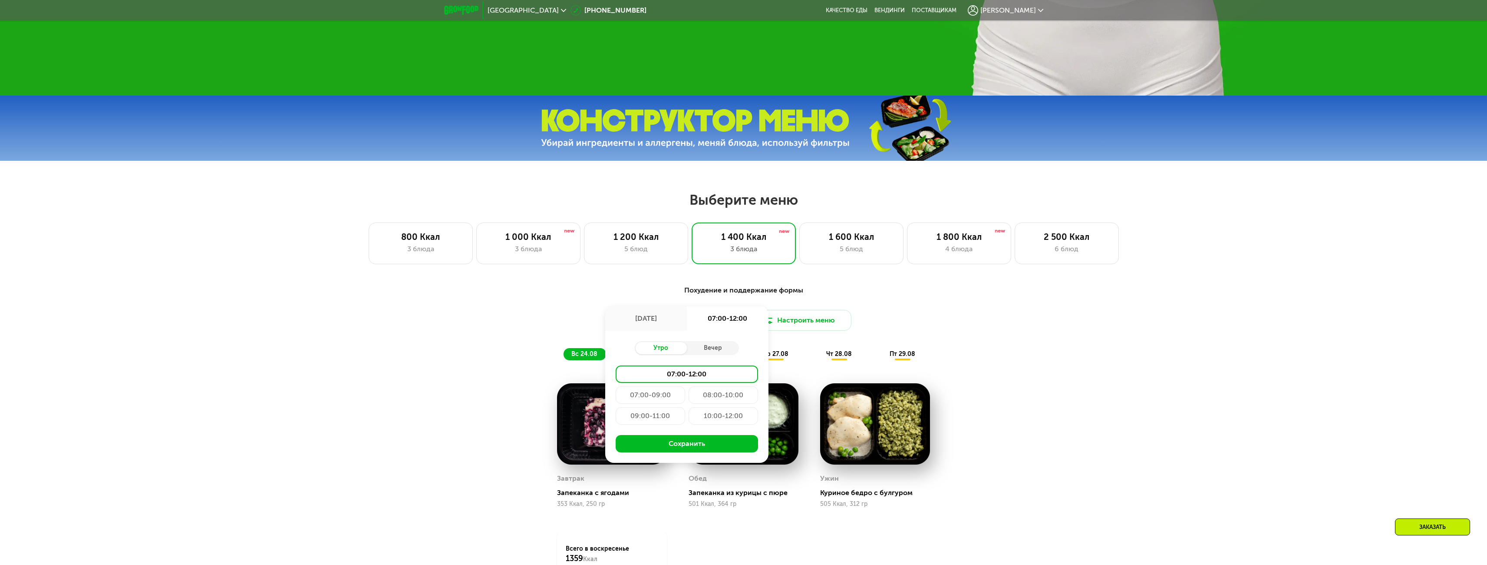
click at [720, 417] on div "10:00-12:00" at bounding box center [723, 415] width 69 height 17
click at [703, 447] on button "Сохранить" at bounding box center [687, 443] width 142 height 17
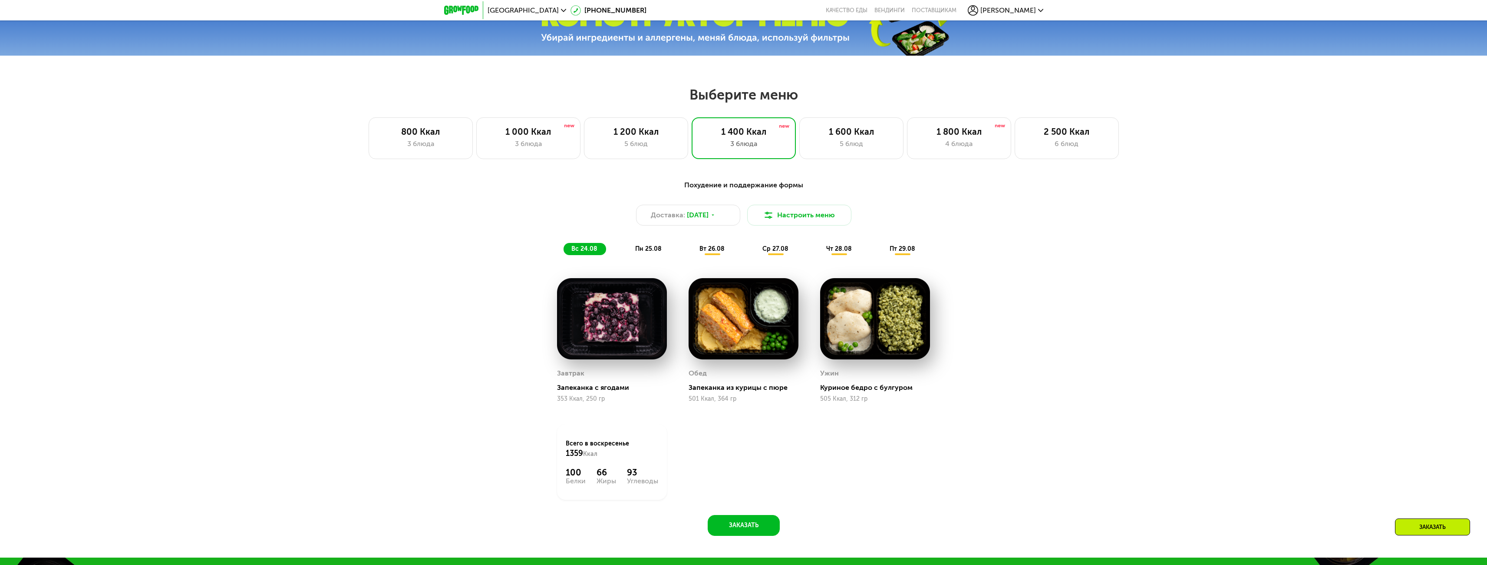
scroll to position [693, 0]
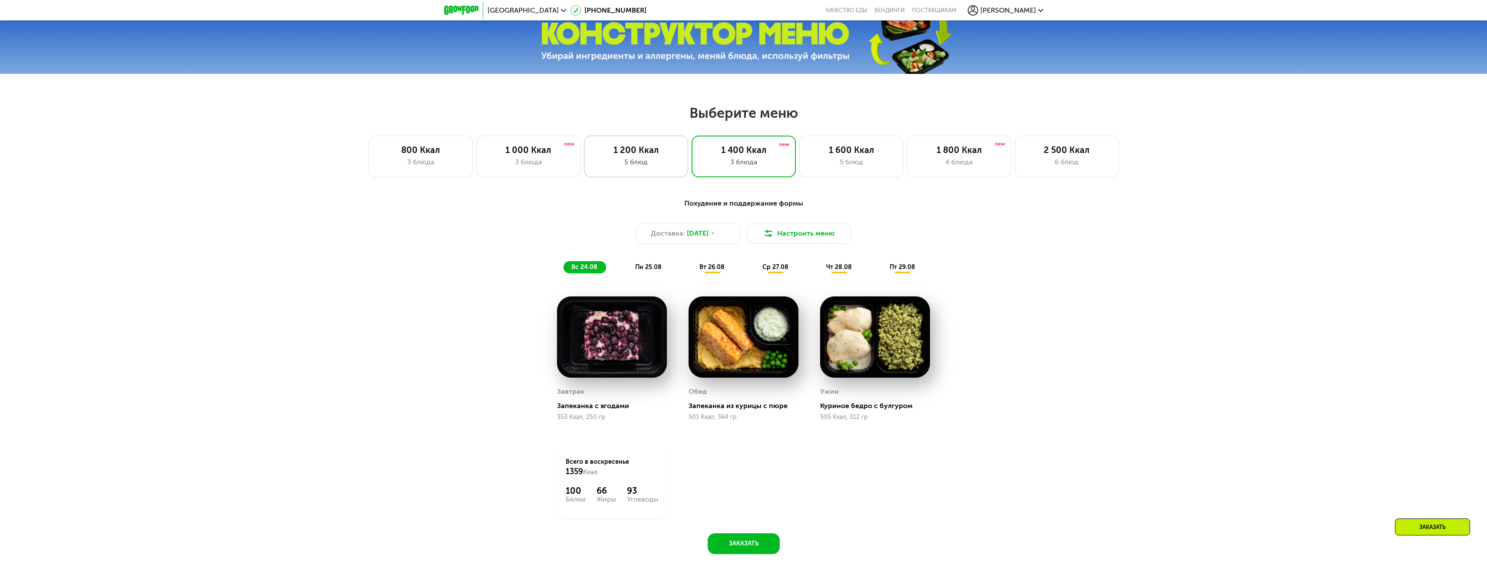
click at [633, 163] on div "5 блюд" at bounding box center [636, 162] width 86 height 10
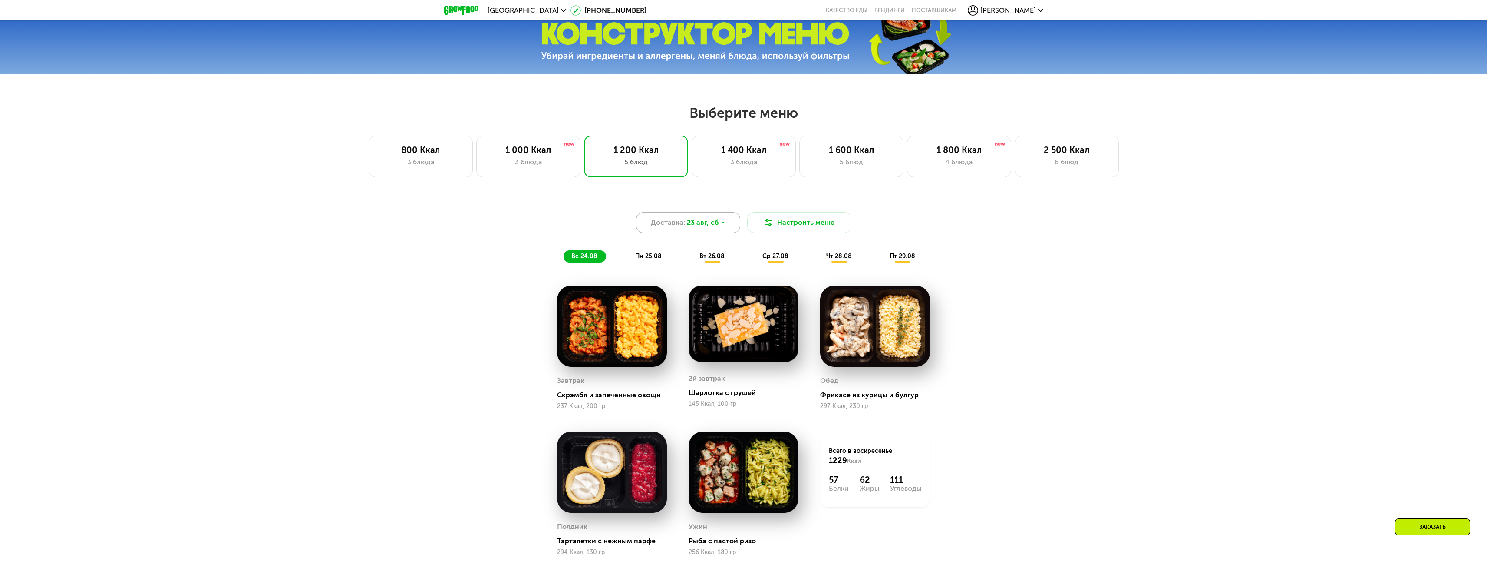
click at [722, 229] on div "Доставка: [DATE]" at bounding box center [688, 222] width 104 height 21
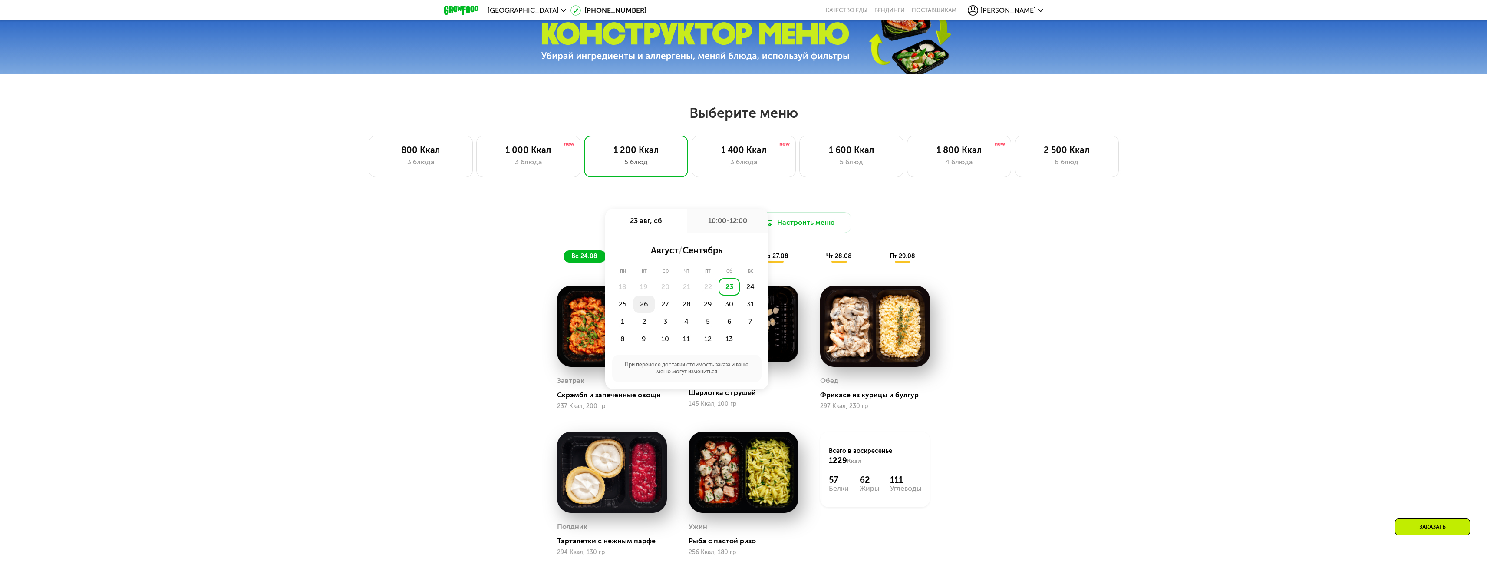
click at [655, 308] on div "26" at bounding box center [665, 303] width 21 height 17
click at [669, 253] on div "Утро" at bounding box center [661, 250] width 52 height 12
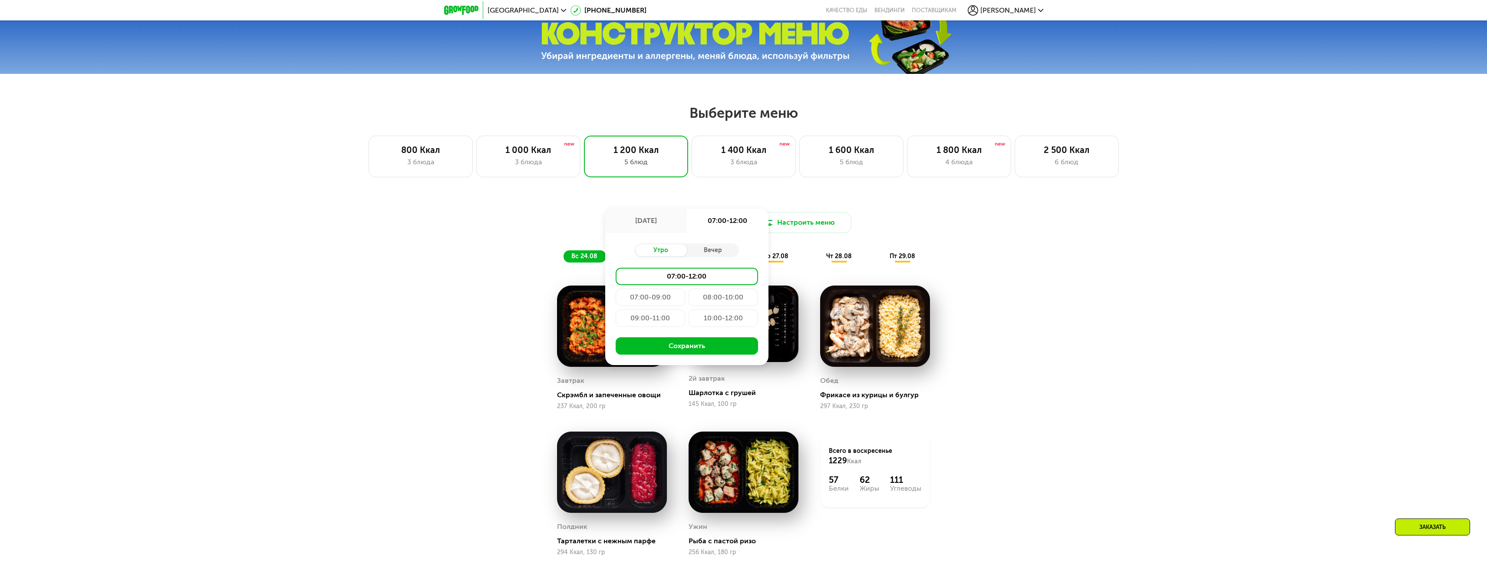
click at [715, 319] on div "10:00-12:00" at bounding box center [723, 317] width 69 height 17
click at [704, 349] on button "Сохранить" at bounding box center [687, 345] width 142 height 17
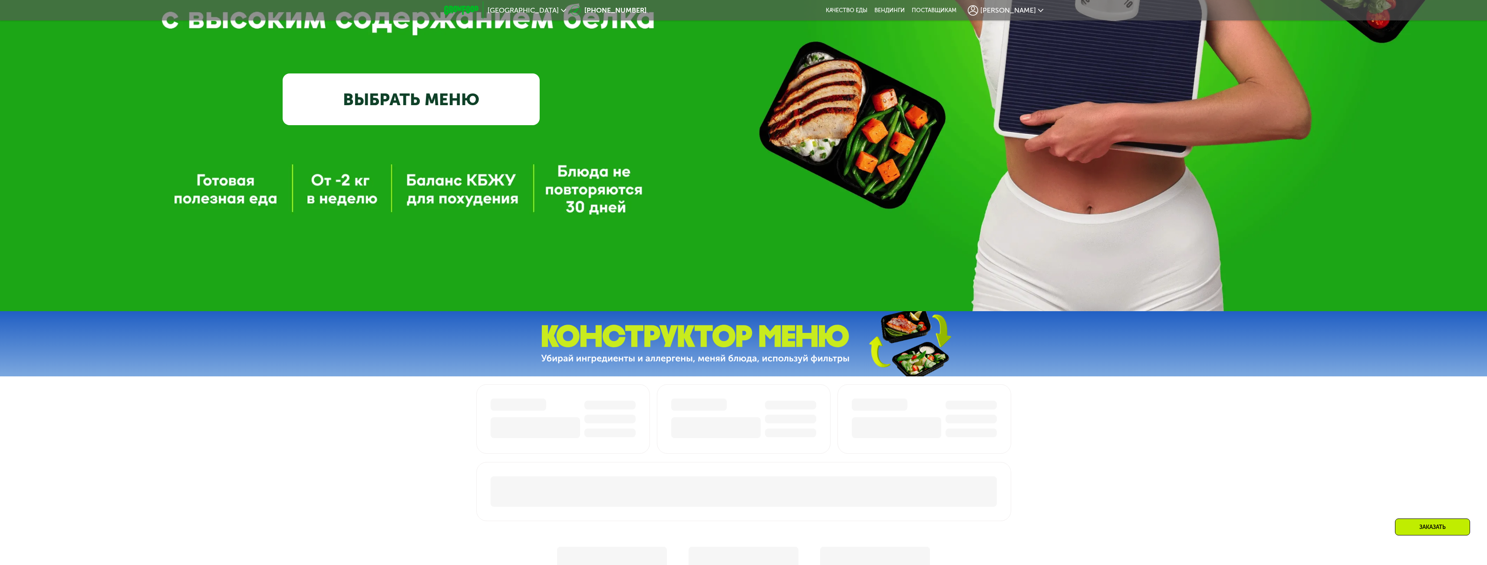
scroll to position [434, 0]
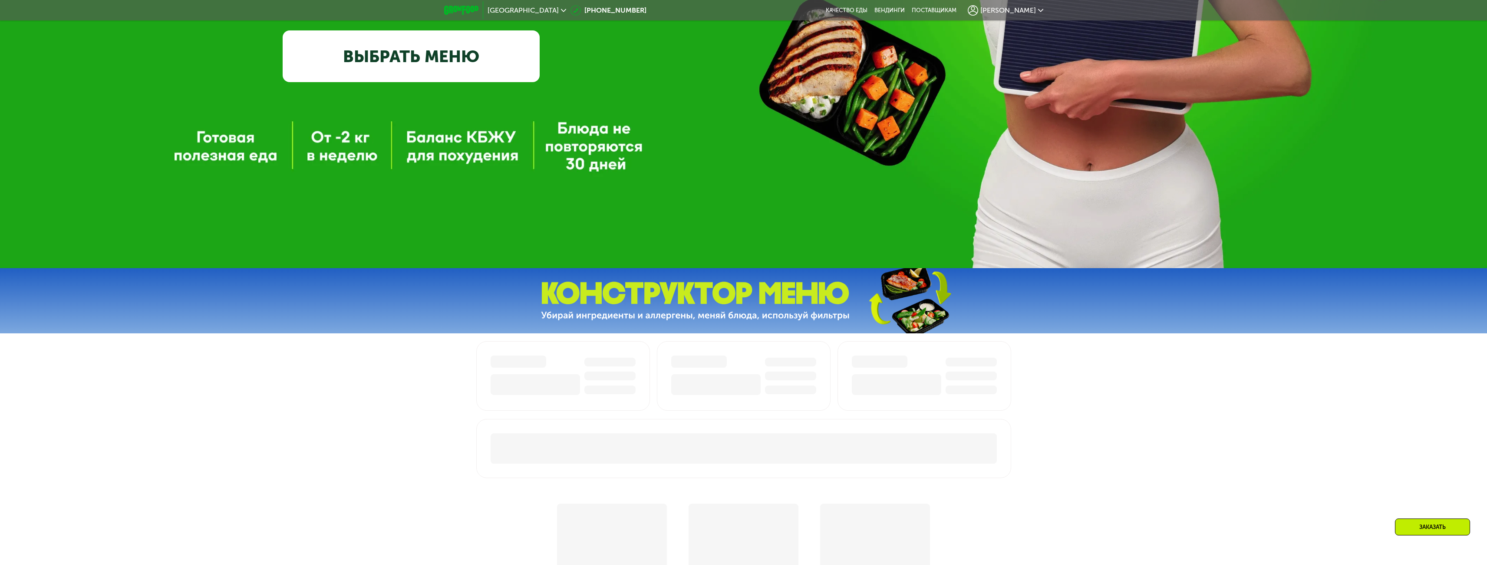
click at [428, 39] on link "ВЫБРАТЬ МЕНЮ" at bounding box center [411, 56] width 257 height 52
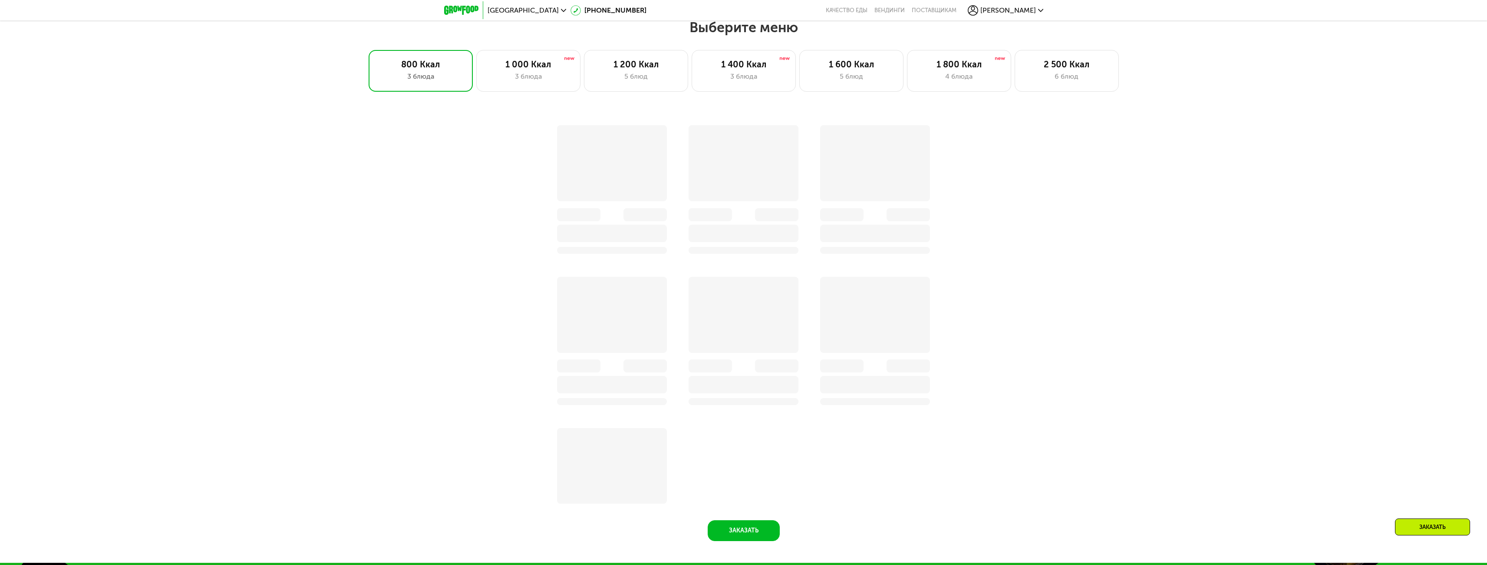
scroll to position [780, 0]
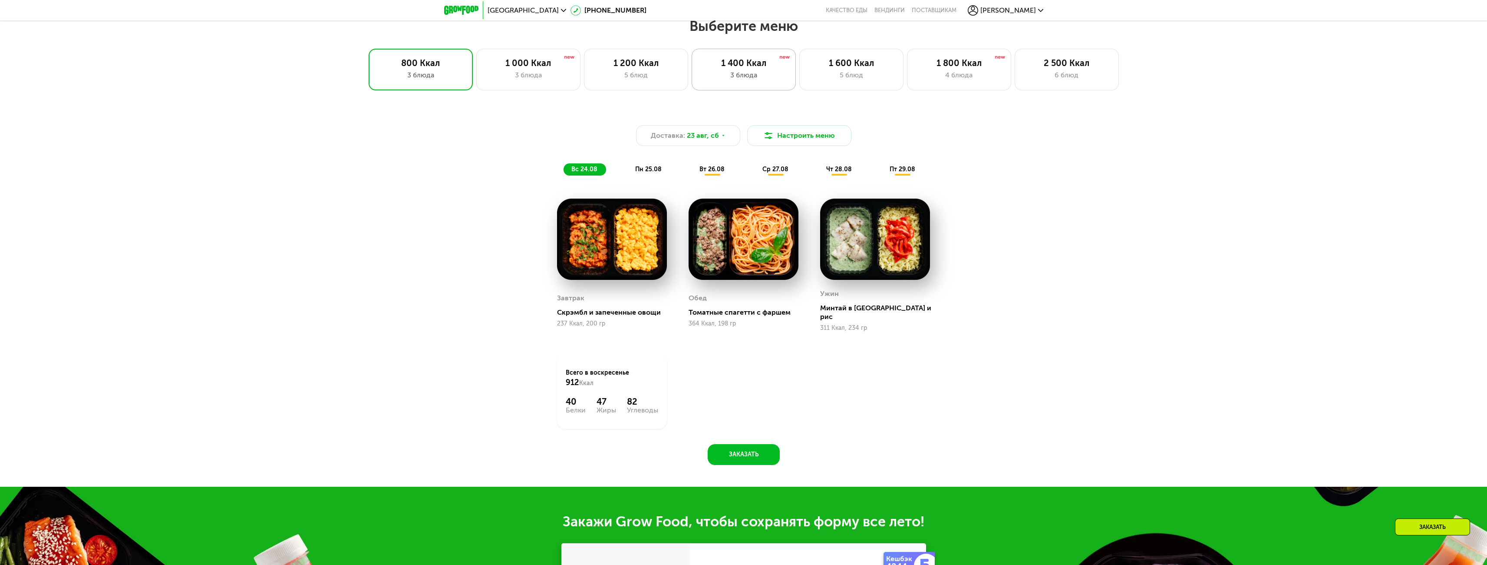
click at [759, 74] on div "3 блюда" at bounding box center [744, 75] width 86 height 10
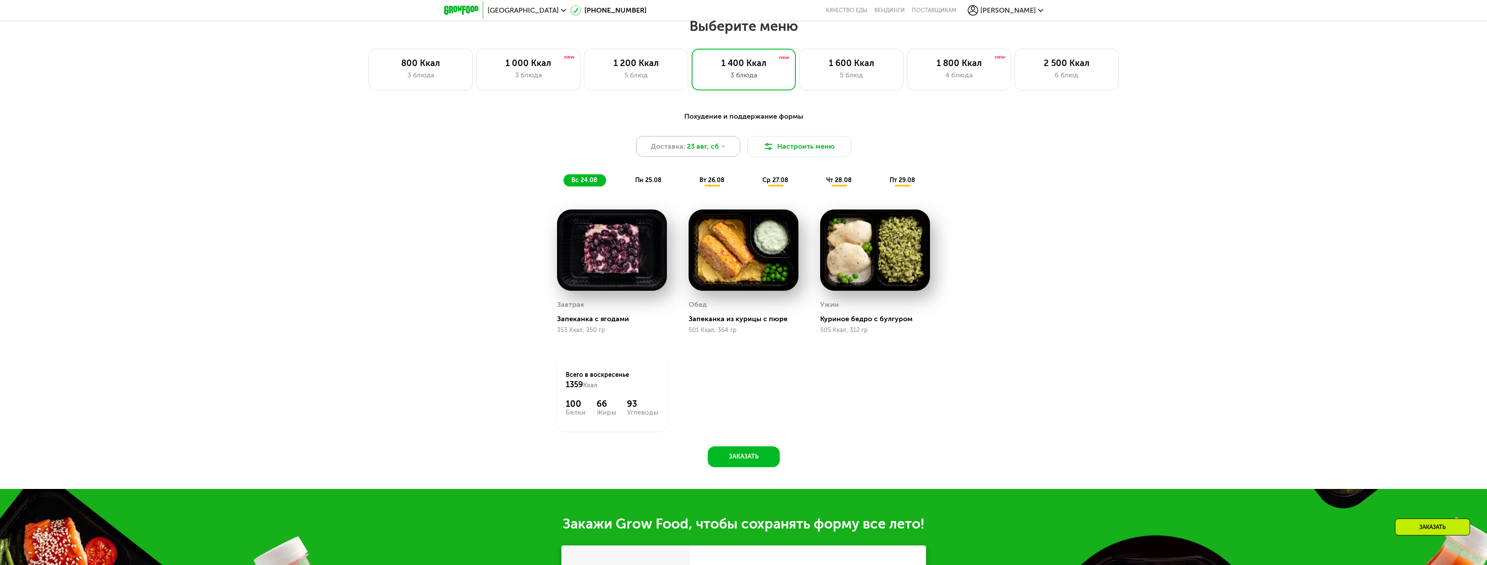
click at [716, 144] on div "Доставка: 23 авг, сб" at bounding box center [688, 146] width 104 height 21
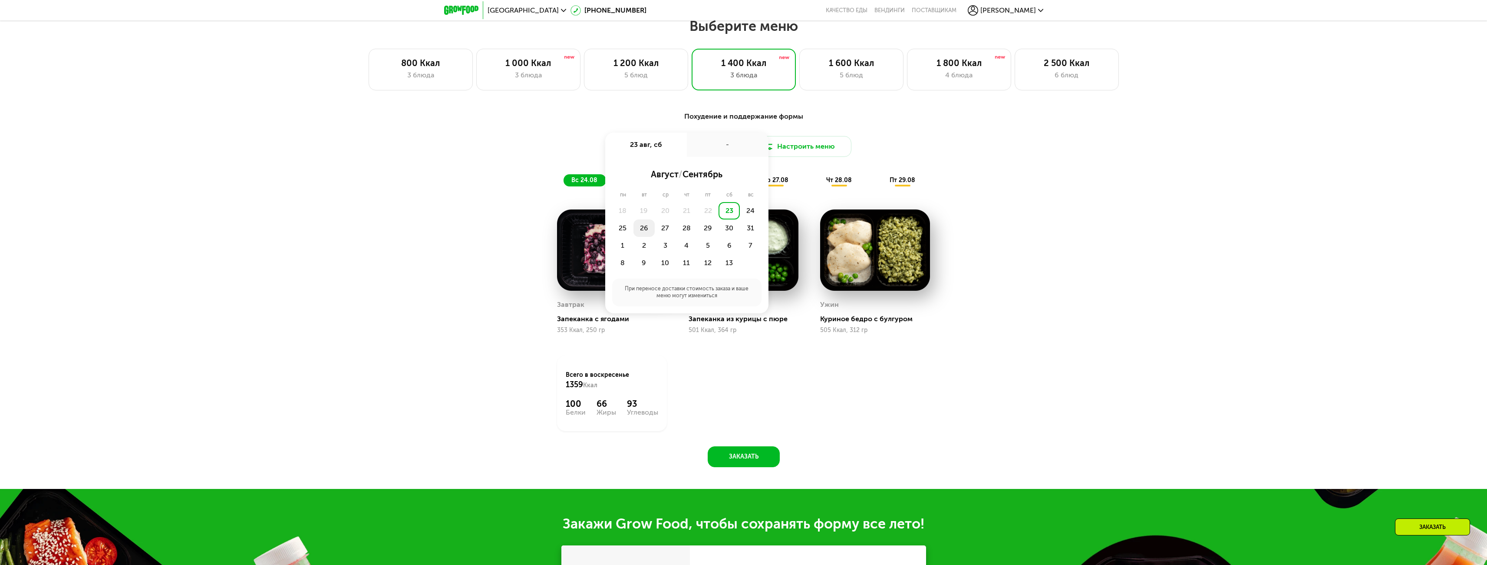
click at [655, 235] on div "26" at bounding box center [665, 227] width 21 height 17
click at [660, 173] on div "Утро" at bounding box center [661, 174] width 52 height 12
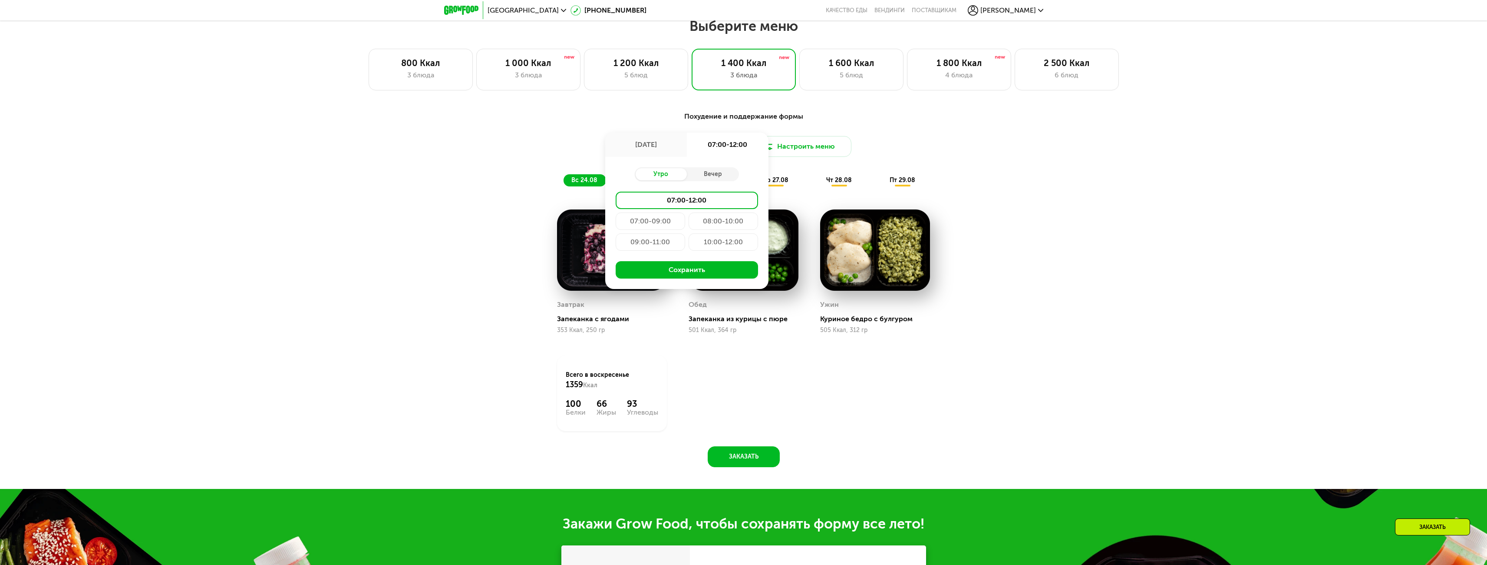
click at [725, 243] on div "10:00-12:00" at bounding box center [723, 241] width 69 height 17
click at [713, 277] on button "Сохранить" at bounding box center [687, 269] width 142 height 17
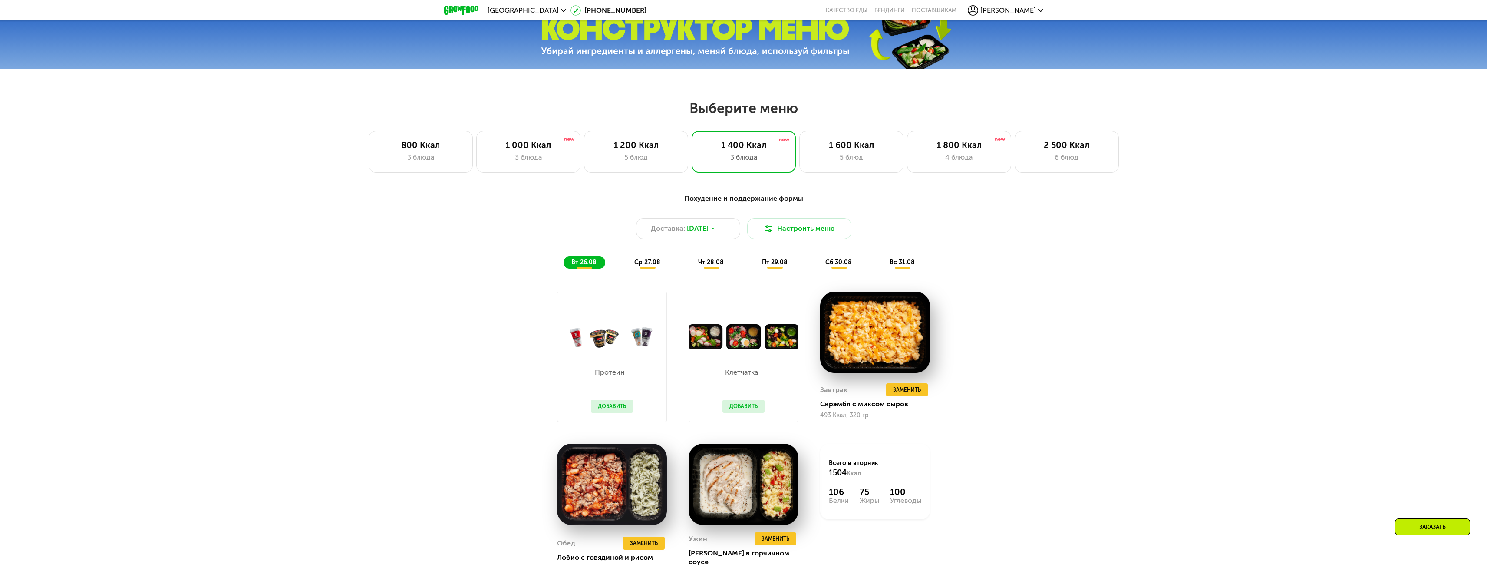
scroll to position [693, 0]
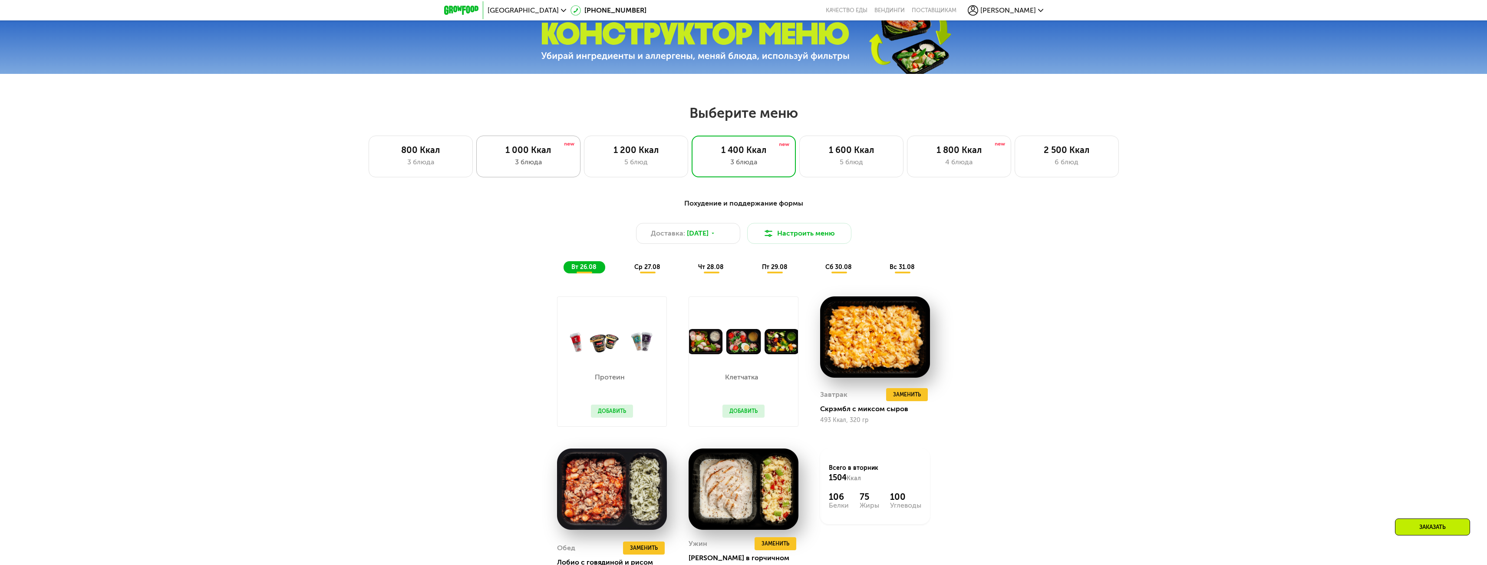
click at [528, 163] on div "3 блюда" at bounding box center [528, 162] width 86 height 10
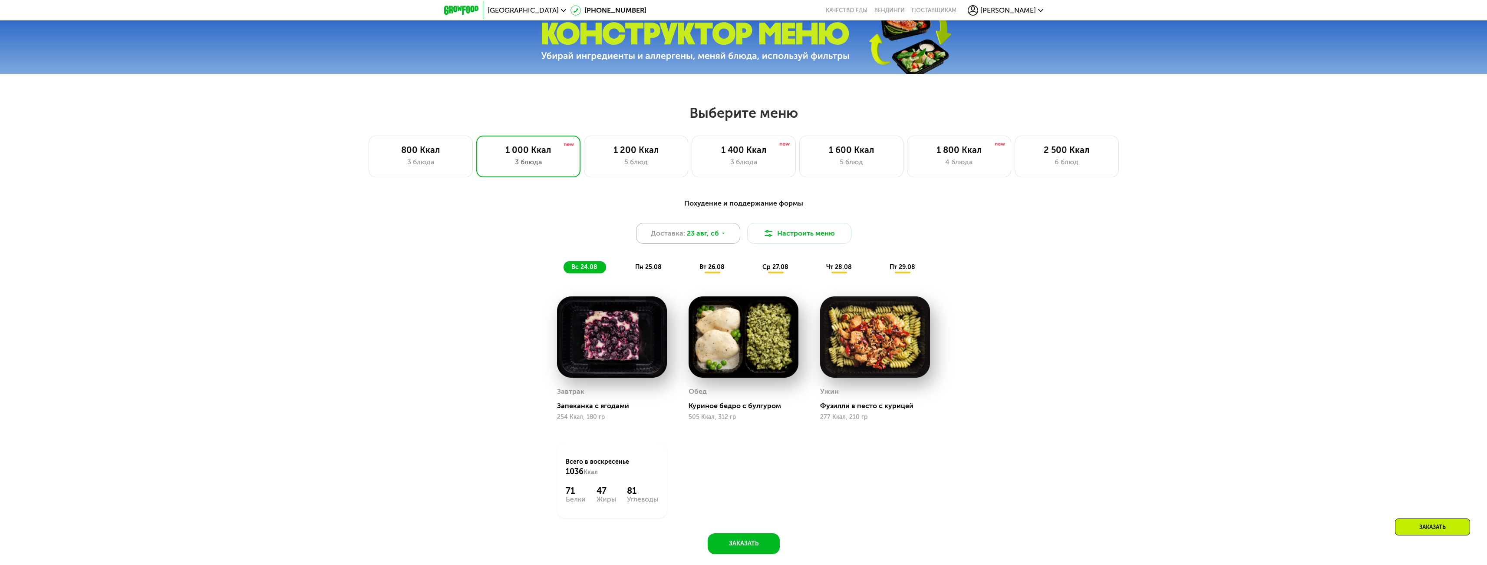
click at [697, 231] on span "23 авг, сб" at bounding box center [703, 233] width 32 height 10
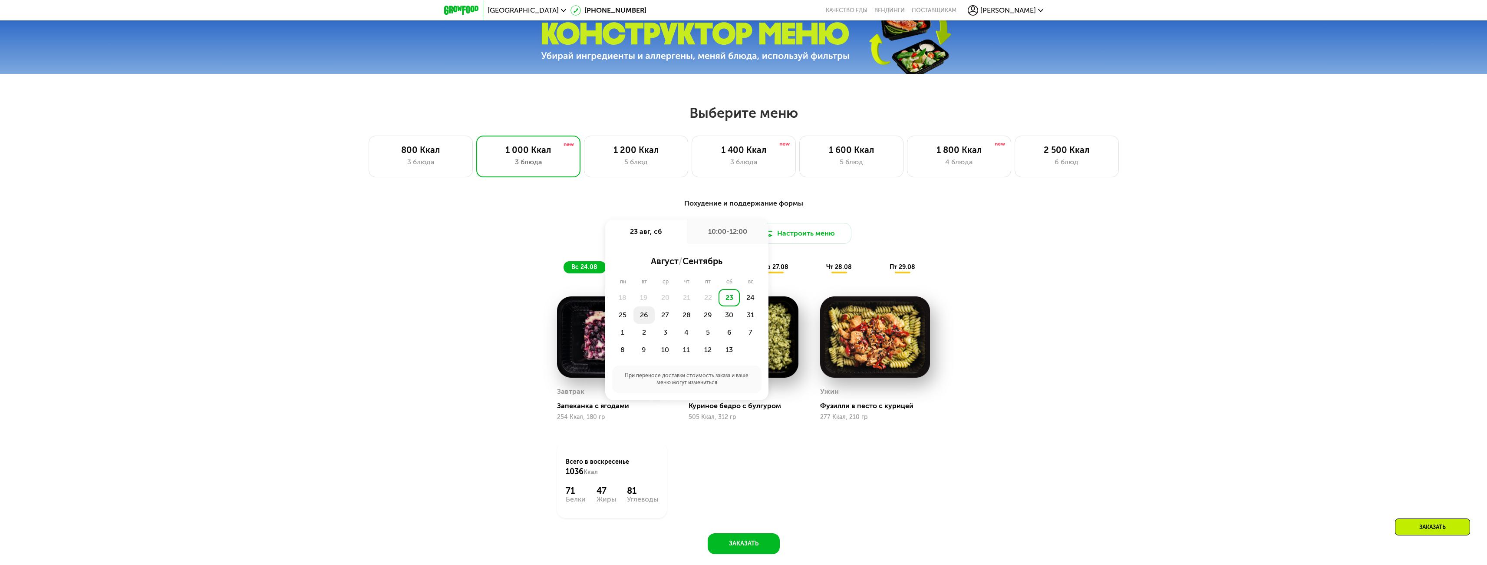
click at [655, 318] on div "26" at bounding box center [665, 314] width 21 height 17
click at [668, 262] on div "Утро" at bounding box center [661, 261] width 52 height 12
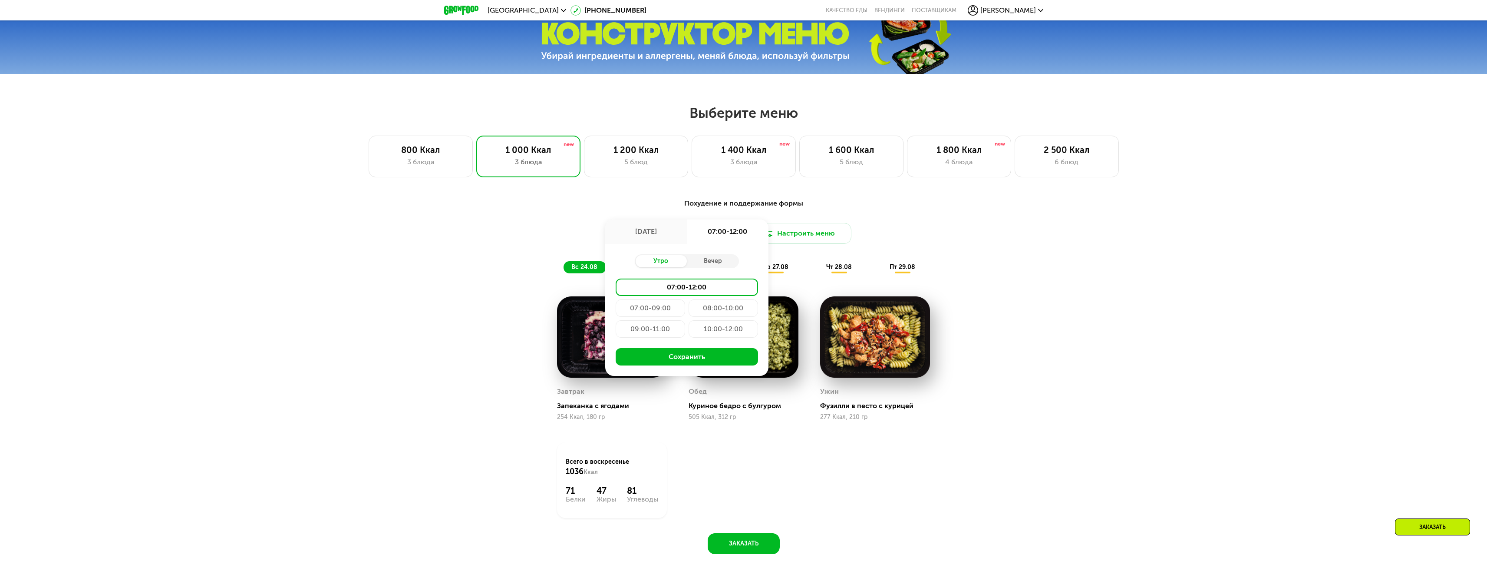
click at [722, 331] on div "10:00-12:00" at bounding box center [723, 328] width 69 height 17
click at [715, 360] on button "Сохранить" at bounding box center [687, 356] width 142 height 17
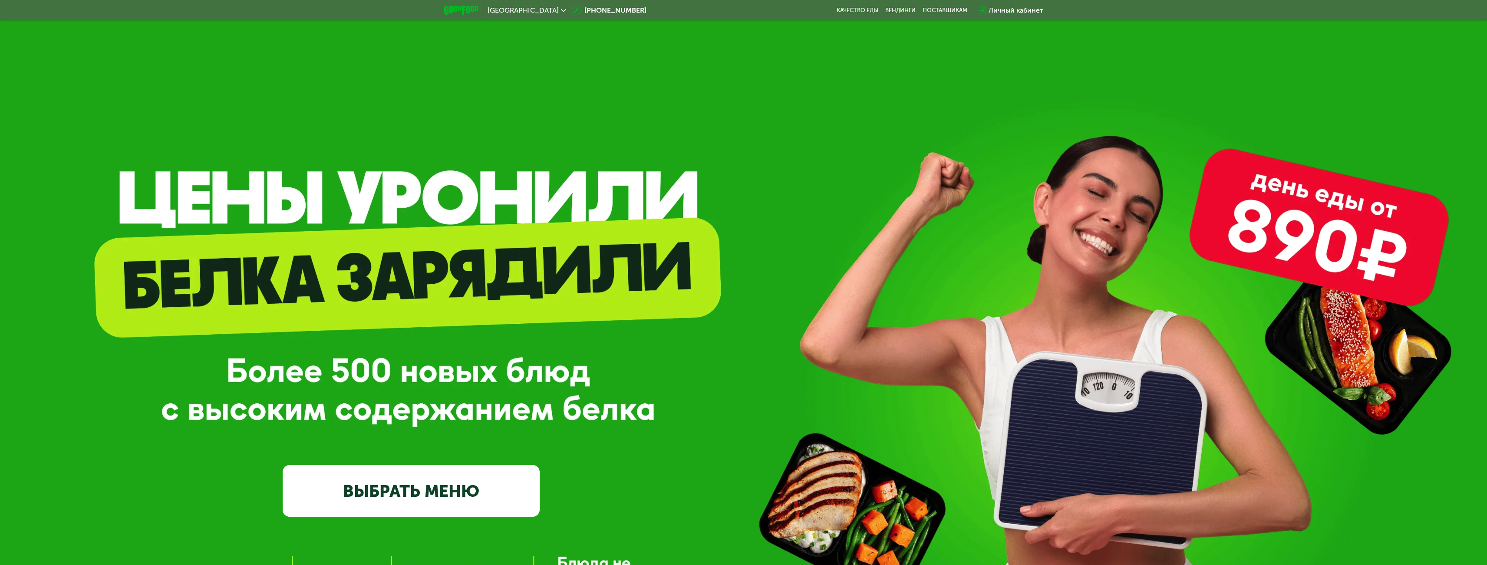
click at [391, 502] on link "ВЫБРАТЬ МЕНЮ" at bounding box center [411, 491] width 257 height 52
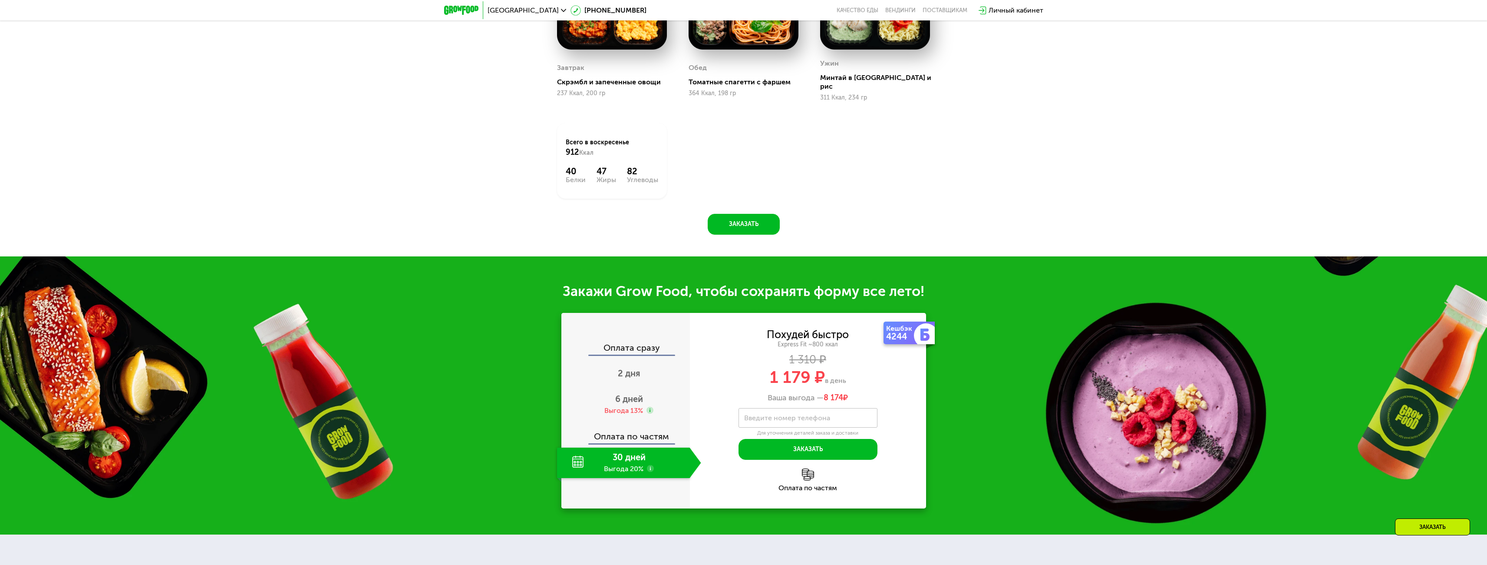
scroll to position [970, 0]
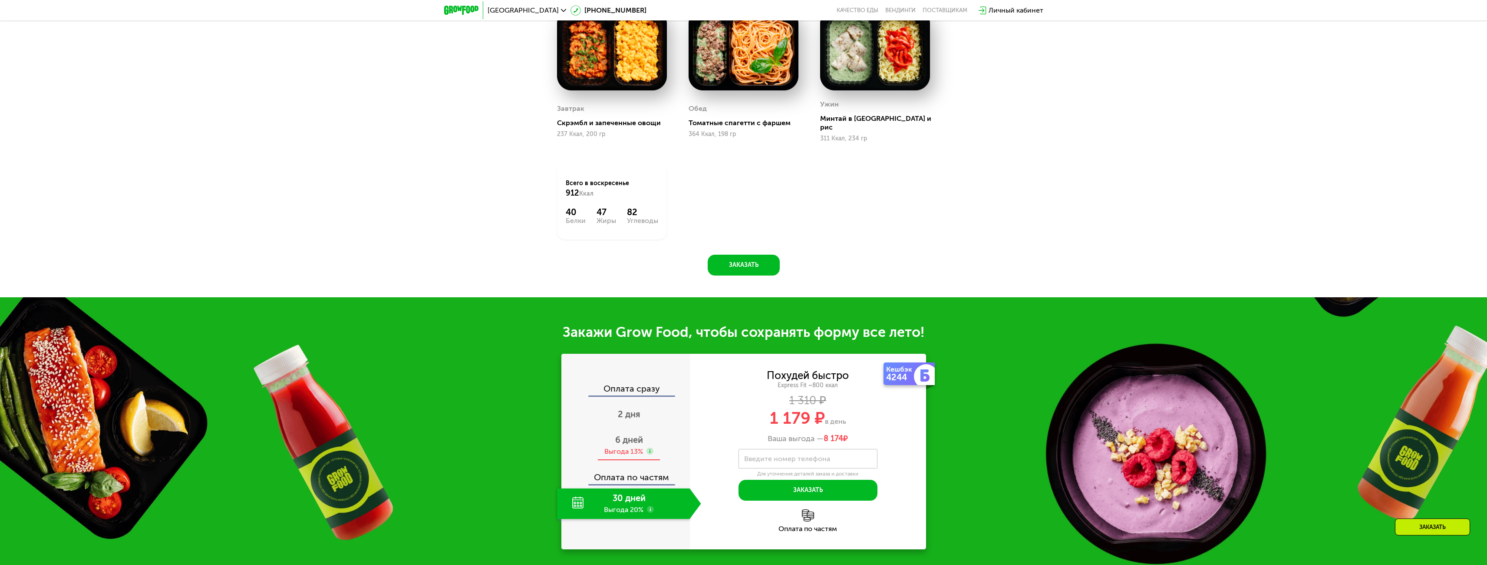
drag, startPoint x: 618, startPoint y: 432, endPoint x: 568, endPoint y: 433, distance: 49.9
click at [618, 434] on span "6 дней" at bounding box center [629, 439] width 28 height 10
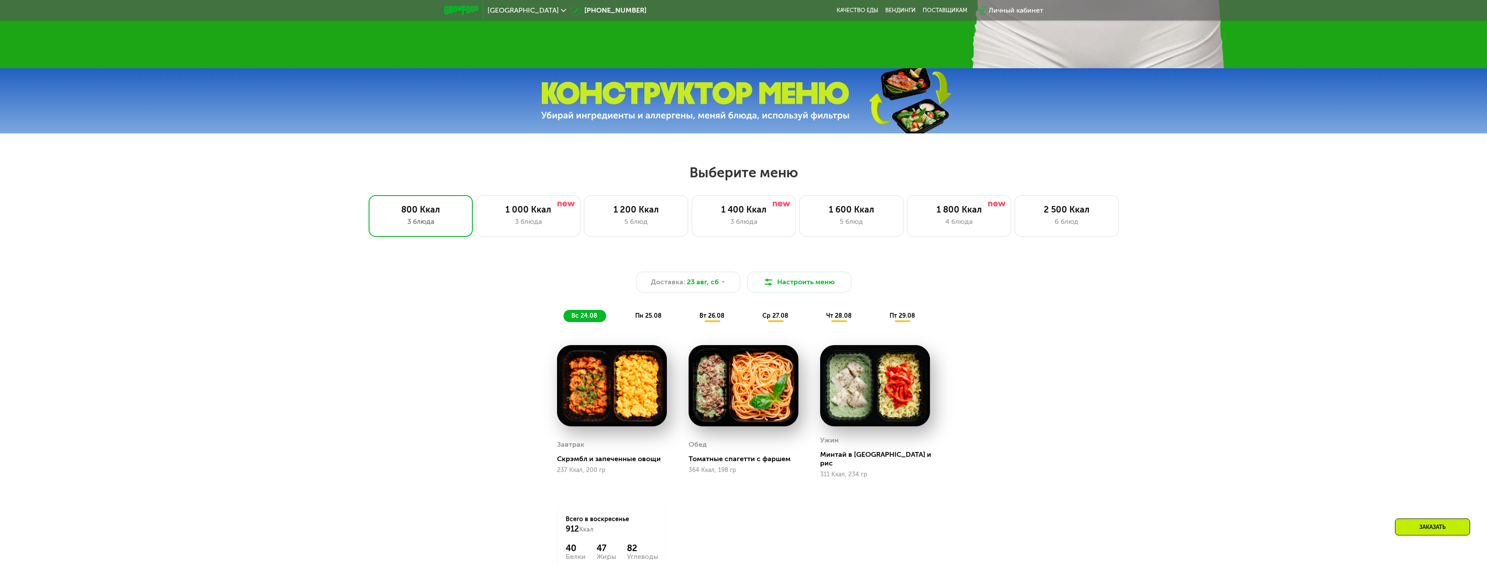
scroll to position [622, 0]
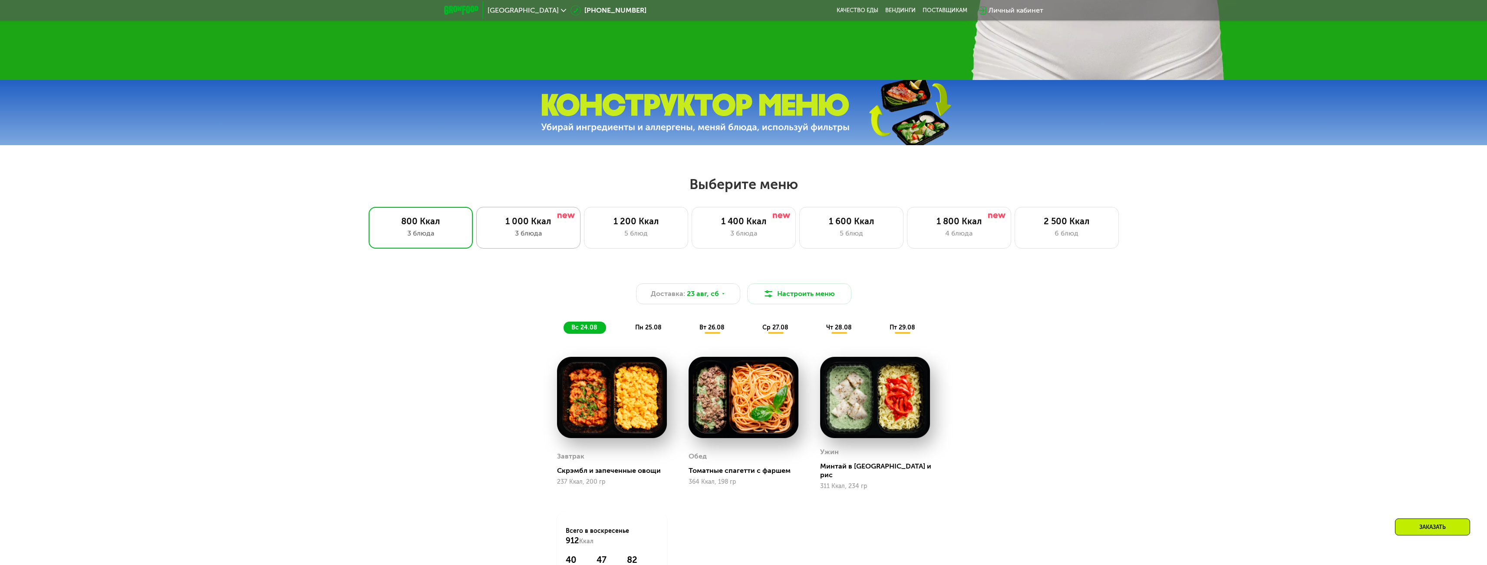
click at [553, 226] on div "1 000 Ккал" at bounding box center [528, 221] width 86 height 10
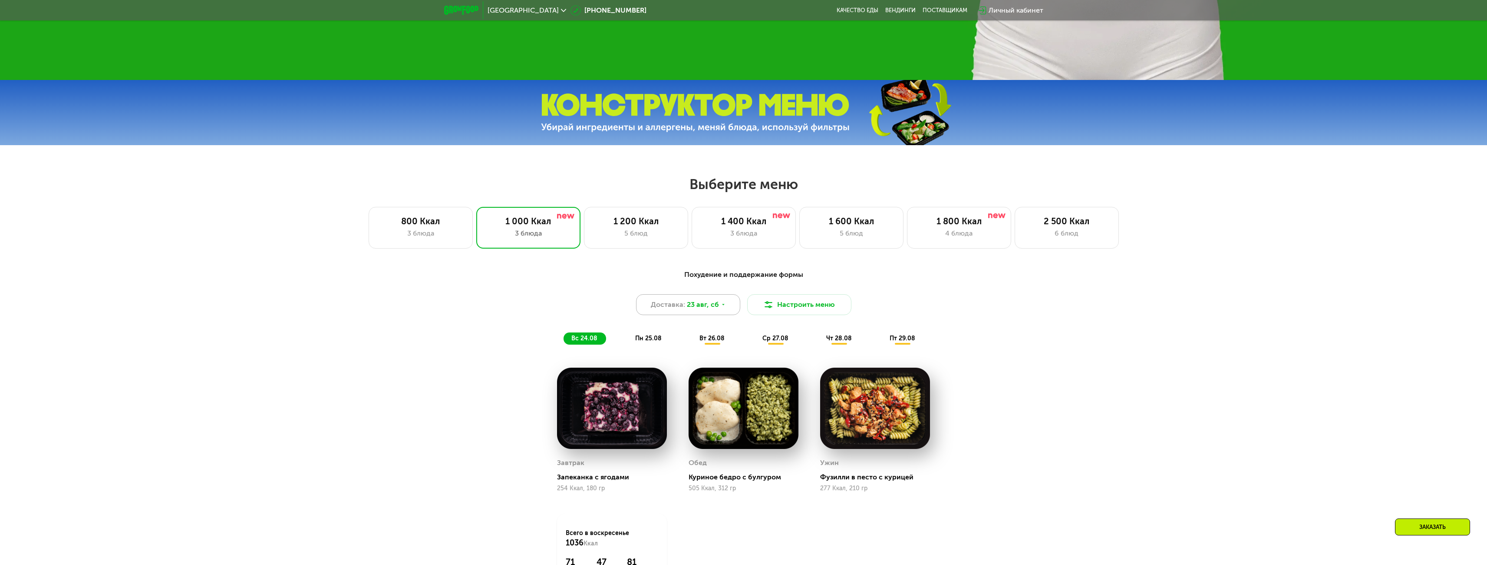
click at [718, 308] on div "Доставка: [DATE]" at bounding box center [688, 304] width 104 height 21
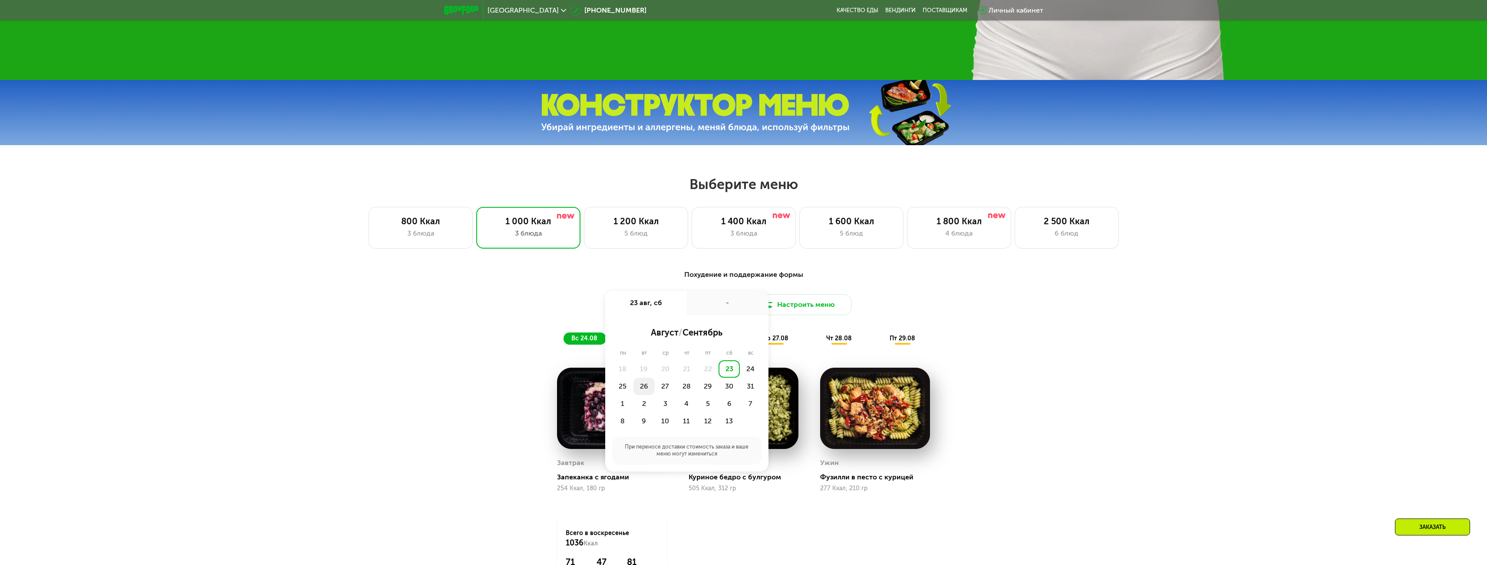
click at [655, 392] on div "26" at bounding box center [665, 385] width 21 height 17
click at [662, 332] on div "Утро" at bounding box center [661, 332] width 52 height 12
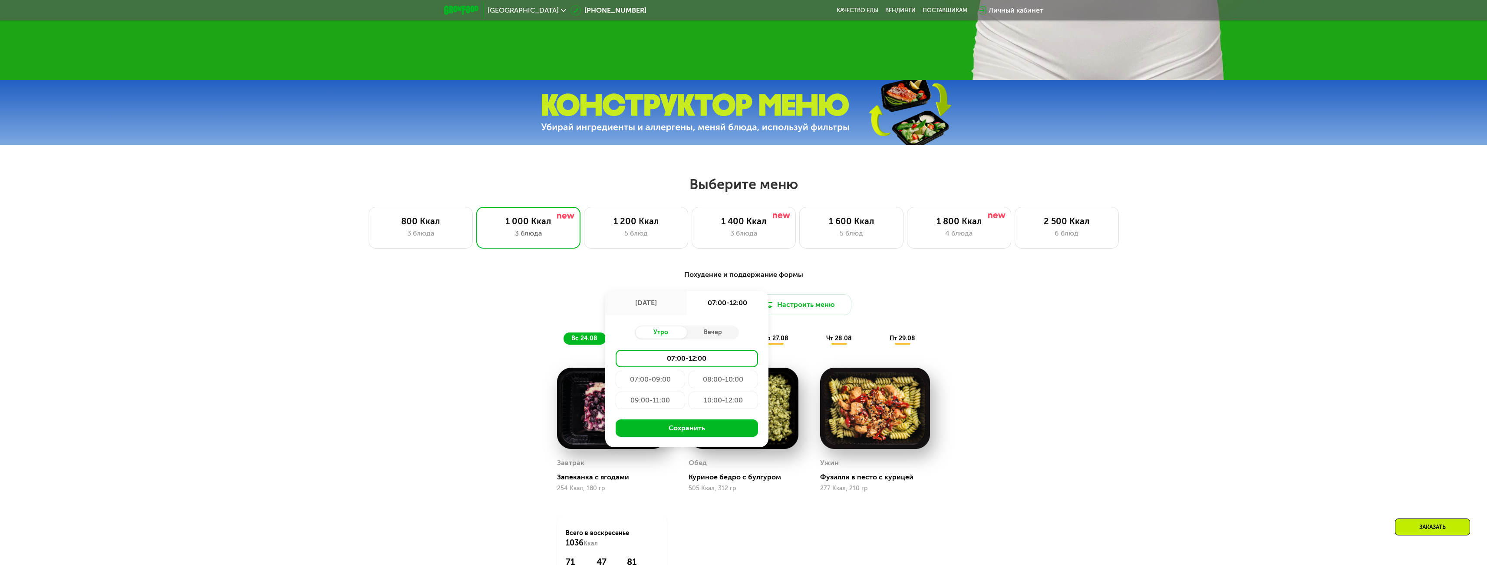
click at [722, 404] on div "10:00-12:00" at bounding box center [723, 399] width 69 height 17
click at [707, 435] on button "Сохранить" at bounding box center [687, 427] width 142 height 17
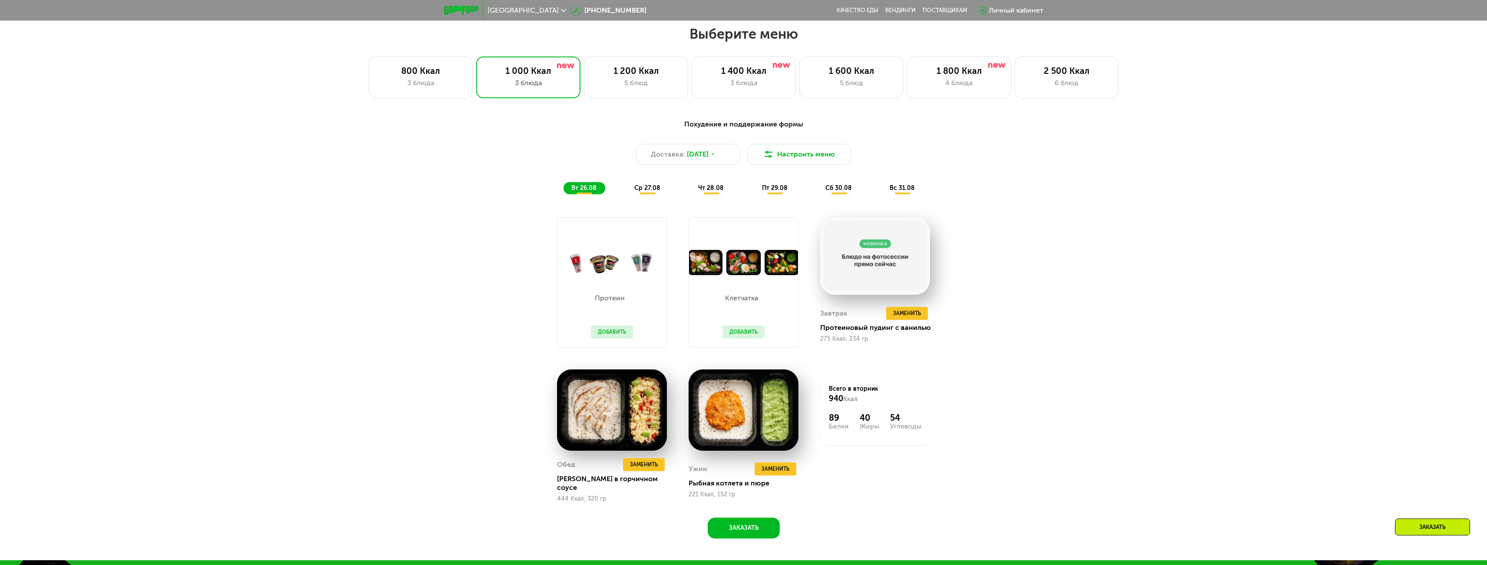
scroll to position [796, 0]
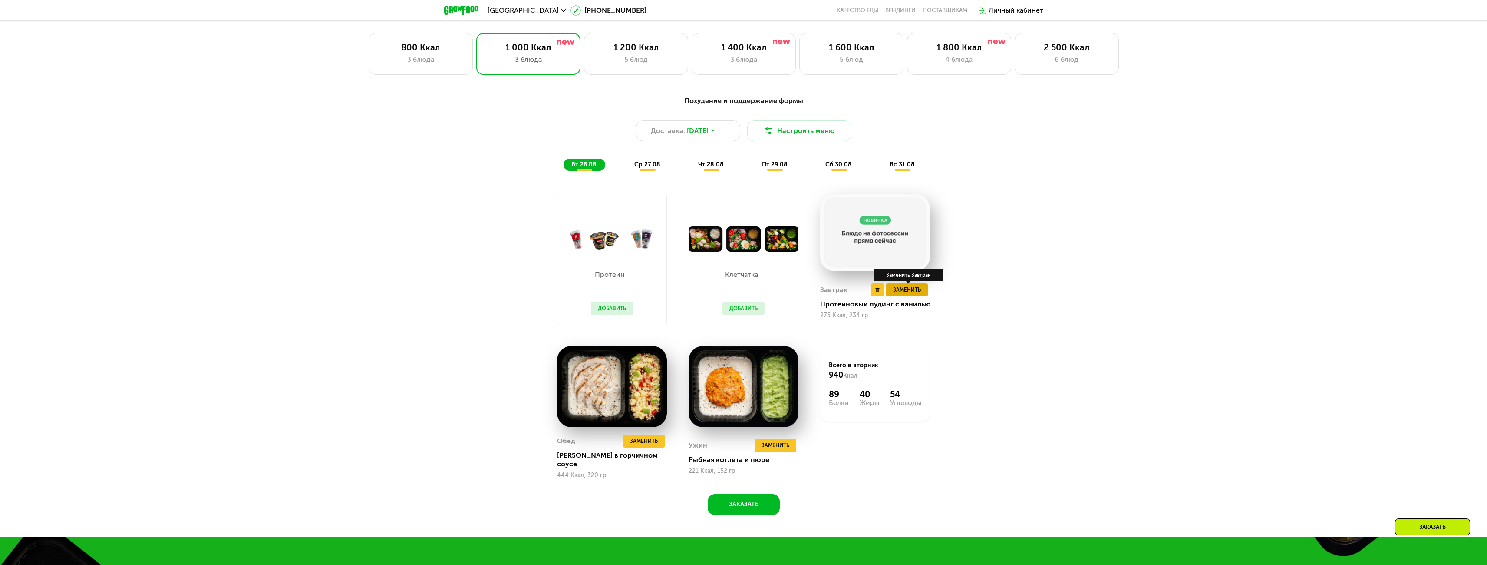
click at [906, 292] on span "Заменить" at bounding box center [907, 289] width 28 height 9
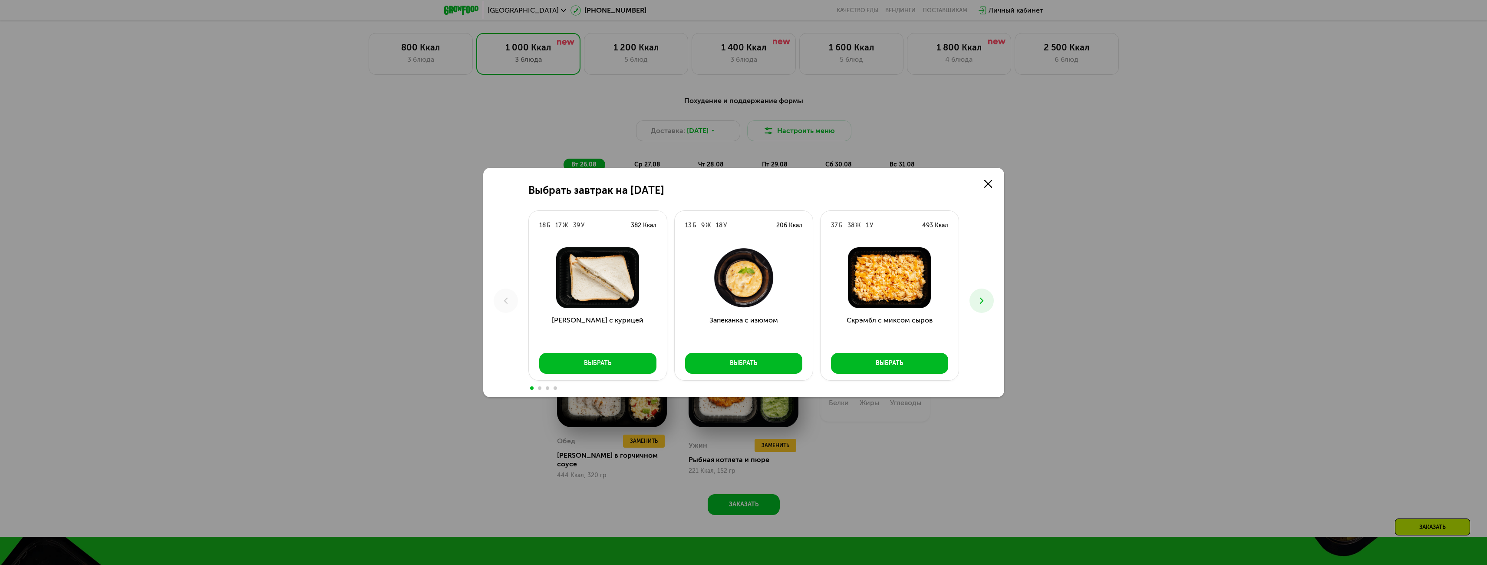
click at [979, 297] on icon at bounding box center [982, 300] width 10 height 10
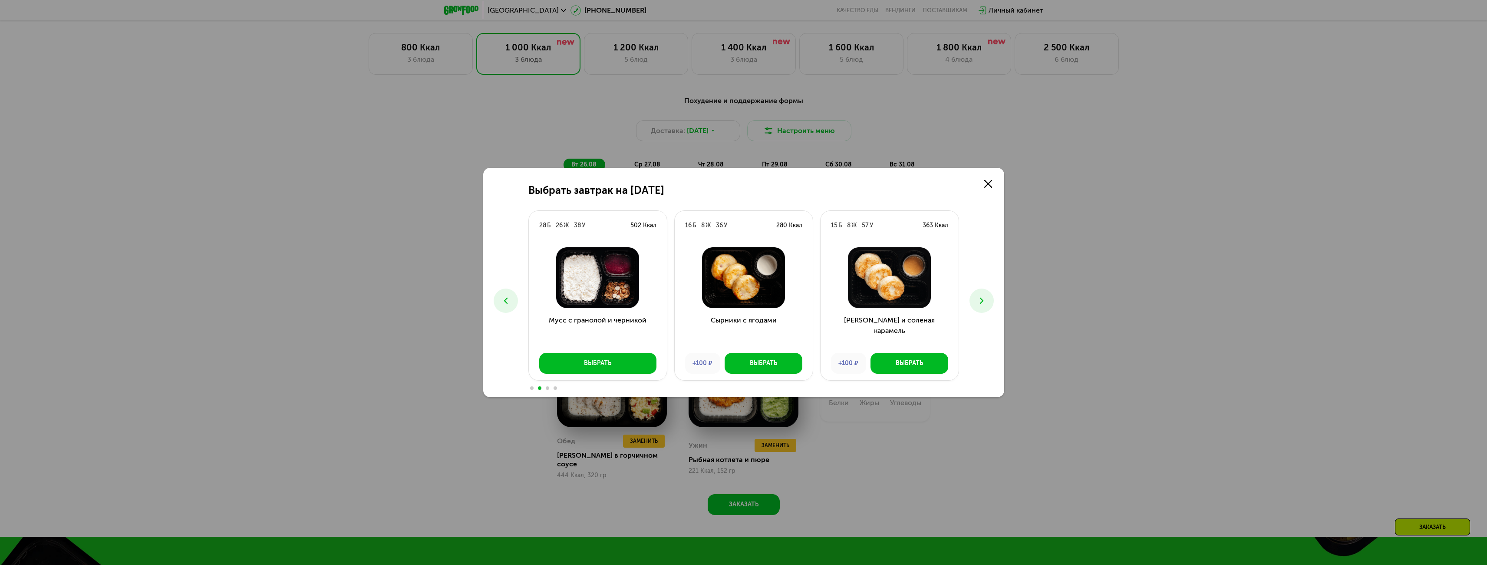
click at [979, 297] on icon at bounding box center [982, 300] width 10 height 10
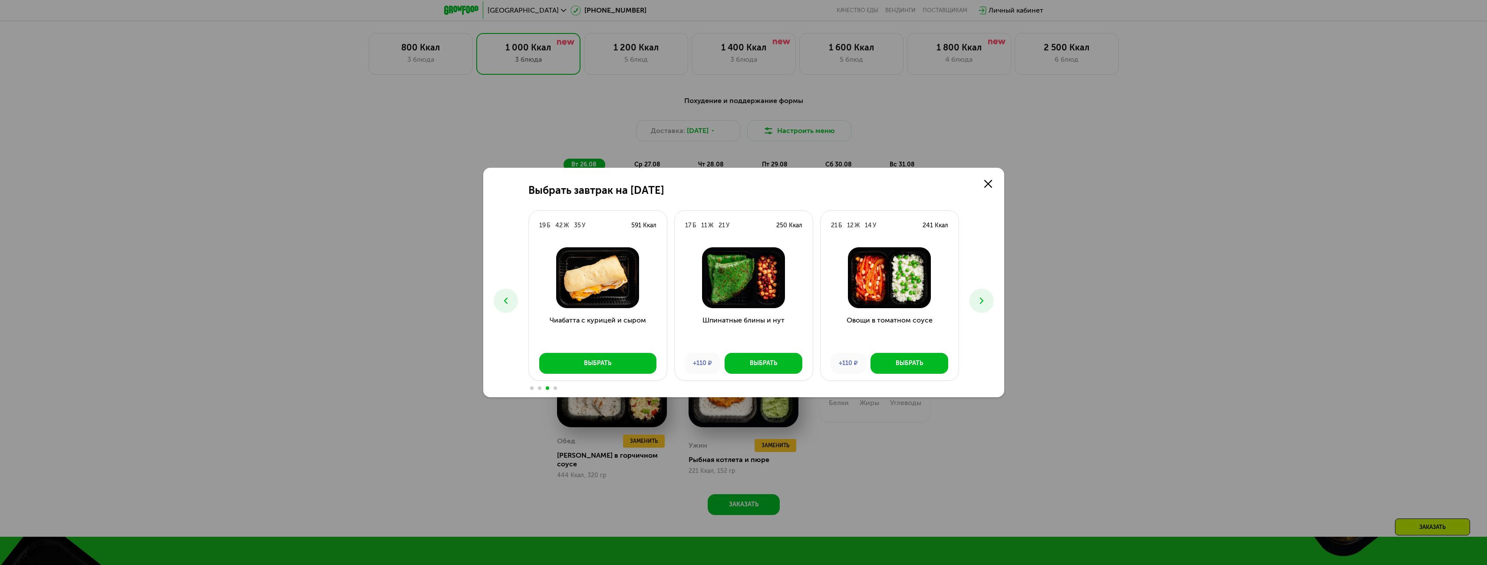
click at [979, 297] on icon at bounding box center [982, 300] width 10 height 10
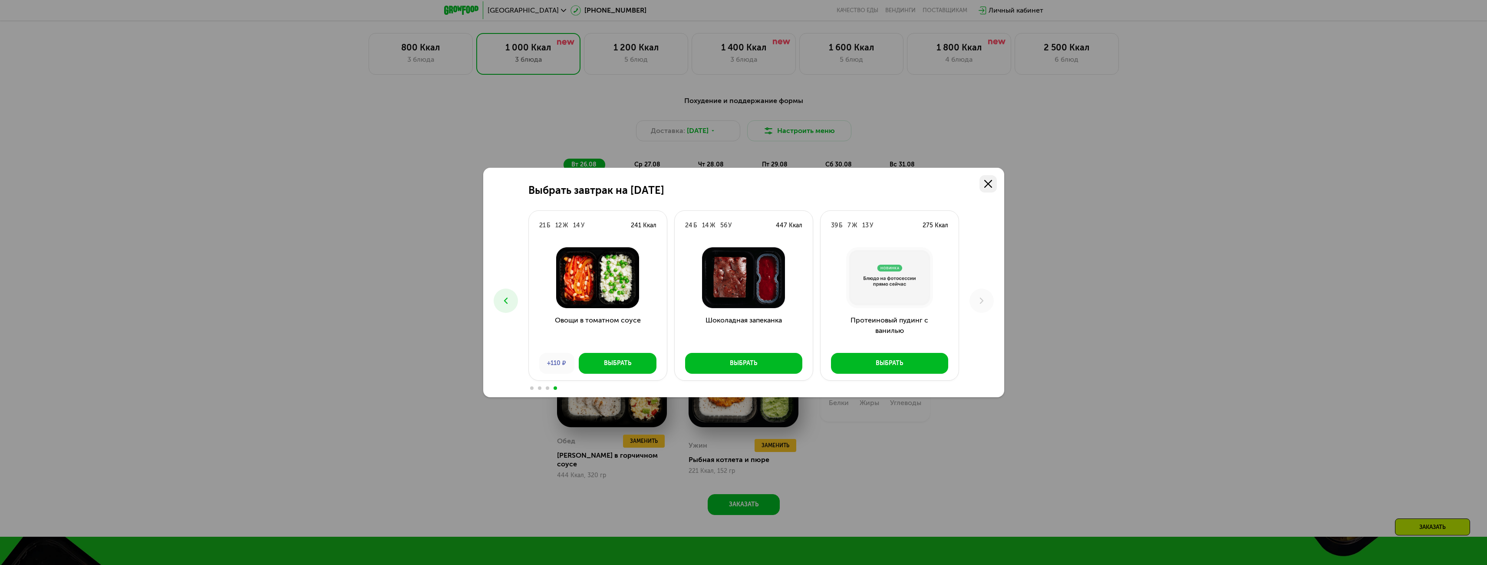
click at [989, 179] on link at bounding box center [988, 183] width 17 height 17
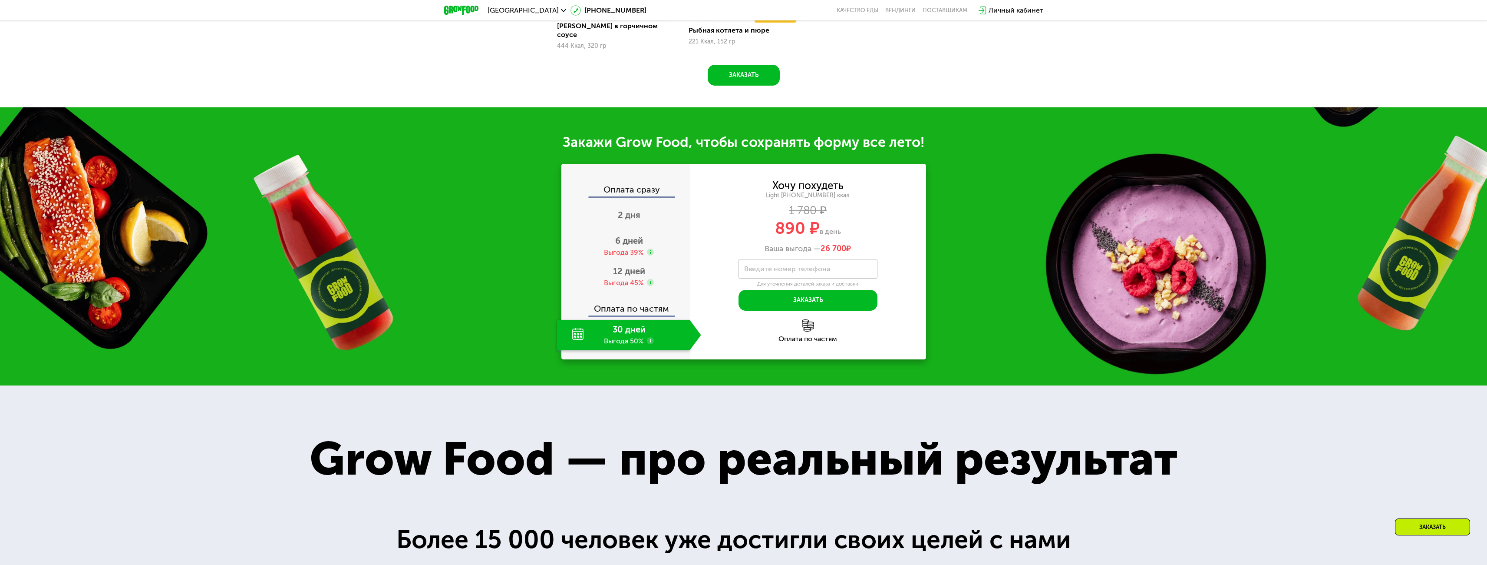
scroll to position [1230, 0]
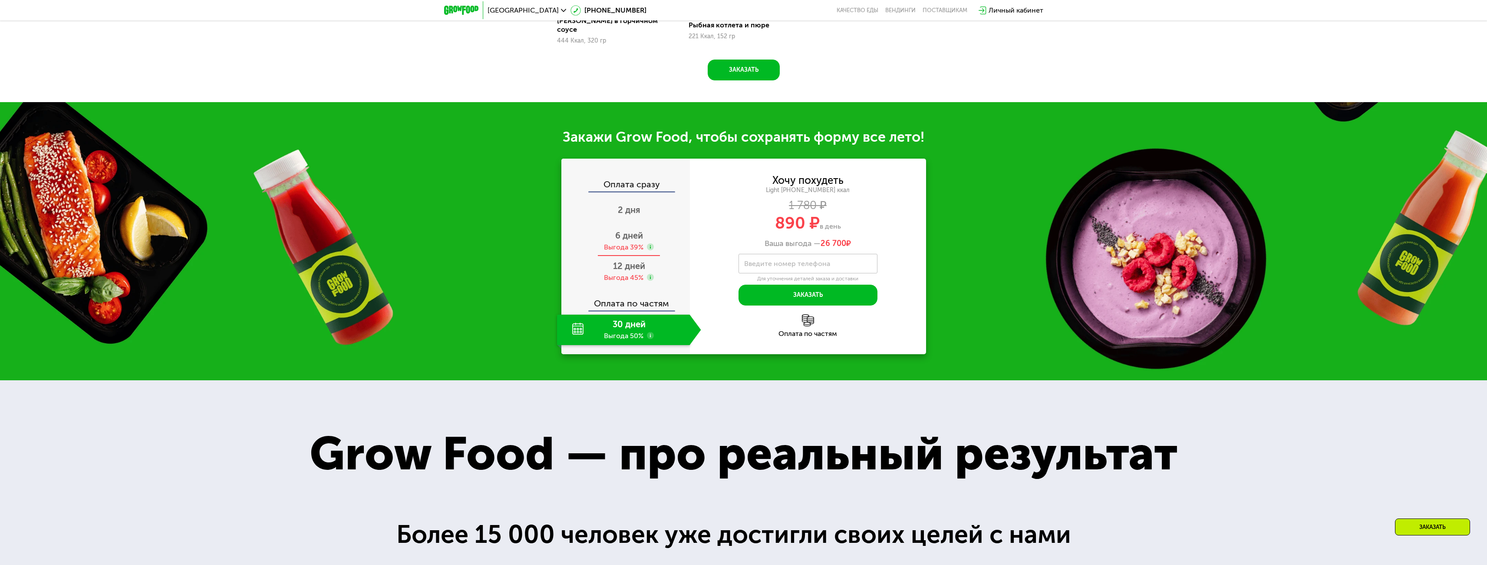
click at [625, 242] on div "Выгода 39%" at bounding box center [624, 247] width 40 height 10
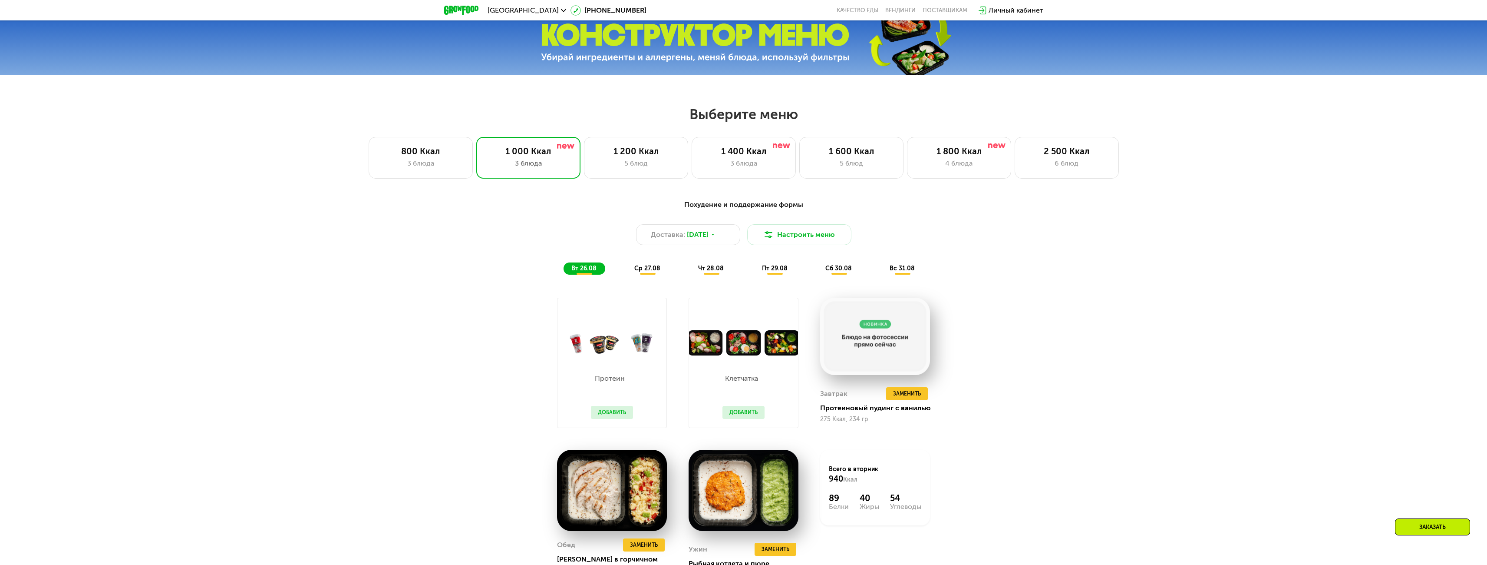
scroll to position [622, 0]
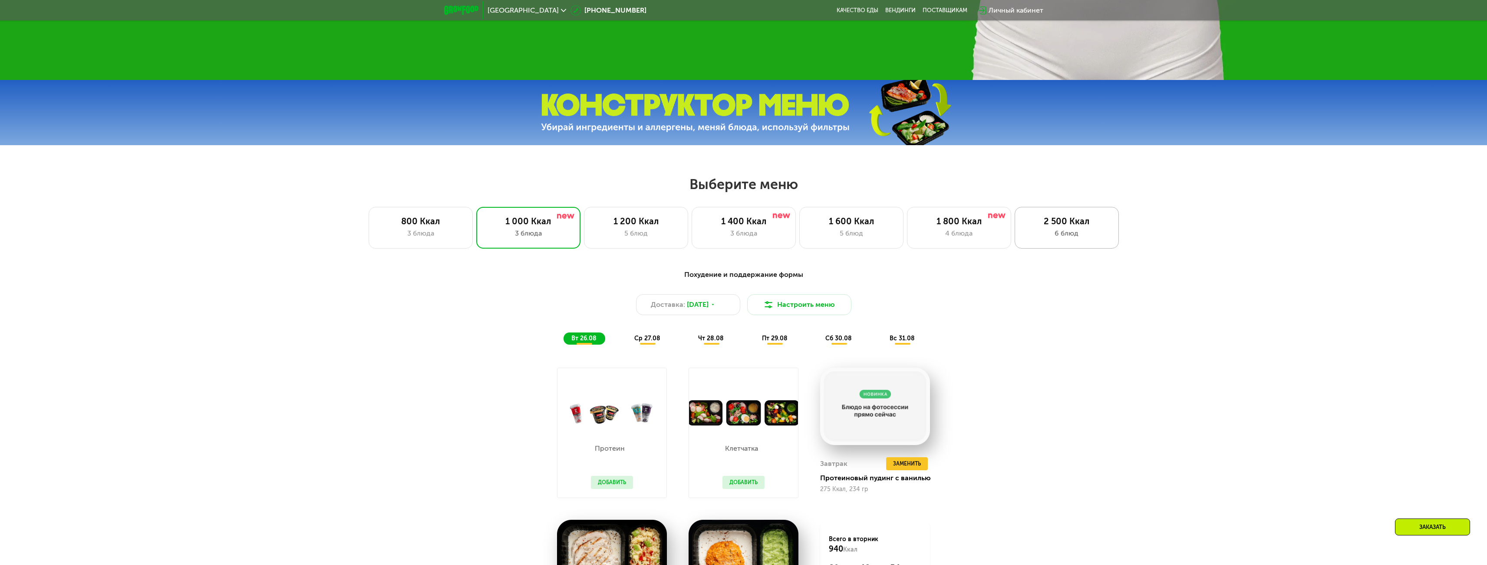
click at [1070, 231] on div "6 блюд" at bounding box center [1067, 233] width 86 height 10
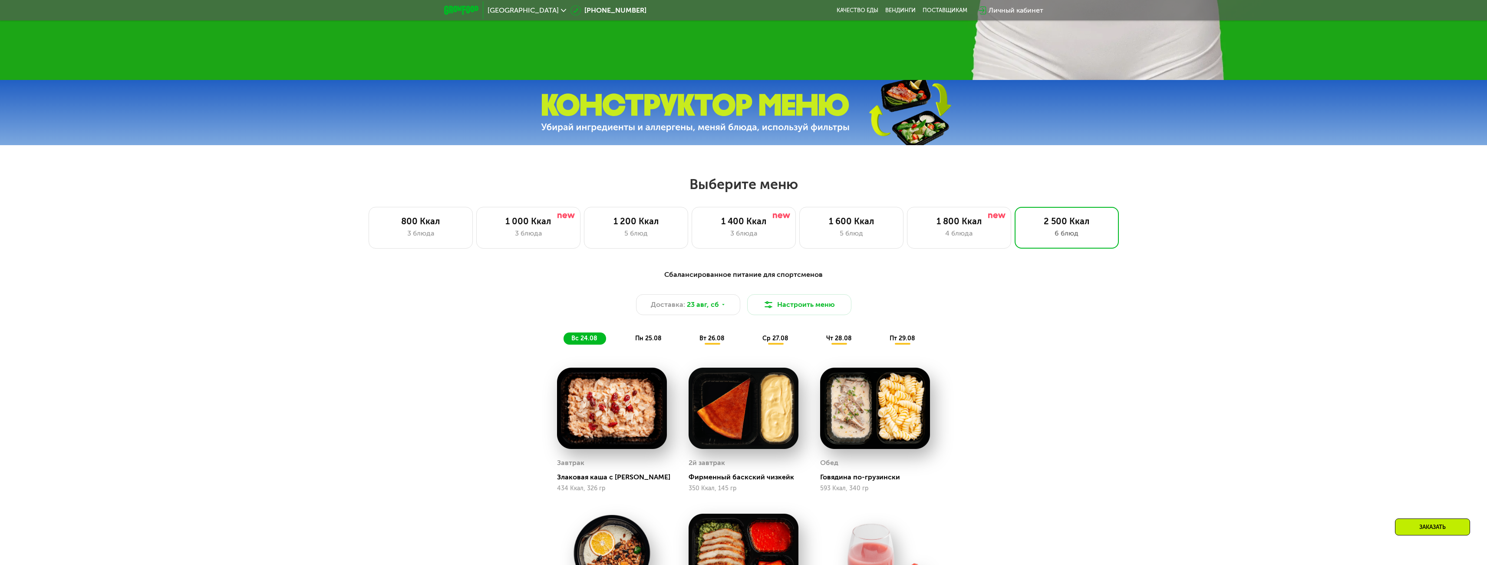
click at [640, 342] on span "пн 25.08" at bounding box center [648, 337] width 26 height 7
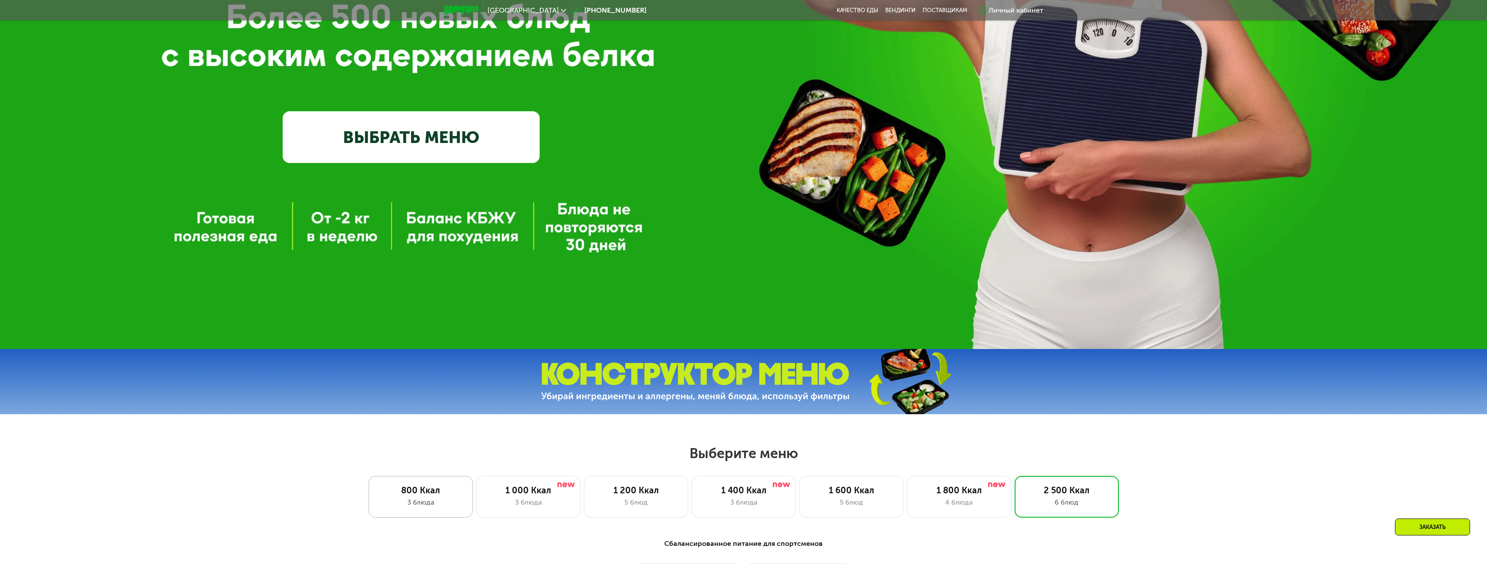
scroll to position [275, 0]
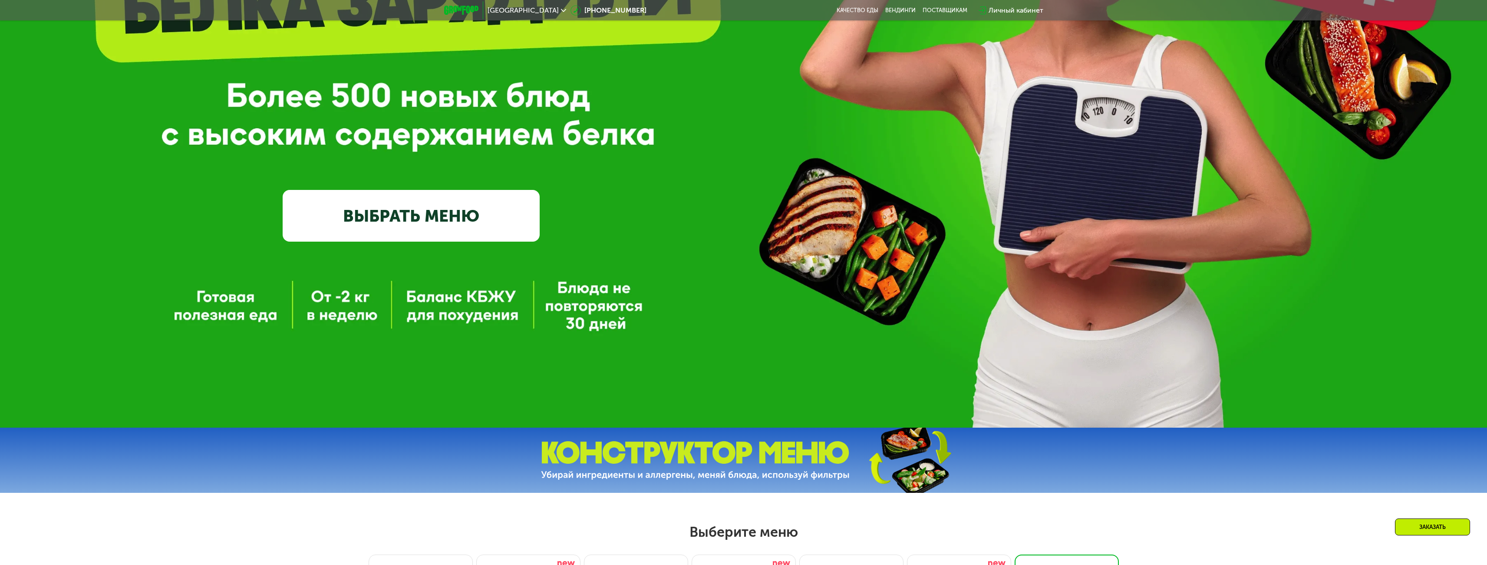
click at [766, 449] on img at bounding box center [695, 460] width 309 height 39
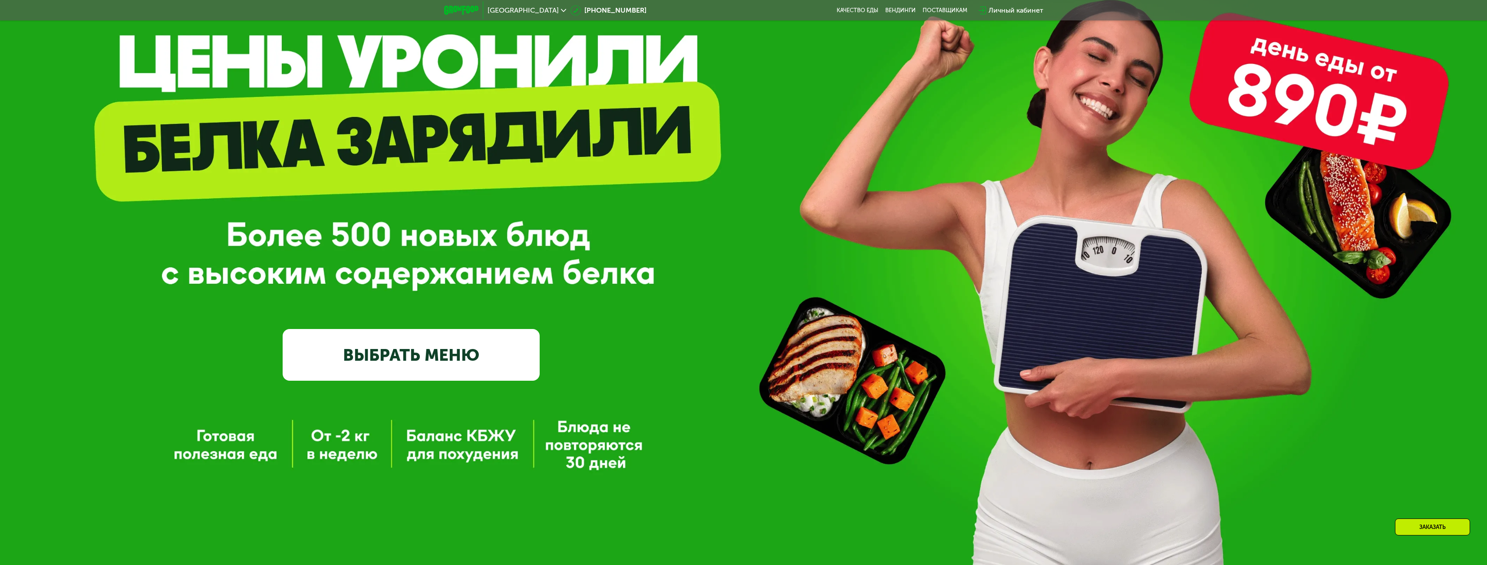
scroll to position [0, 0]
